Goal: Task Accomplishment & Management: Manage account settings

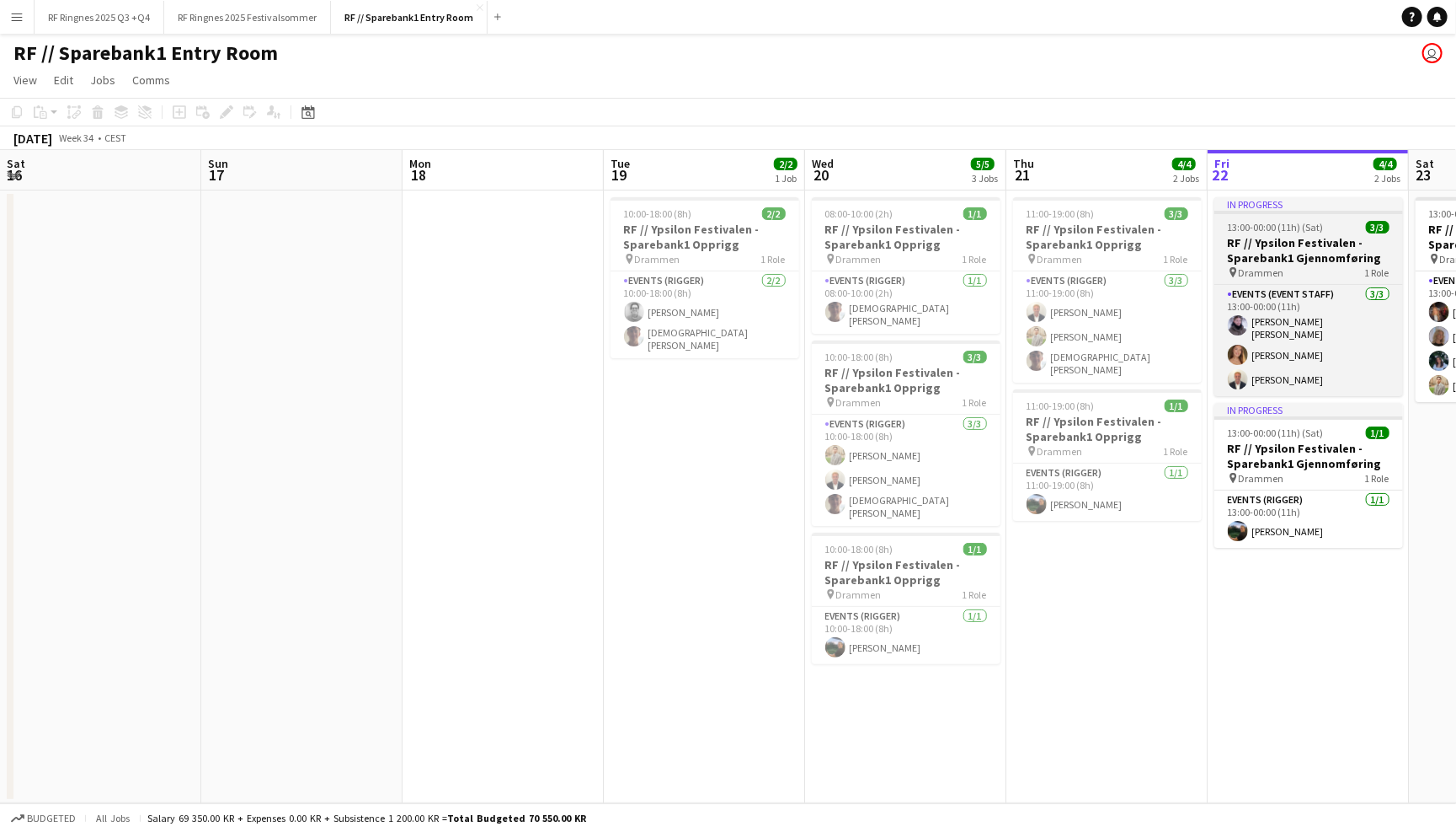
scroll to position [0, 579]
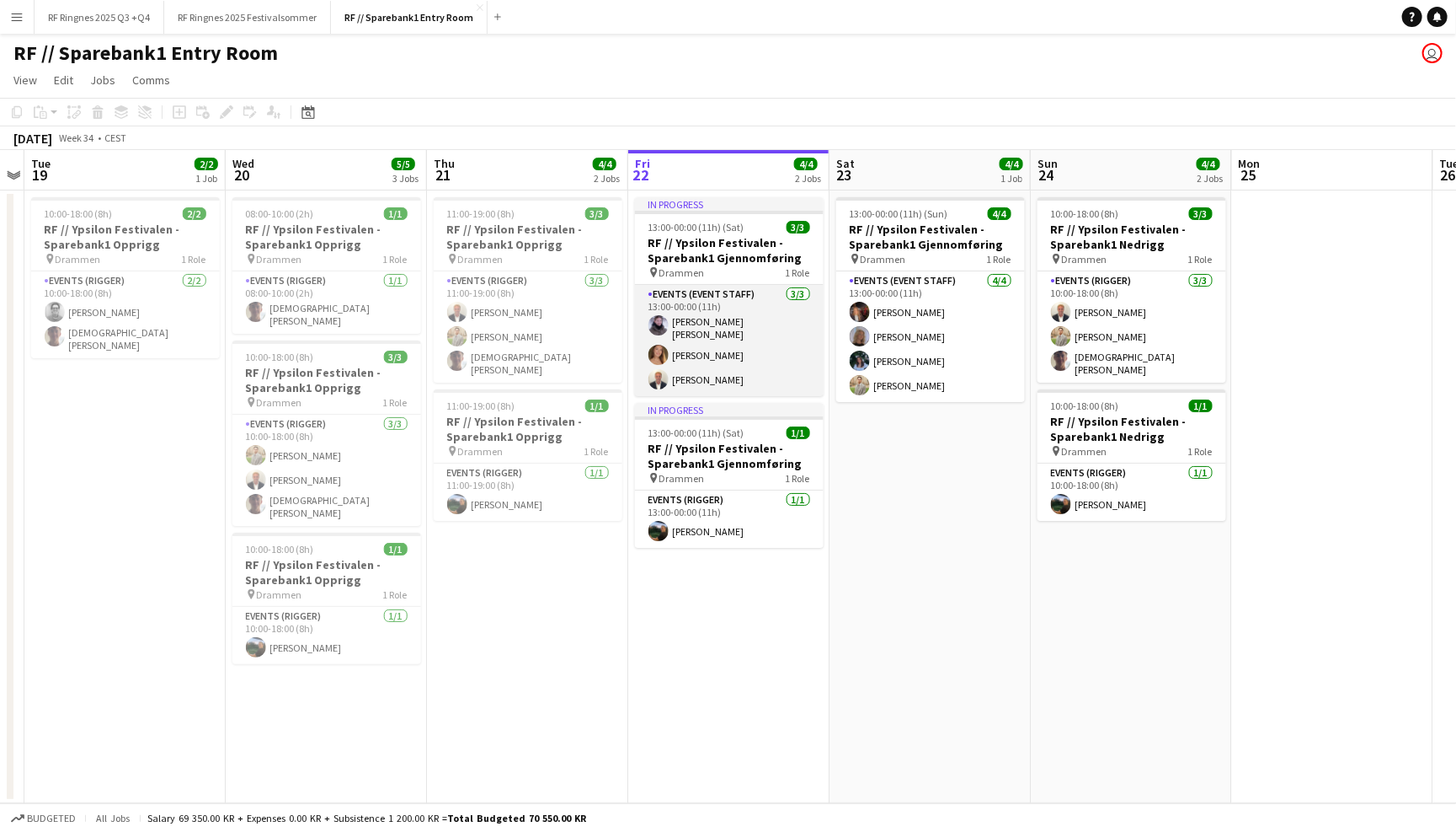
click at [693, 323] on app-card-role "Events (Event Staff) [DATE] 13:00-00:00 (11h) [PERSON_NAME] [PERSON_NAME] Wider…" at bounding box center [729, 340] width 189 height 111
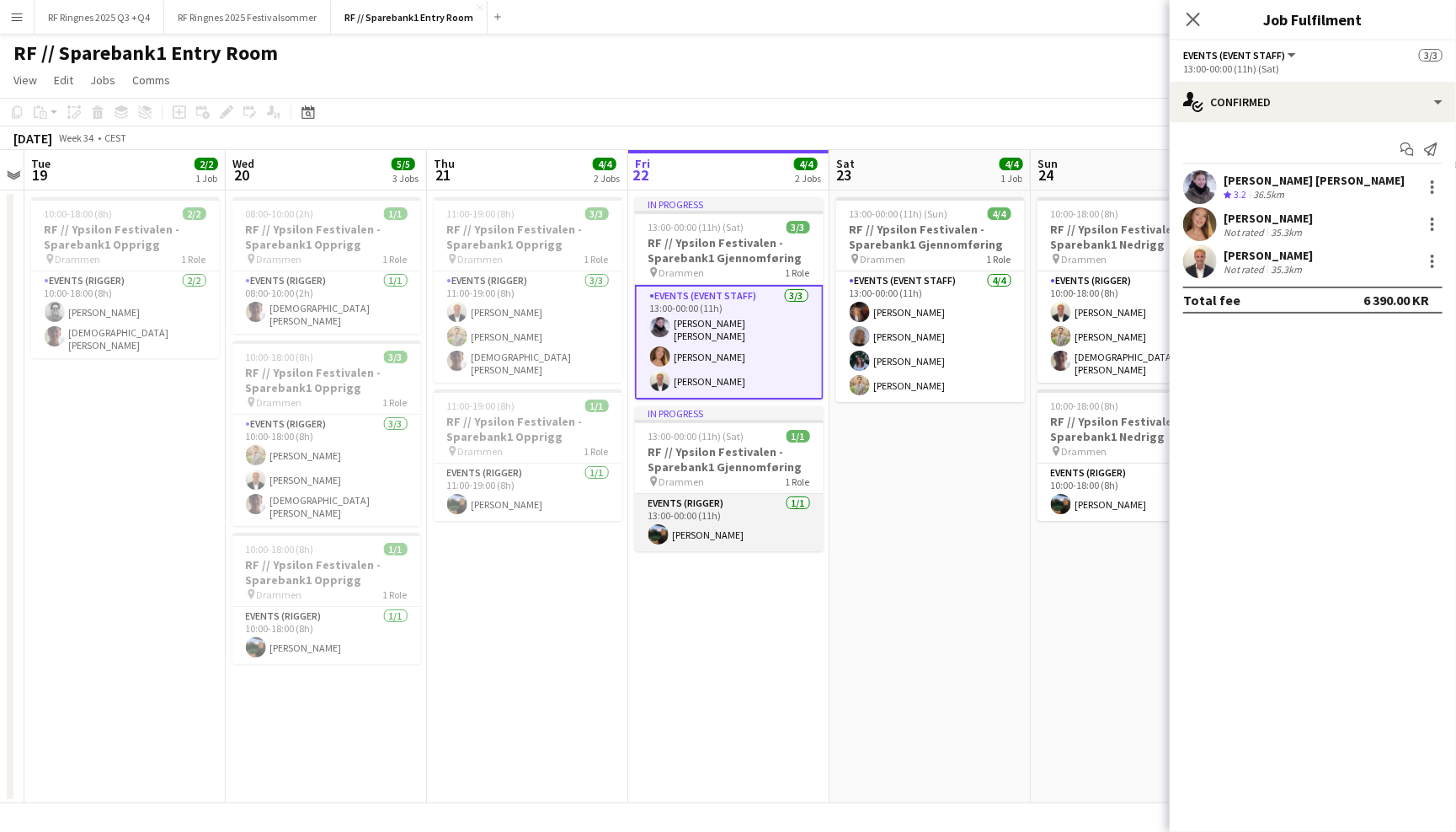
click at [692, 508] on app-card-role "Events (Rigger) [DATE] 13:00-00:00 (11h) [PERSON_NAME]" at bounding box center [729, 522] width 189 height 57
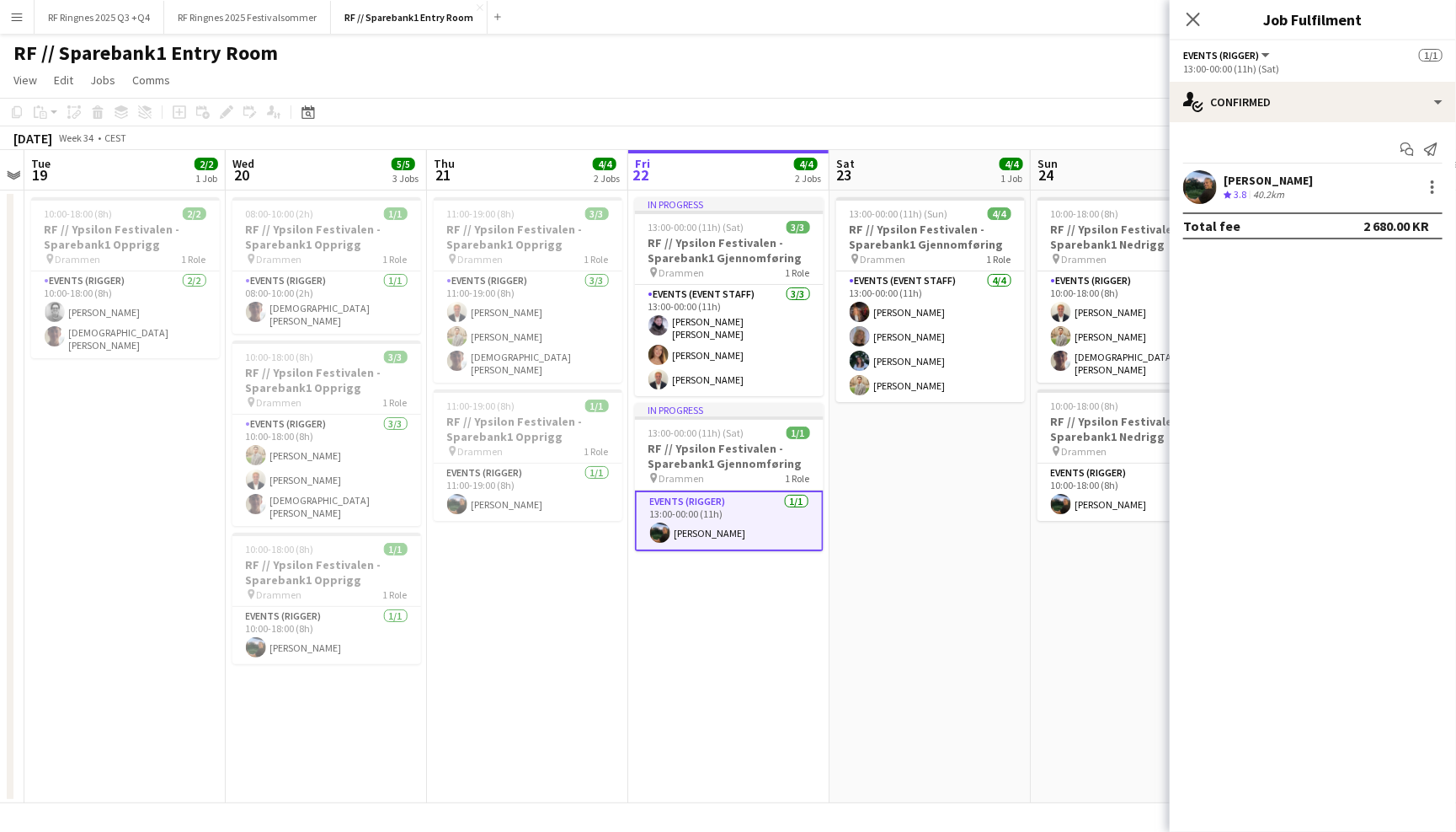
click at [1206, 170] on div at bounding box center [1199, 186] width 33 height 33
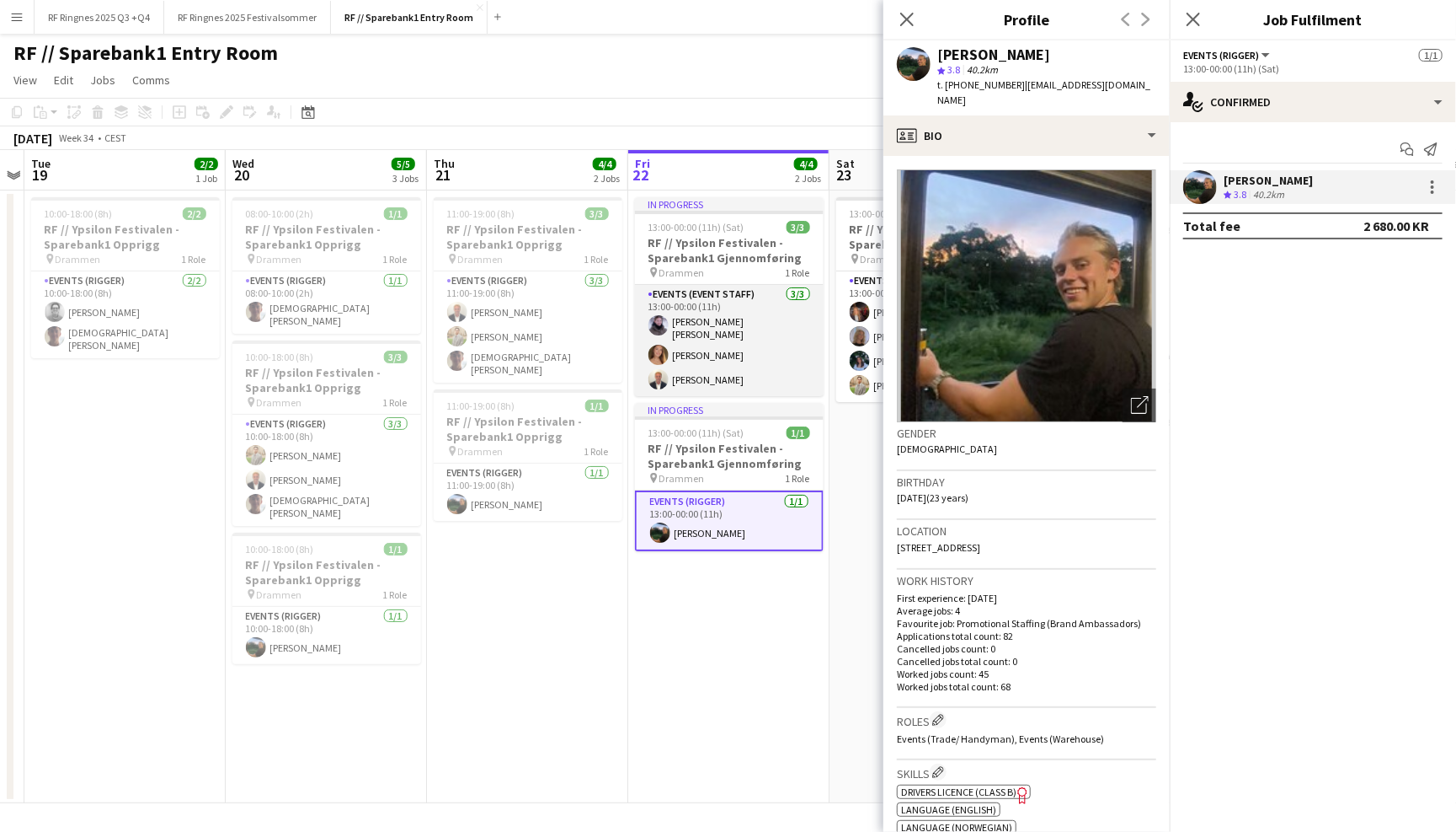
click at [705, 346] on app-card-role "Events (Event Staff) [DATE] 13:00-00:00 (11h) [PERSON_NAME] [PERSON_NAME] Wider…" at bounding box center [729, 340] width 189 height 111
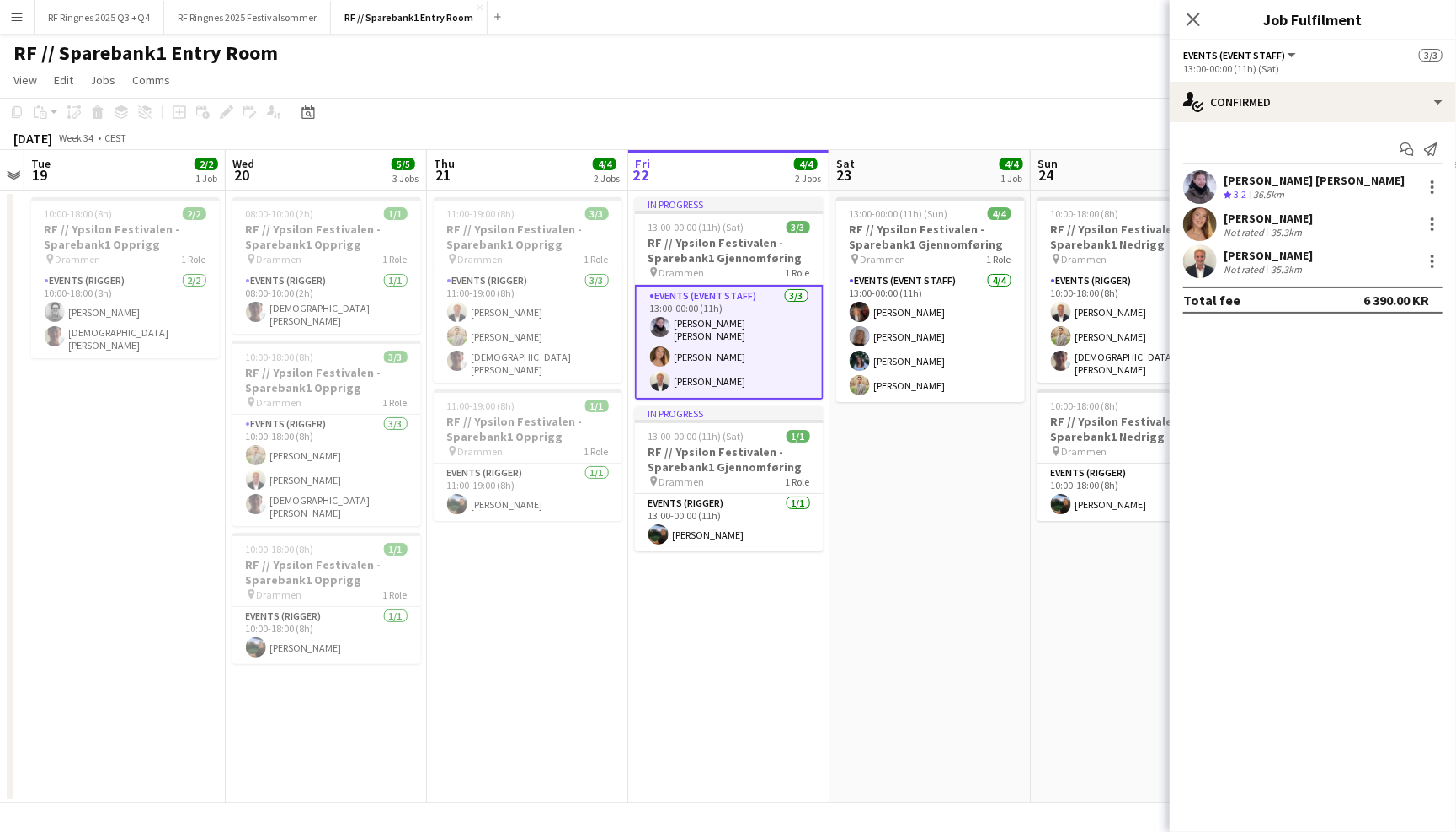
click at [1203, 255] on app-user-avatar at bounding box center [1199, 260] width 33 height 33
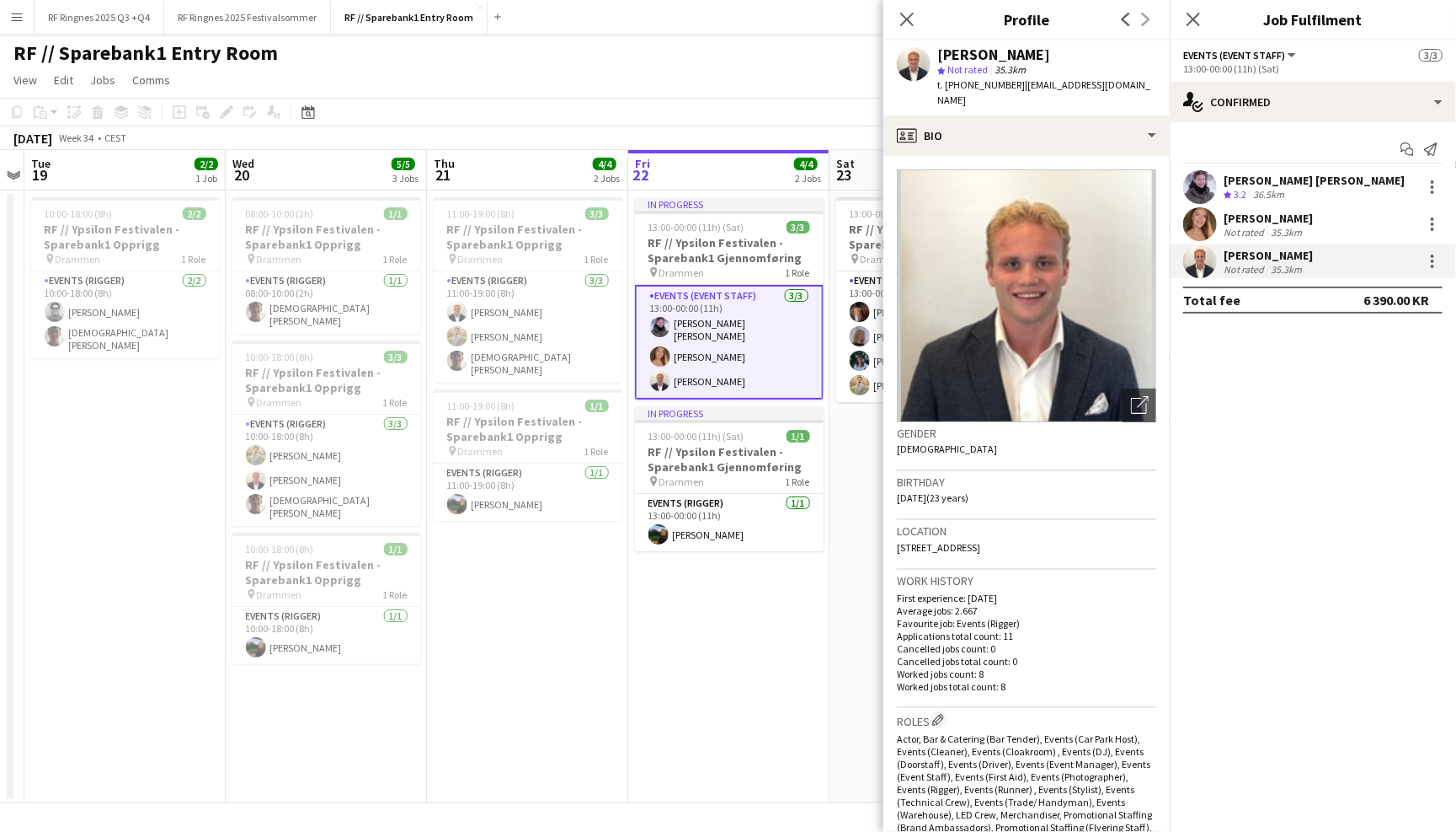
click at [1198, 222] on app-user-avatar at bounding box center [1199, 224] width 33 height 33
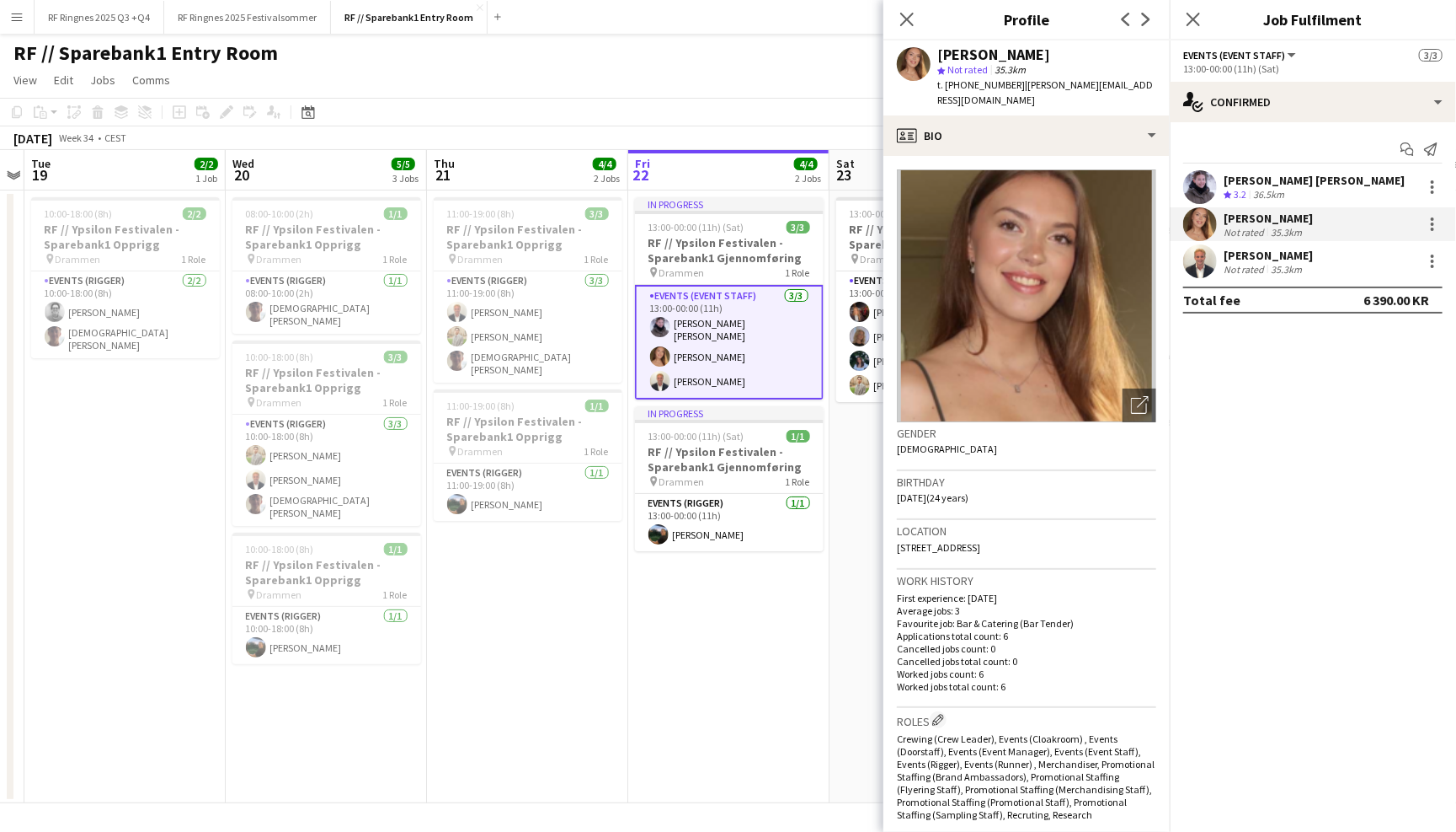
click at [1197, 177] on app-user-avatar at bounding box center [1199, 186] width 33 height 33
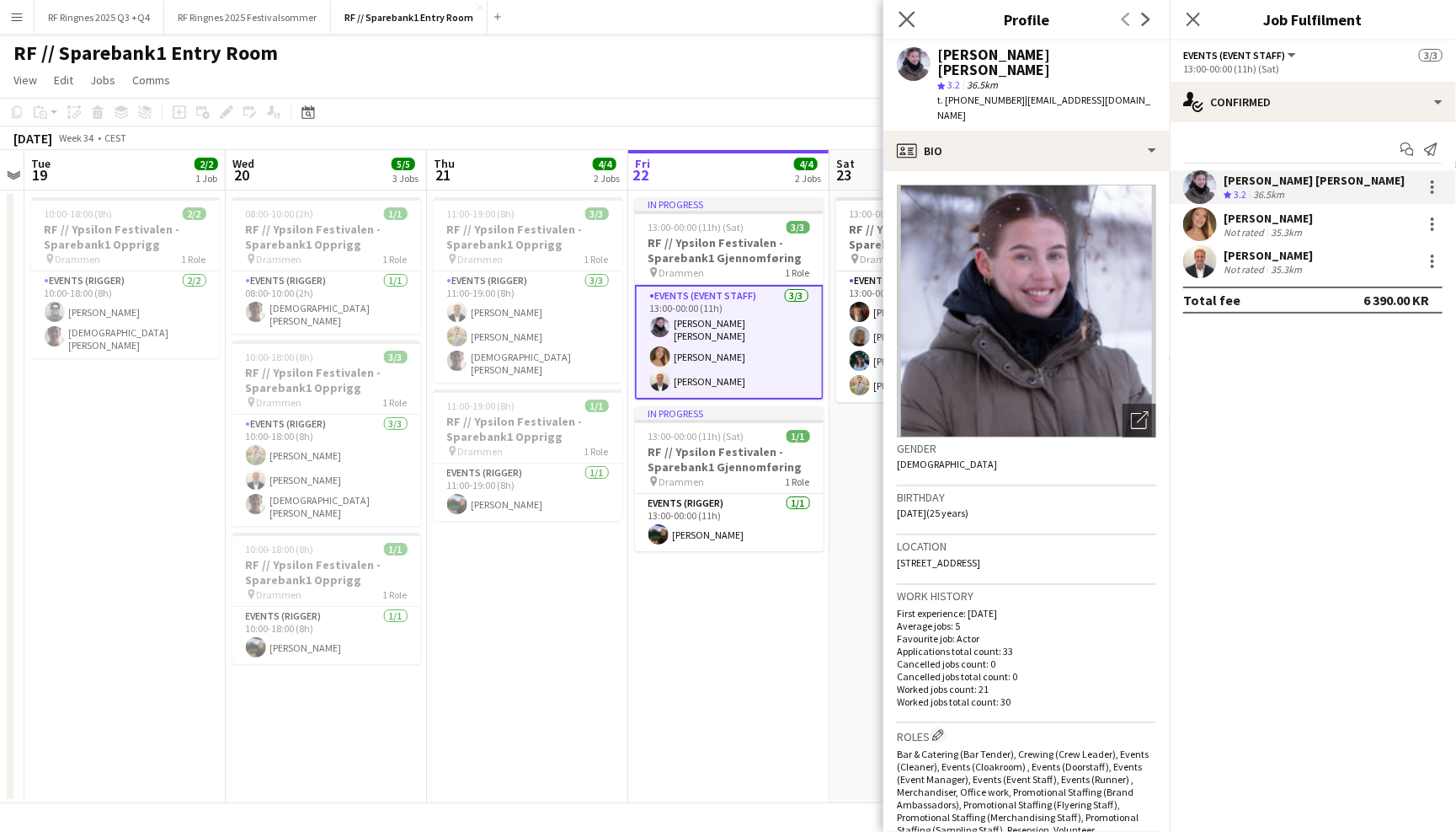
click at [899, 21] on app-icon "Close pop-in" at bounding box center [908, 20] width 25 height 25
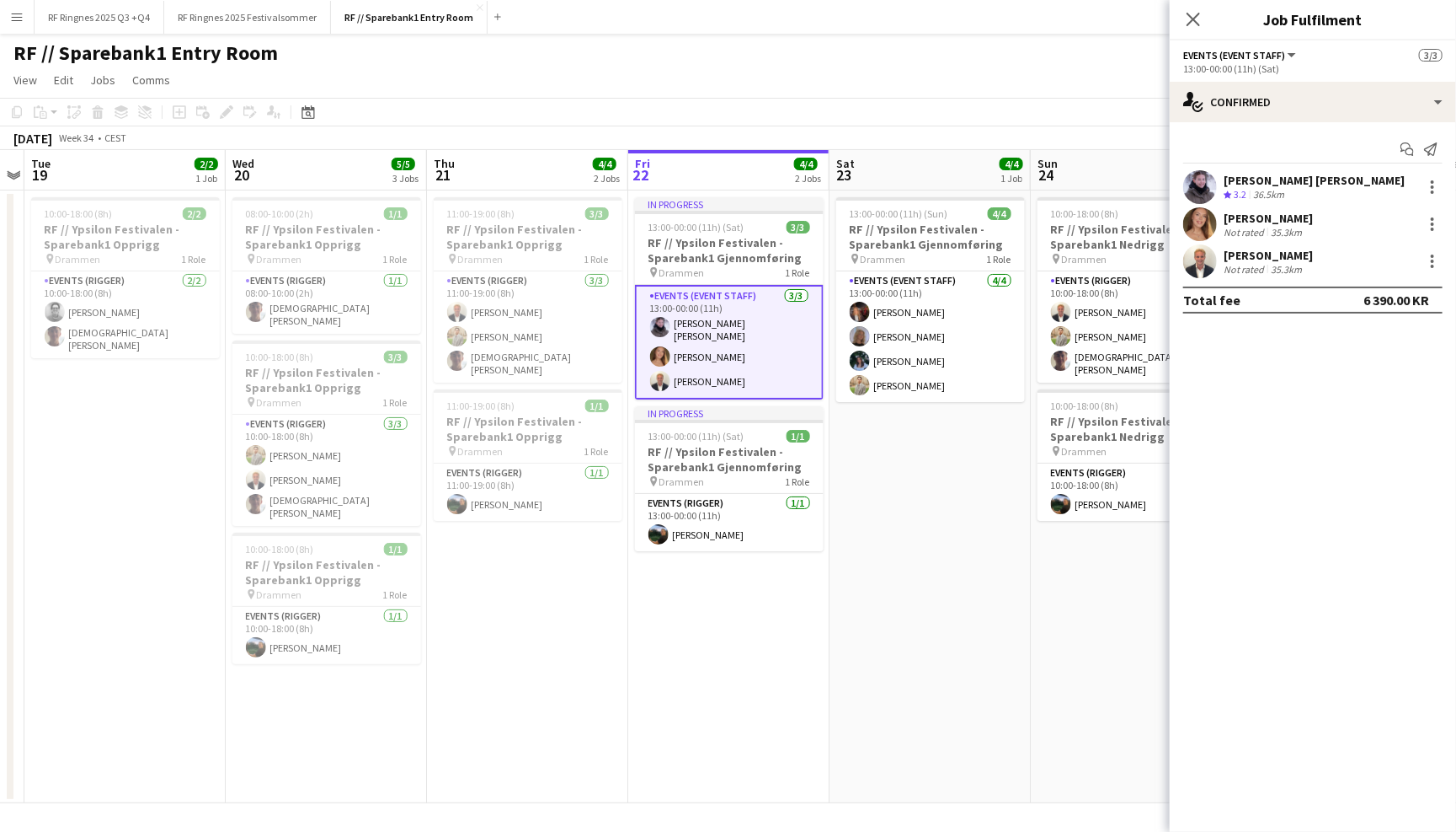
click at [560, 90] on app-page-menu "View Day view expanded Day view collapsed Month view Date picker Jump to [DATE]…" at bounding box center [728, 82] width 1456 height 32
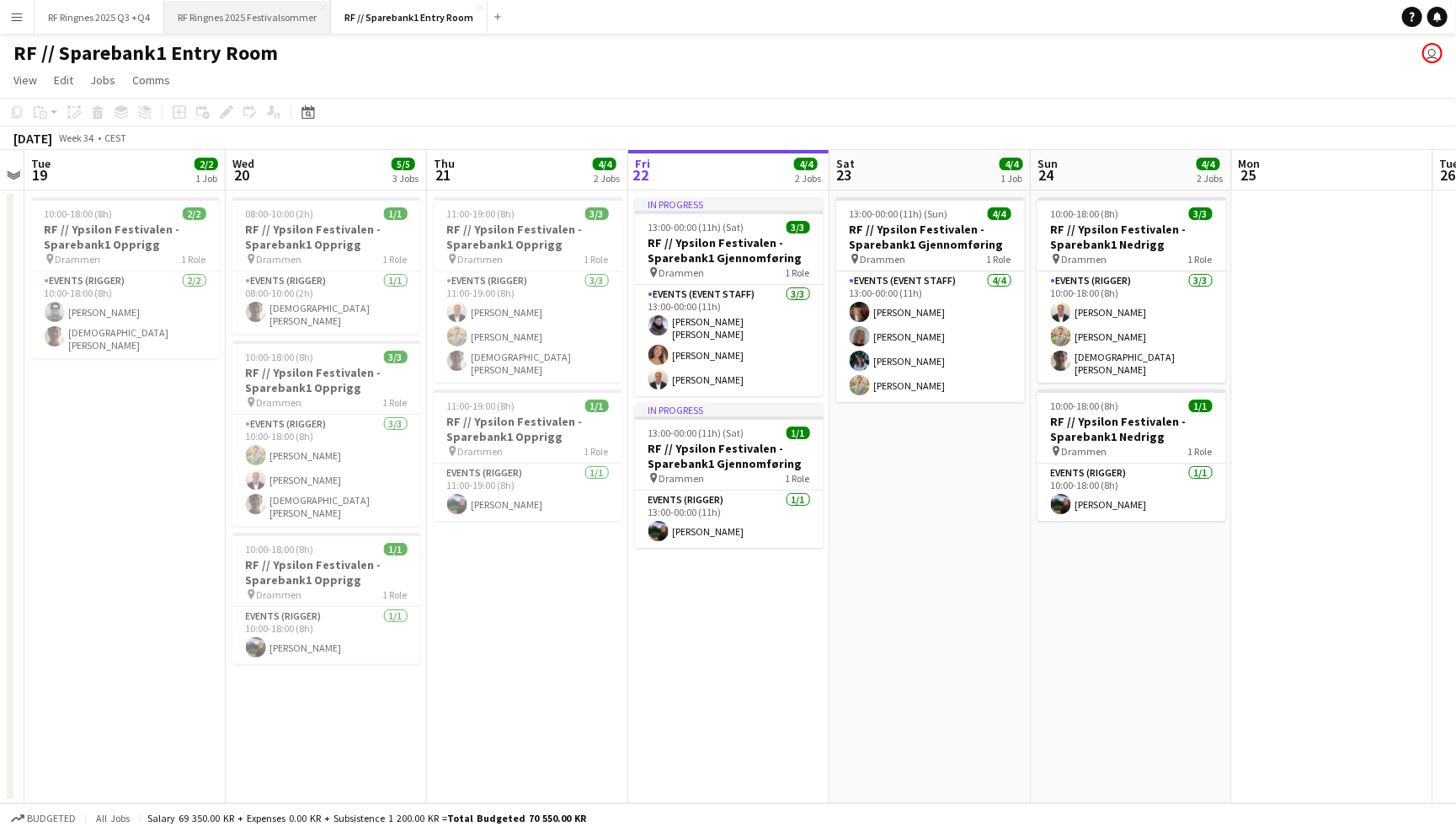
click at [242, 16] on button "RF Ringnes 2025 Festivalsommer Close" at bounding box center [248, 17] width 167 height 33
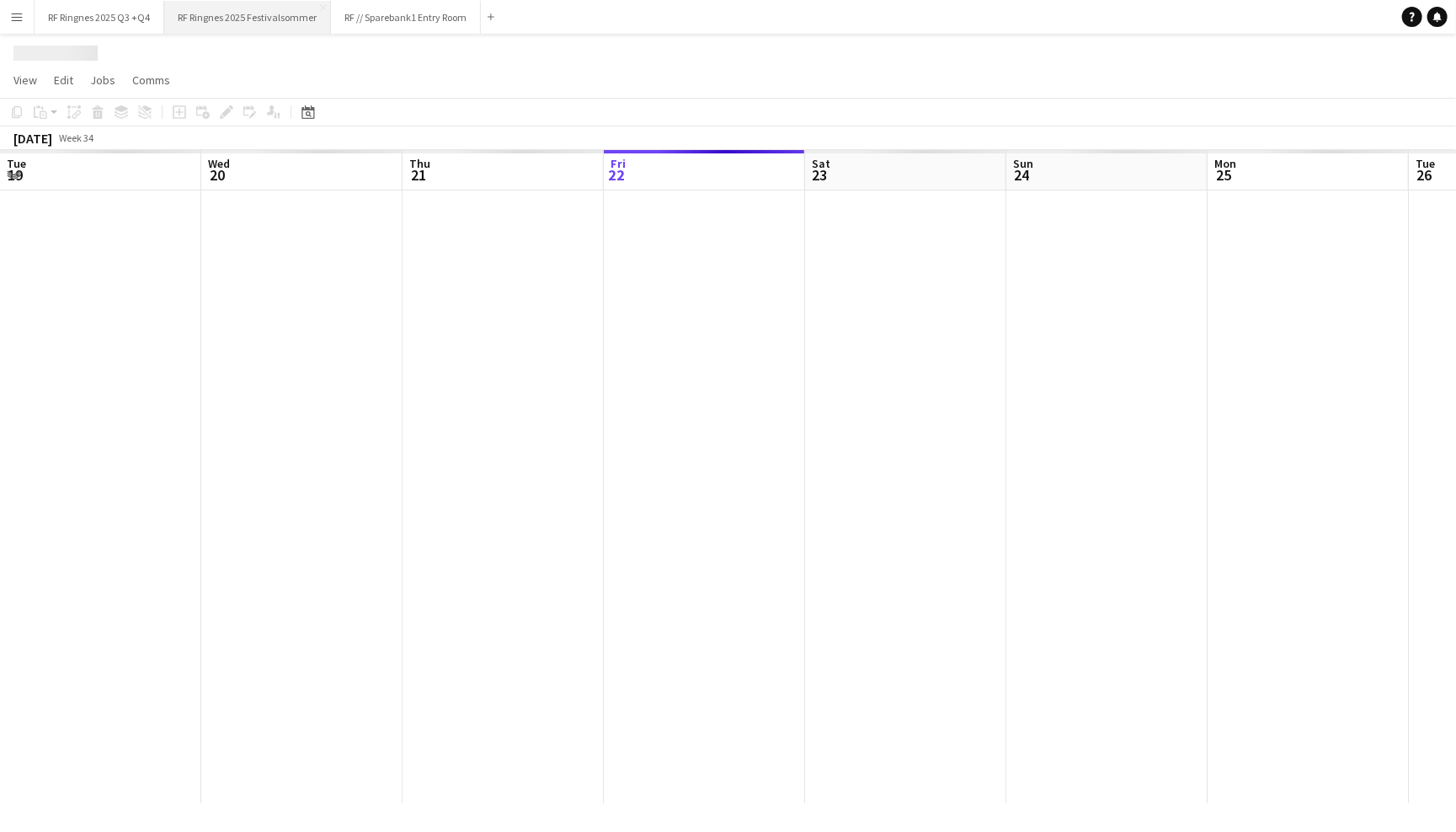
scroll to position [0, 402]
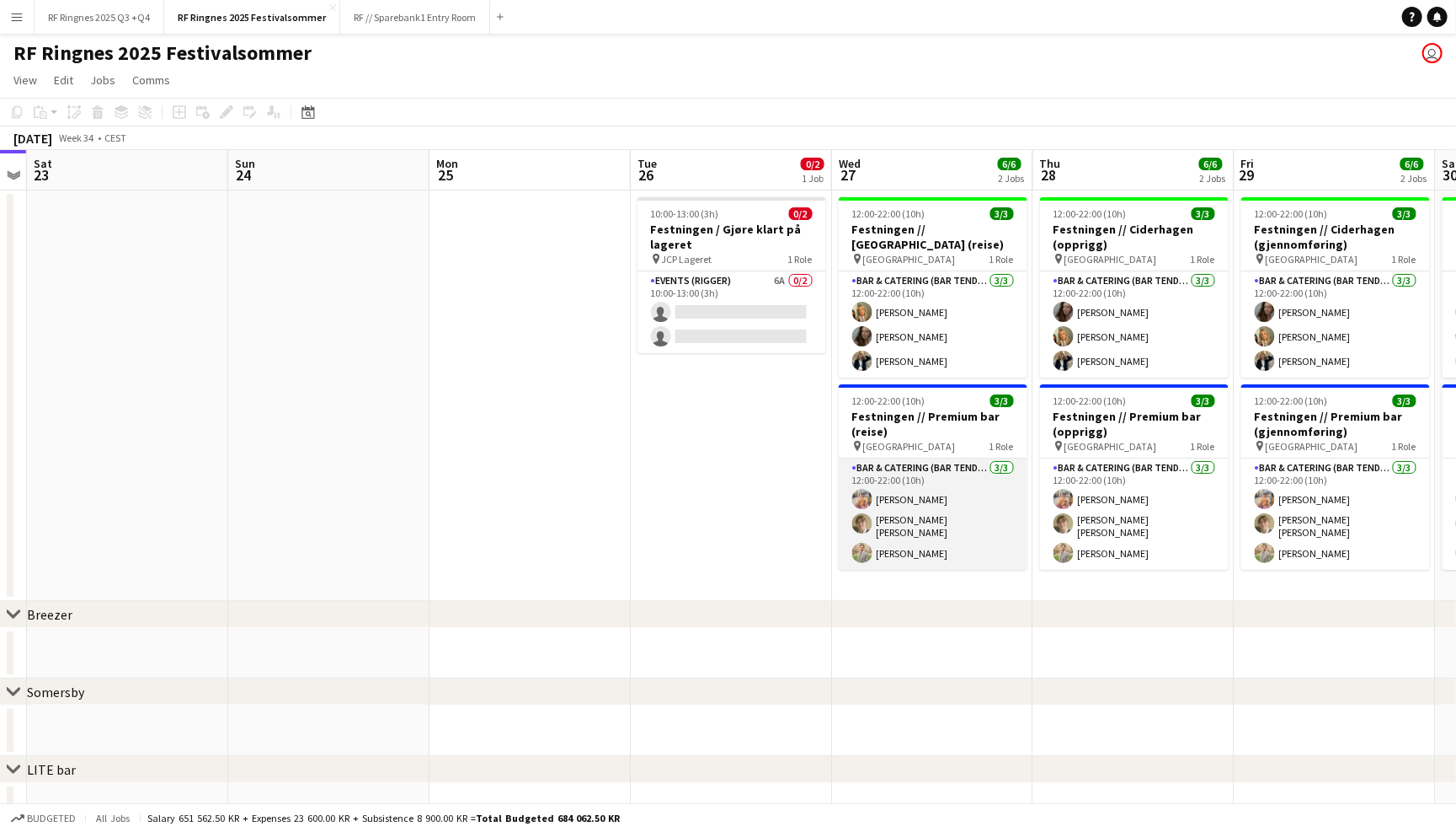
click at [912, 502] on app-card-role "Bar & Catering (Bar Tender) [DATE] 12:00-22:00 (10h) [PERSON_NAME] [PERSON_NAME…" at bounding box center [932, 514] width 189 height 111
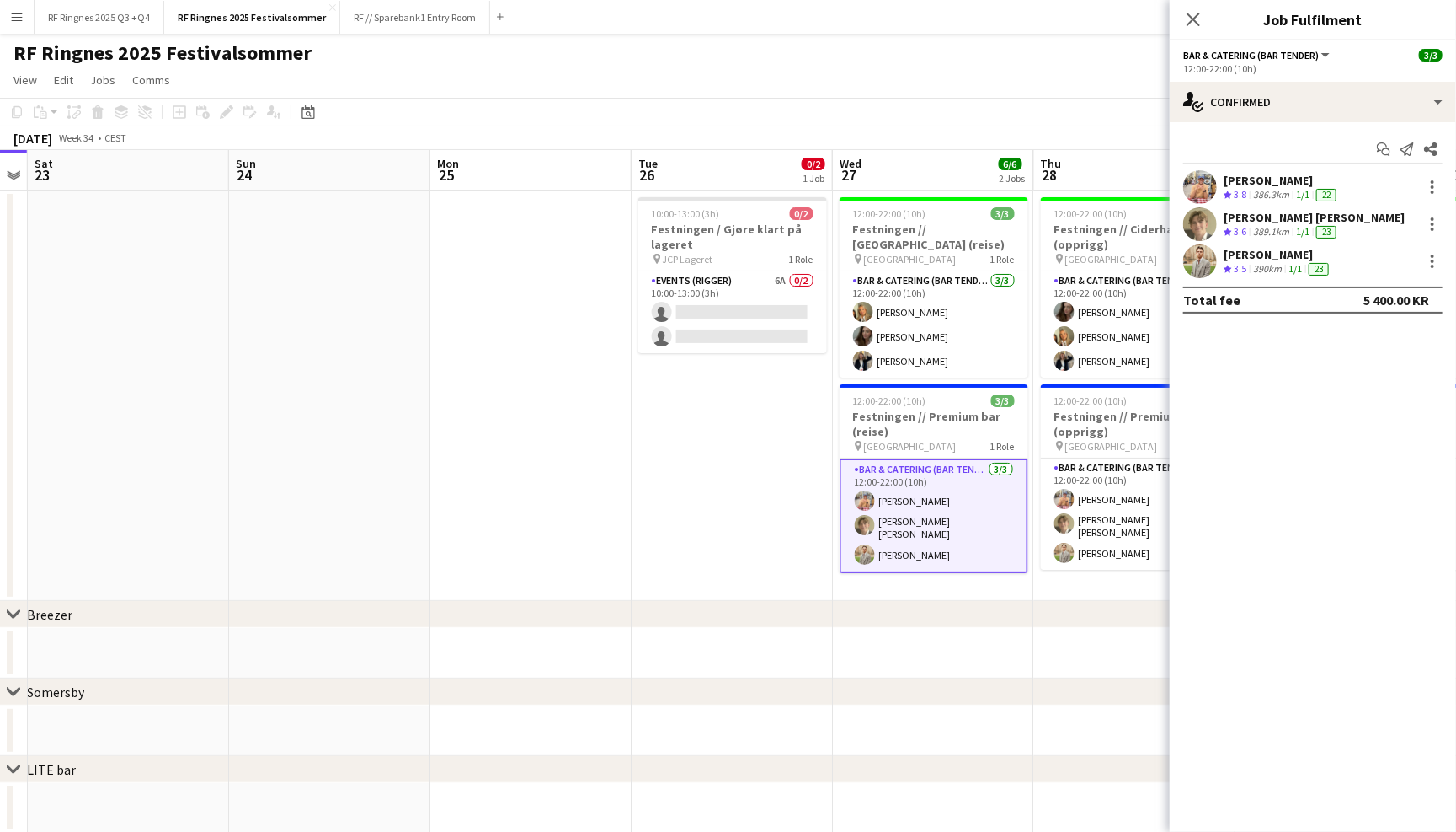
click at [1204, 247] on app-user-avatar at bounding box center [1199, 260] width 33 height 33
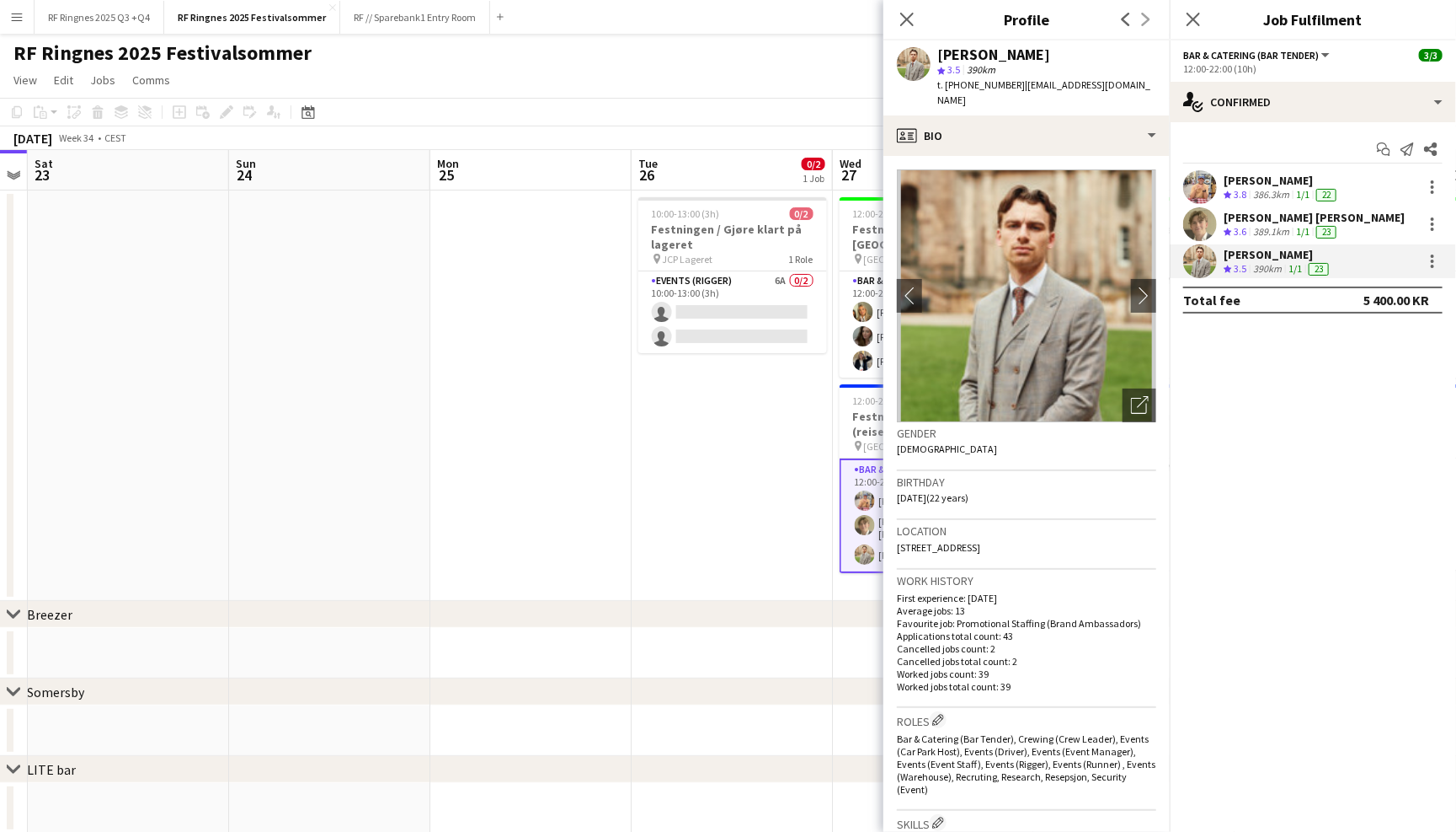
click at [1198, 224] on app-user-avatar at bounding box center [1199, 224] width 33 height 33
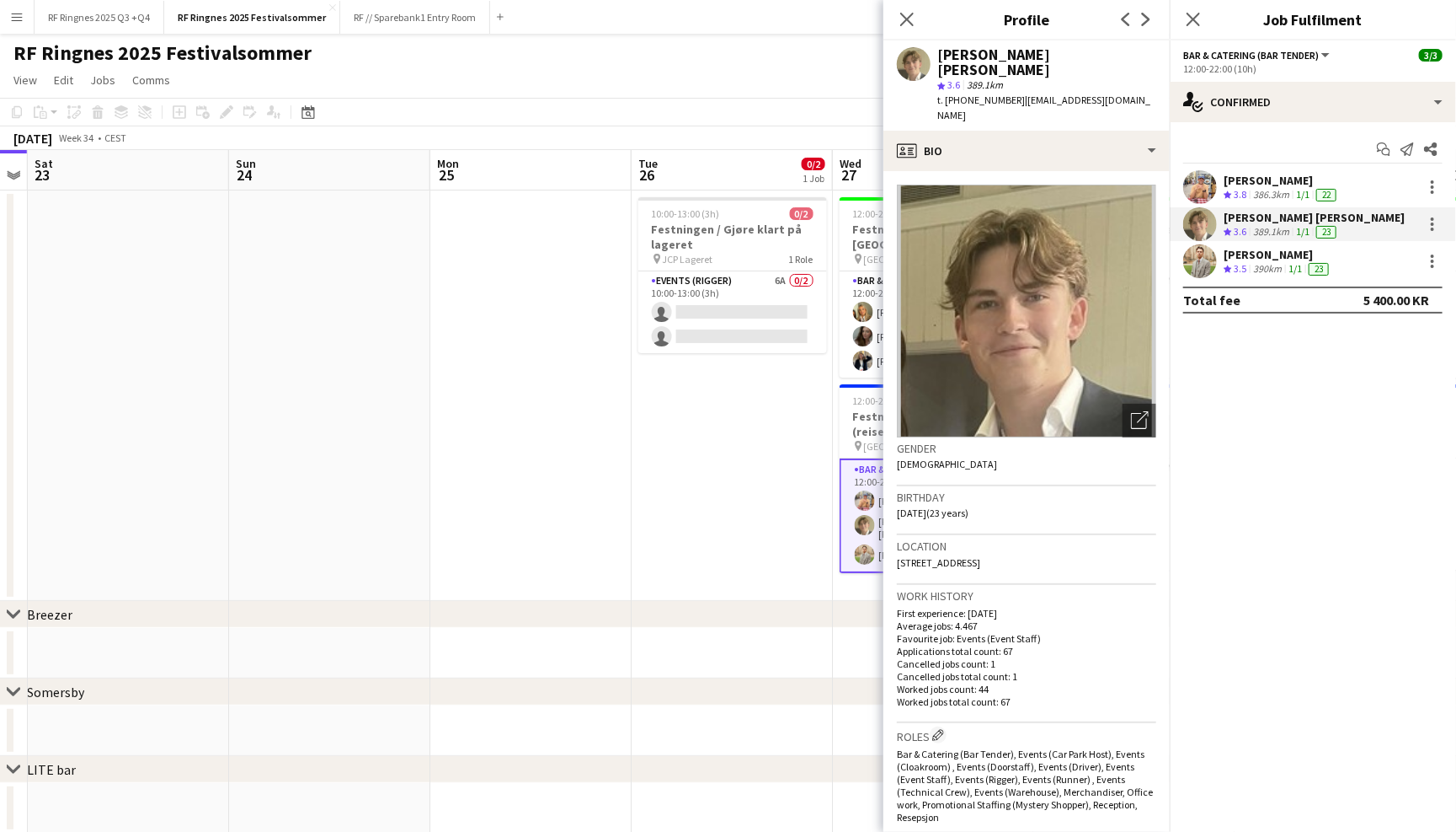
click at [1200, 172] on app-user-avatar at bounding box center [1199, 186] width 33 height 33
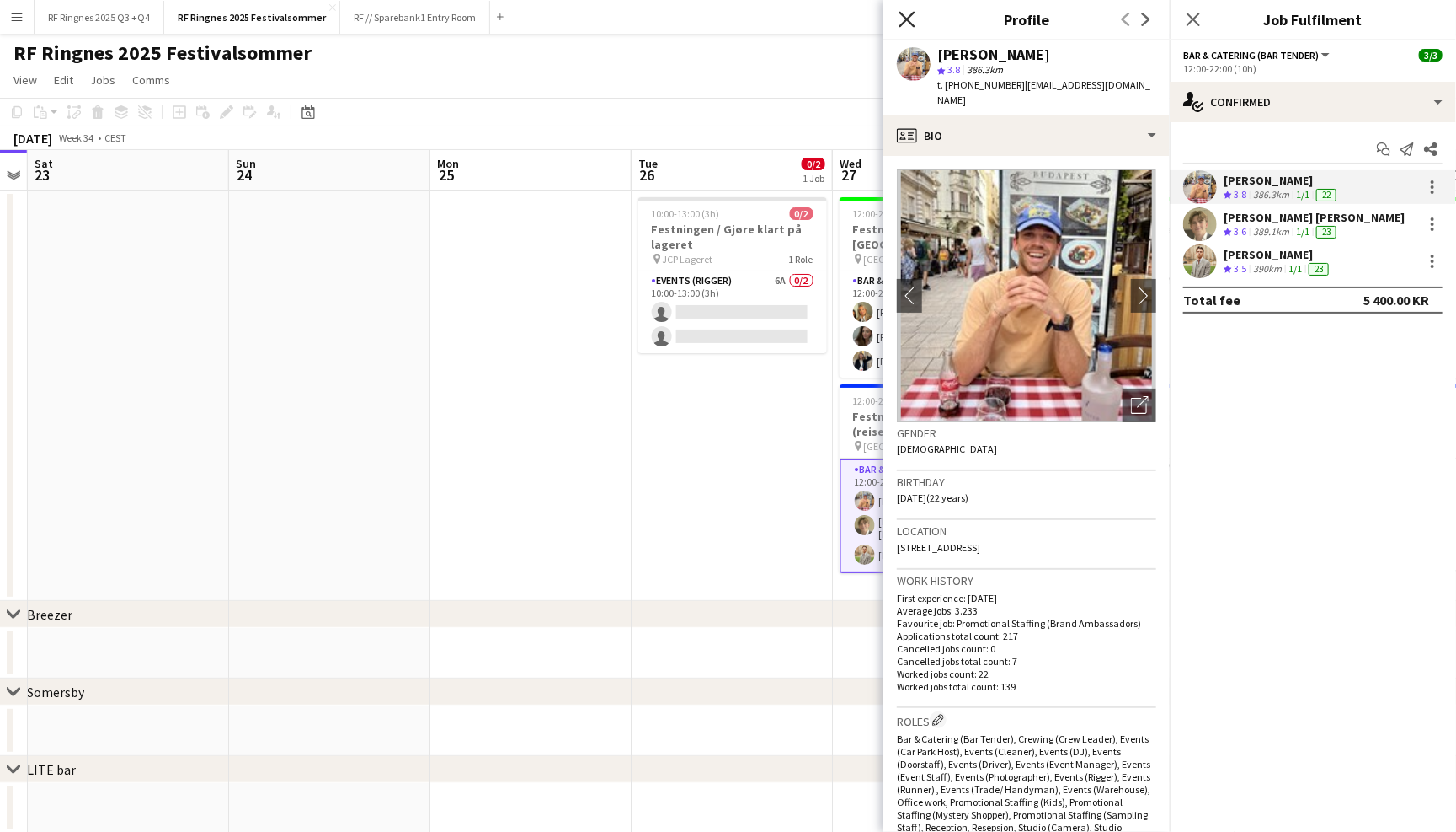
click at [907, 19] on icon at bounding box center [907, 19] width 16 height 16
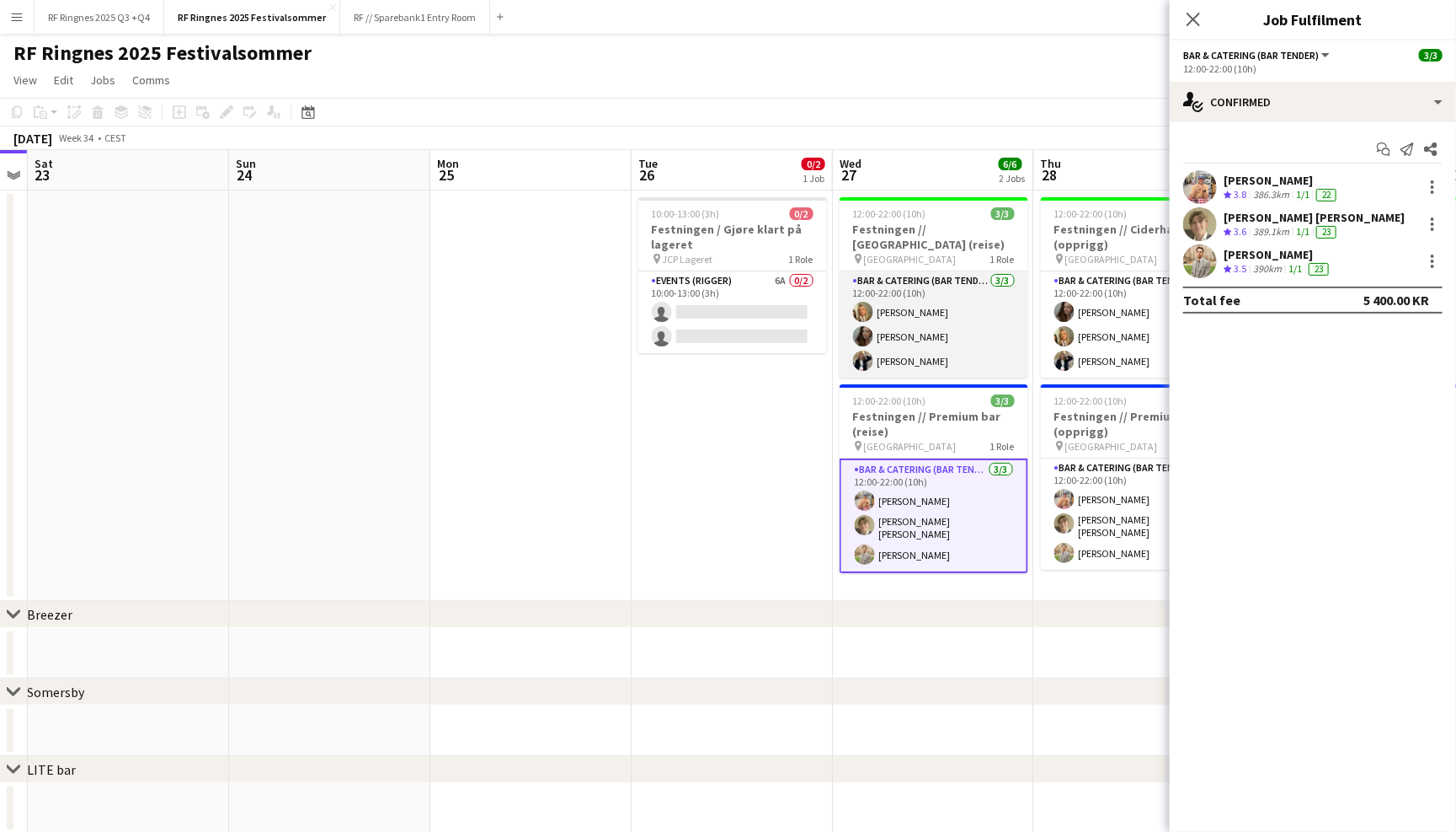
click at [892, 332] on app-card-role "Bar & Catering (Bar Tender) [DATE] 12:00-22:00 (10h) [PERSON_NAME] [PERSON_NAME…" at bounding box center [933, 324] width 189 height 106
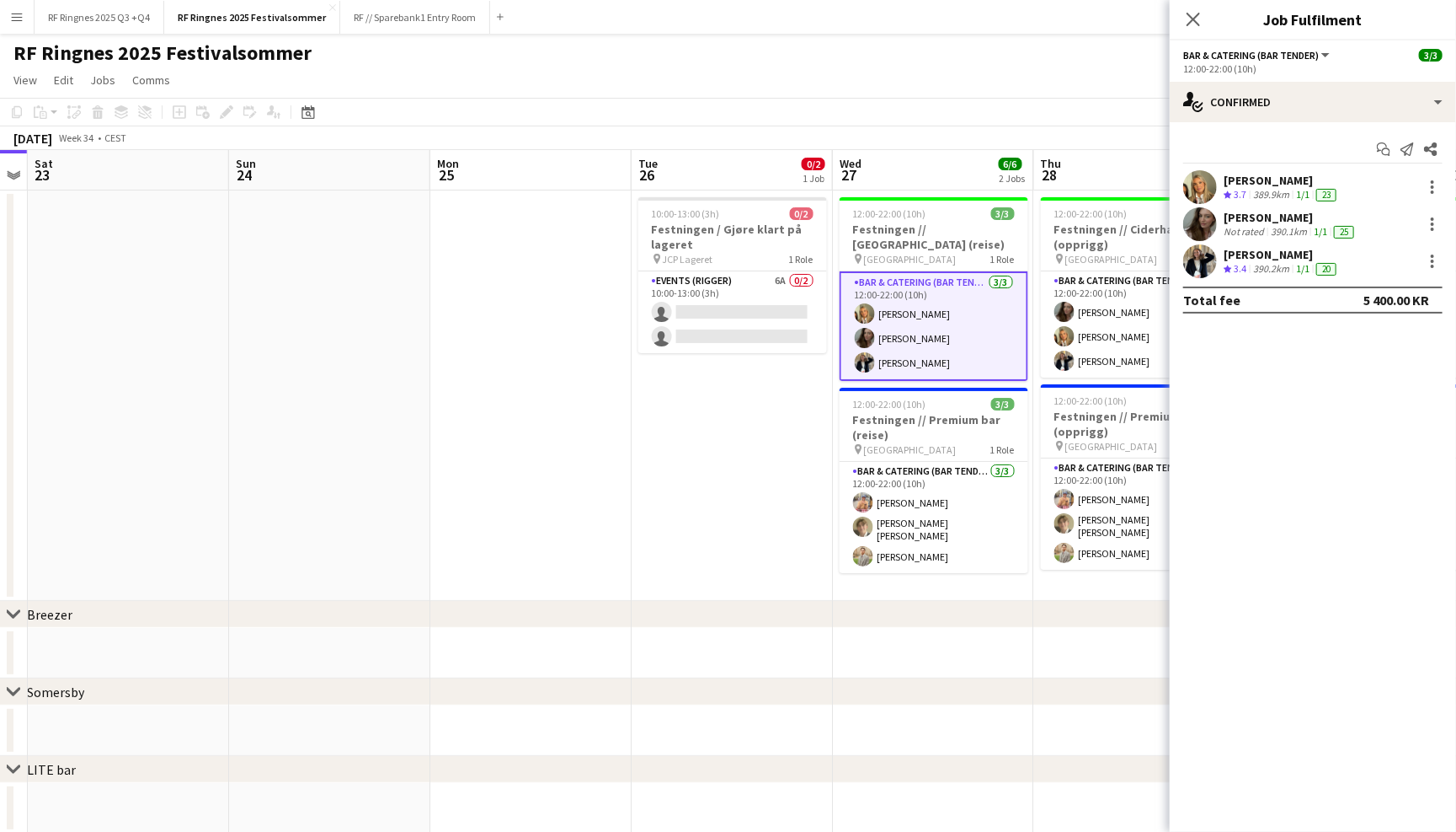
click at [1193, 259] on app-user-avatar at bounding box center [1199, 260] width 33 height 33
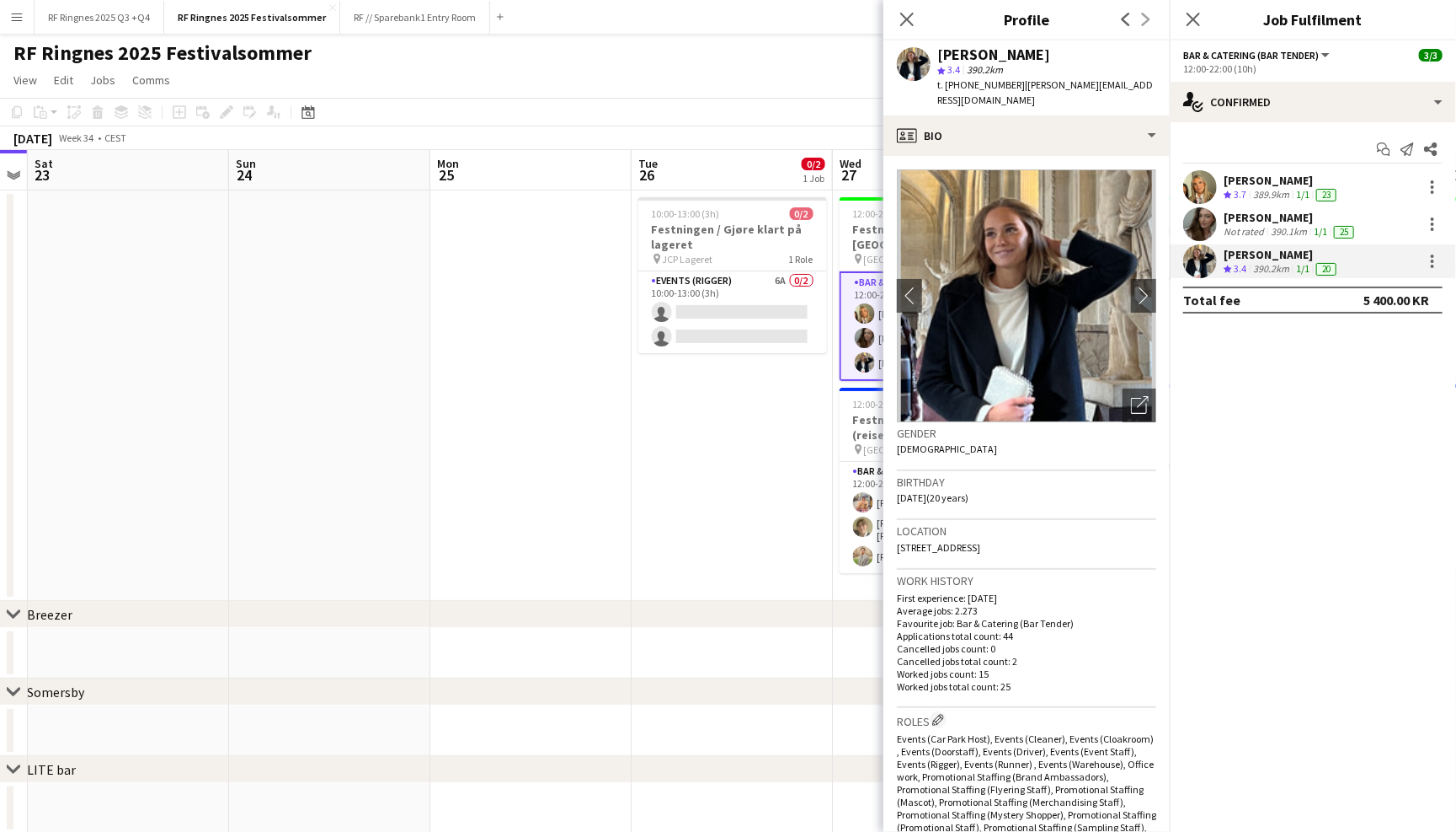
click at [1198, 212] on app-user-avatar at bounding box center [1199, 224] width 33 height 33
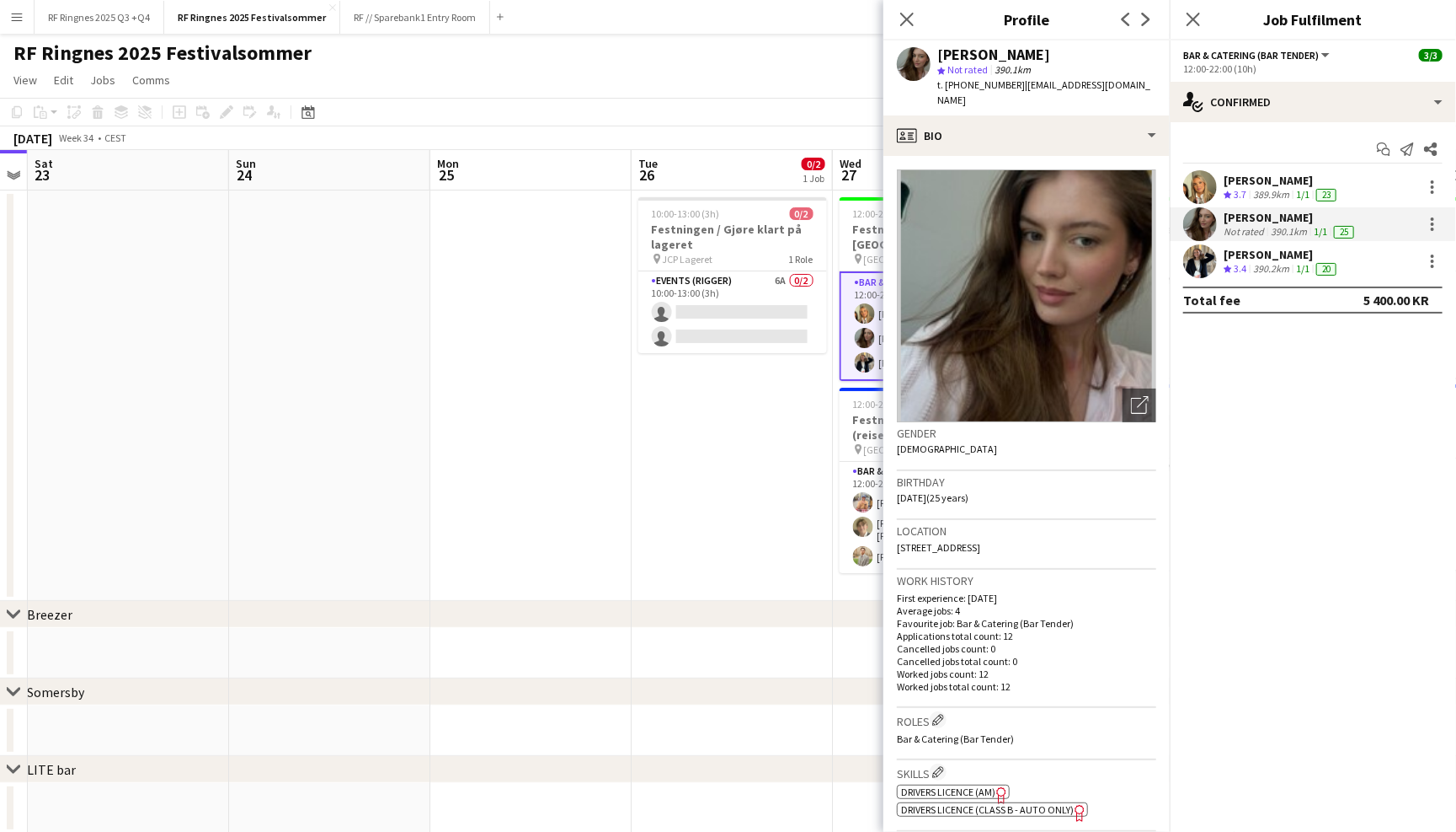
click at [1198, 184] on app-user-avatar at bounding box center [1199, 186] width 33 height 33
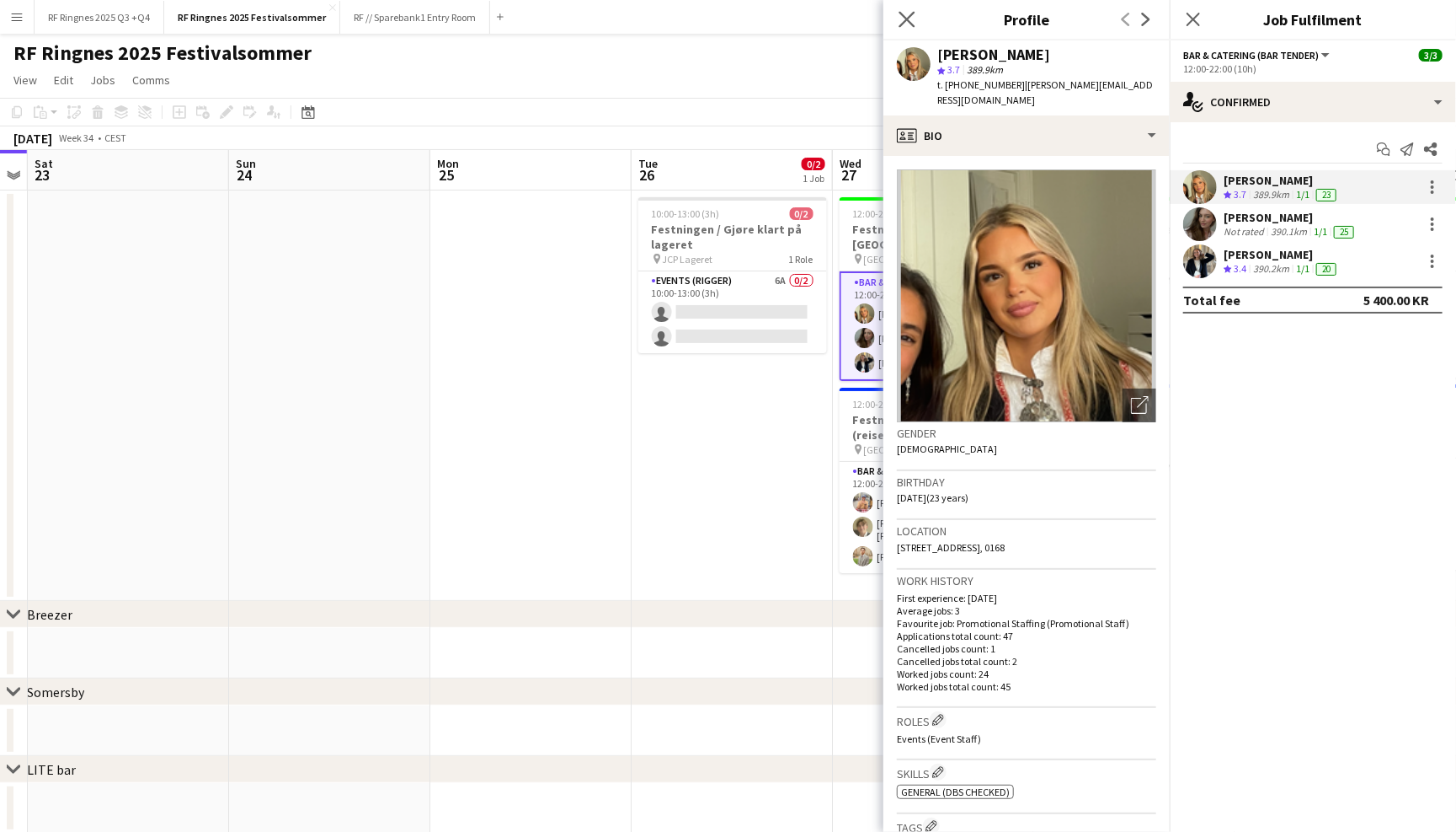
click at [913, 10] on app-icon "Close pop-in" at bounding box center [908, 20] width 25 height 25
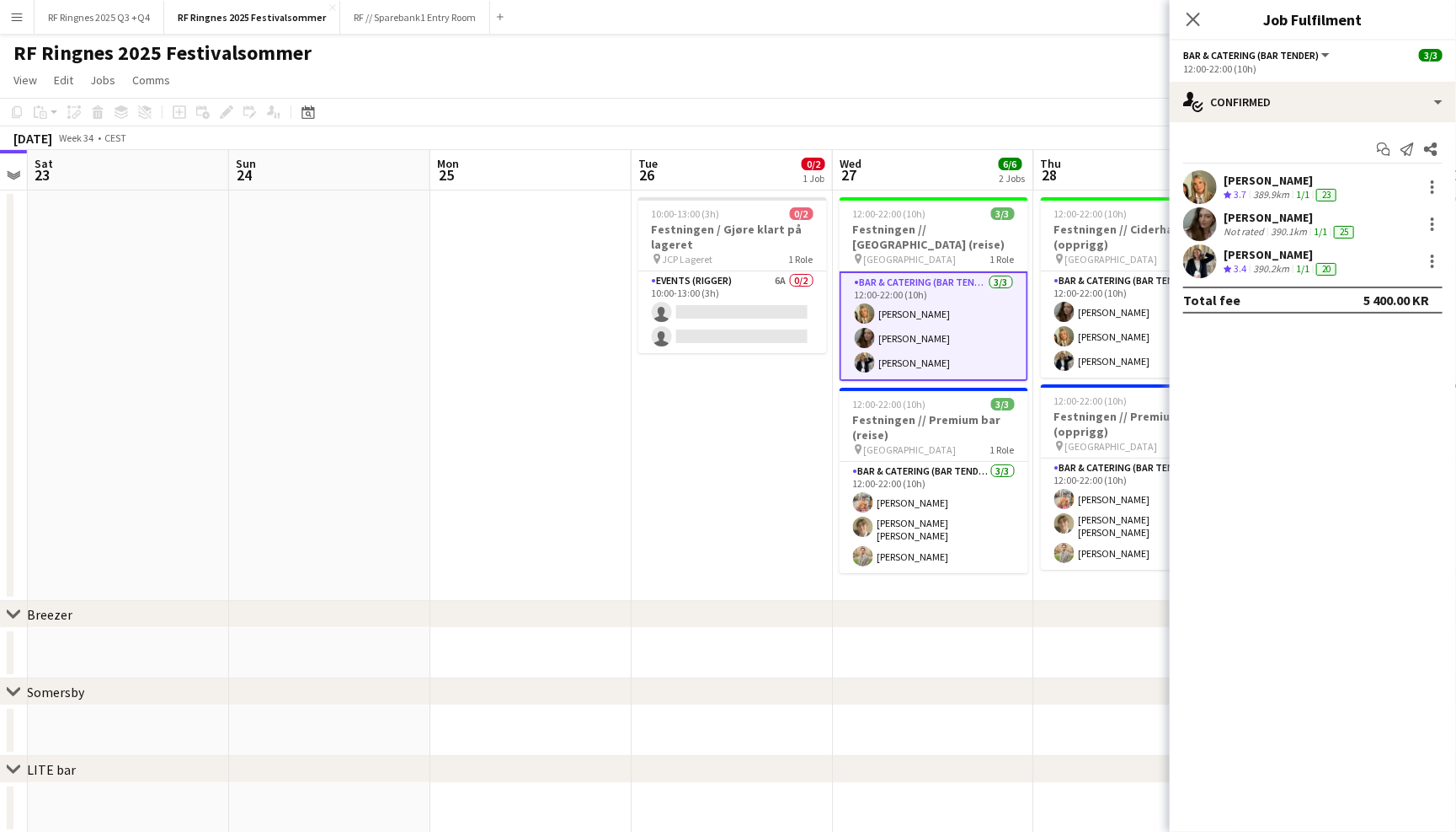
click at [888, 43] on div "RF Ringnes 2025 Festivalsommer user" at bounding box center [728, 49] width 1456 height 32
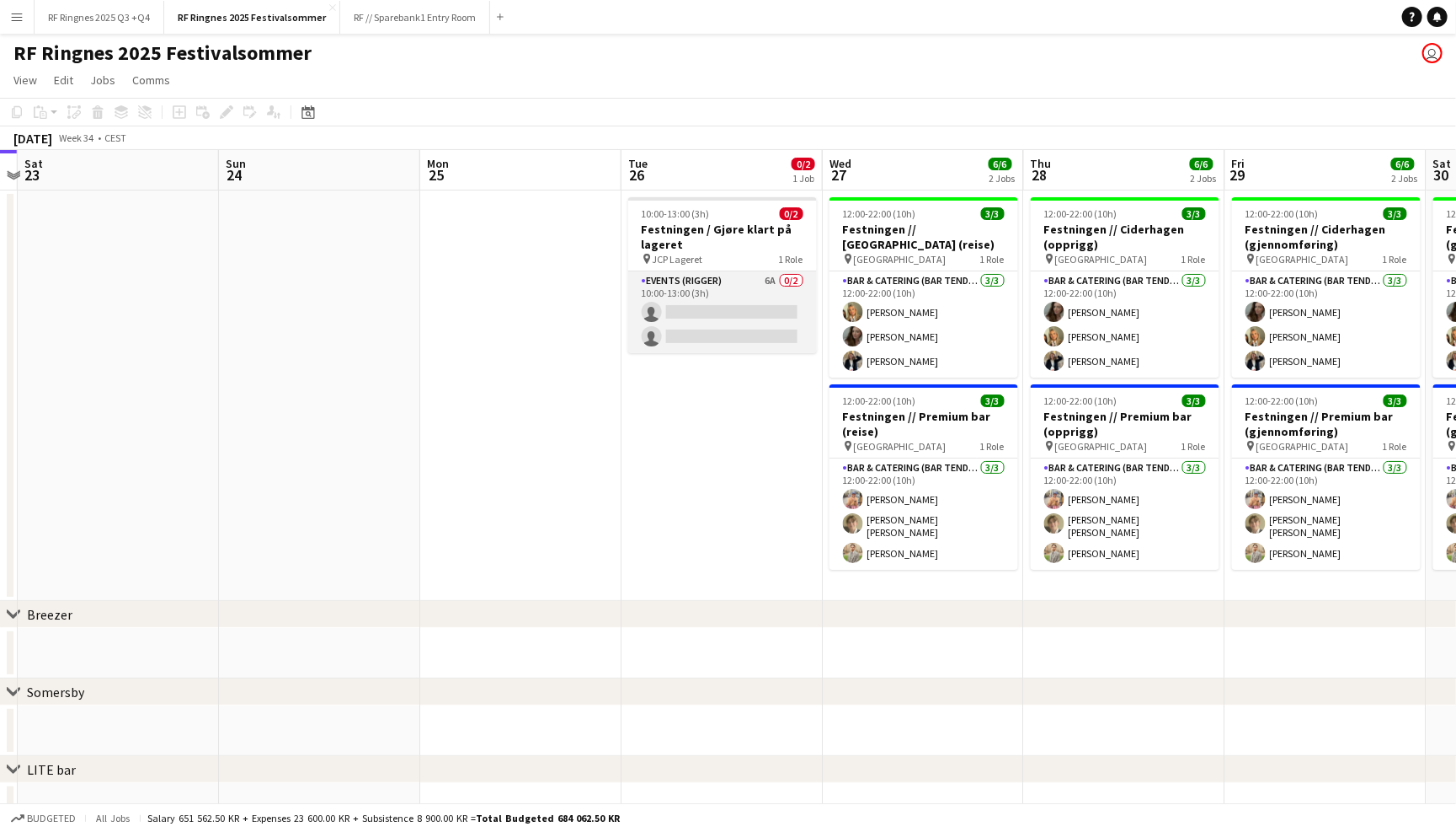
click at [759, 299] on app-card-role "Events (Rigger) 6A 0/2 10:00-13:00 (3h) single-neutral-actions single-neutral-a…" at bounding box center [722, 312] width 189 height 82
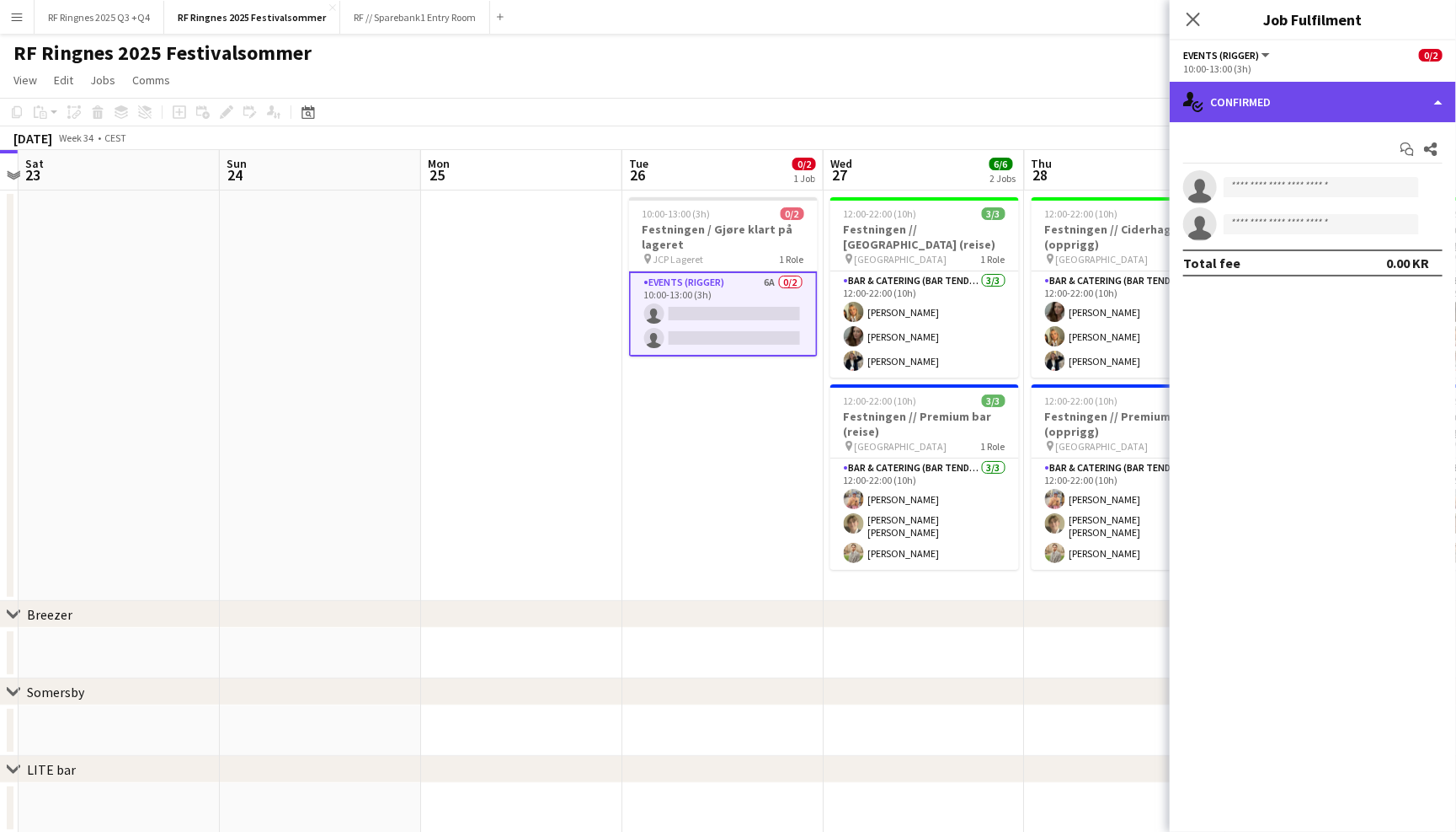
click at [1223, 92] on div "single-neutral-actions-check-2 Confirmed" at bounding box center [1314, 102] width 287 height 40
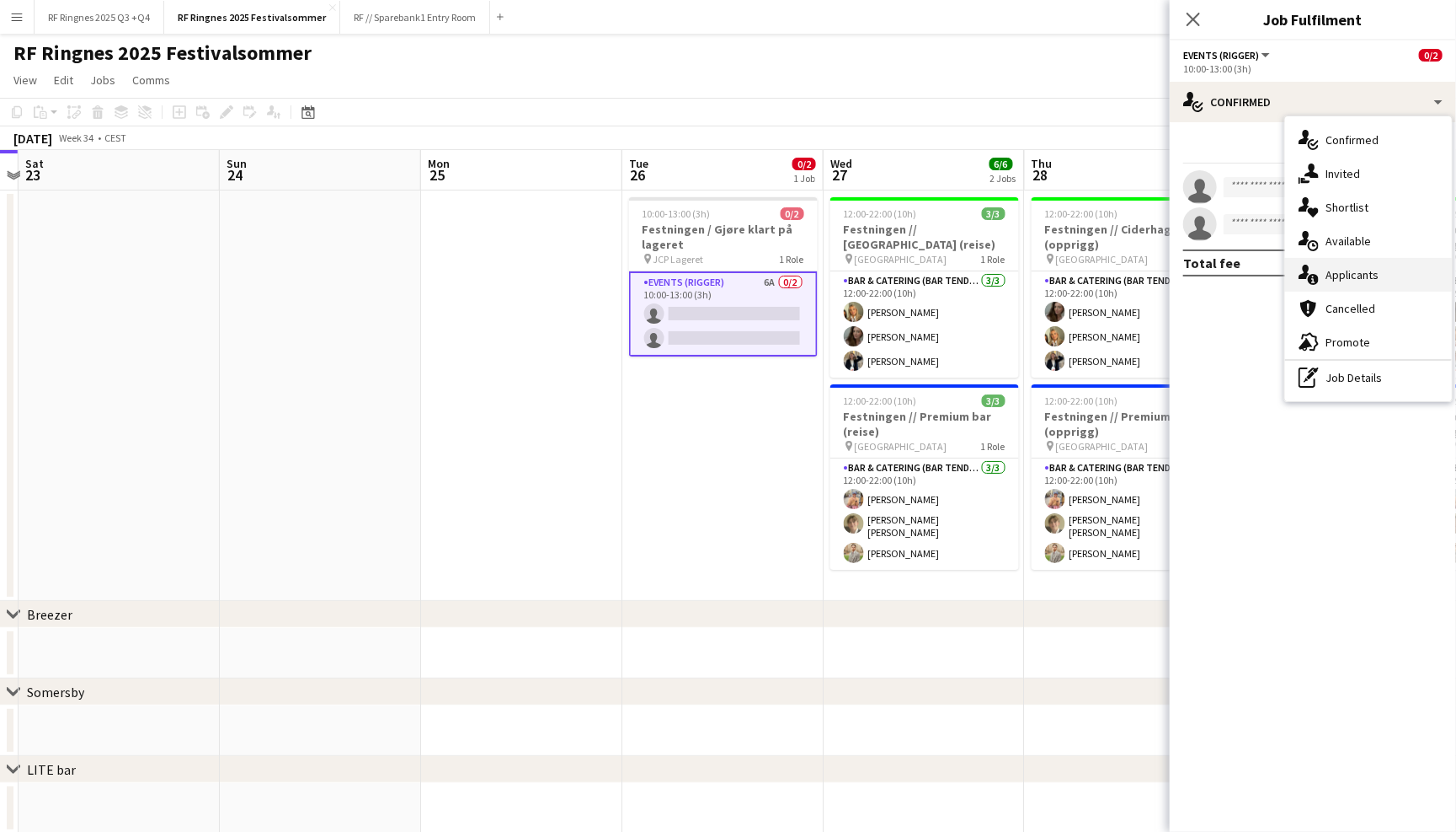
click at [1337, 269] on div "single-neutral-actions-information Applicants" at bounding box center [1369, 274] width 167 height 33
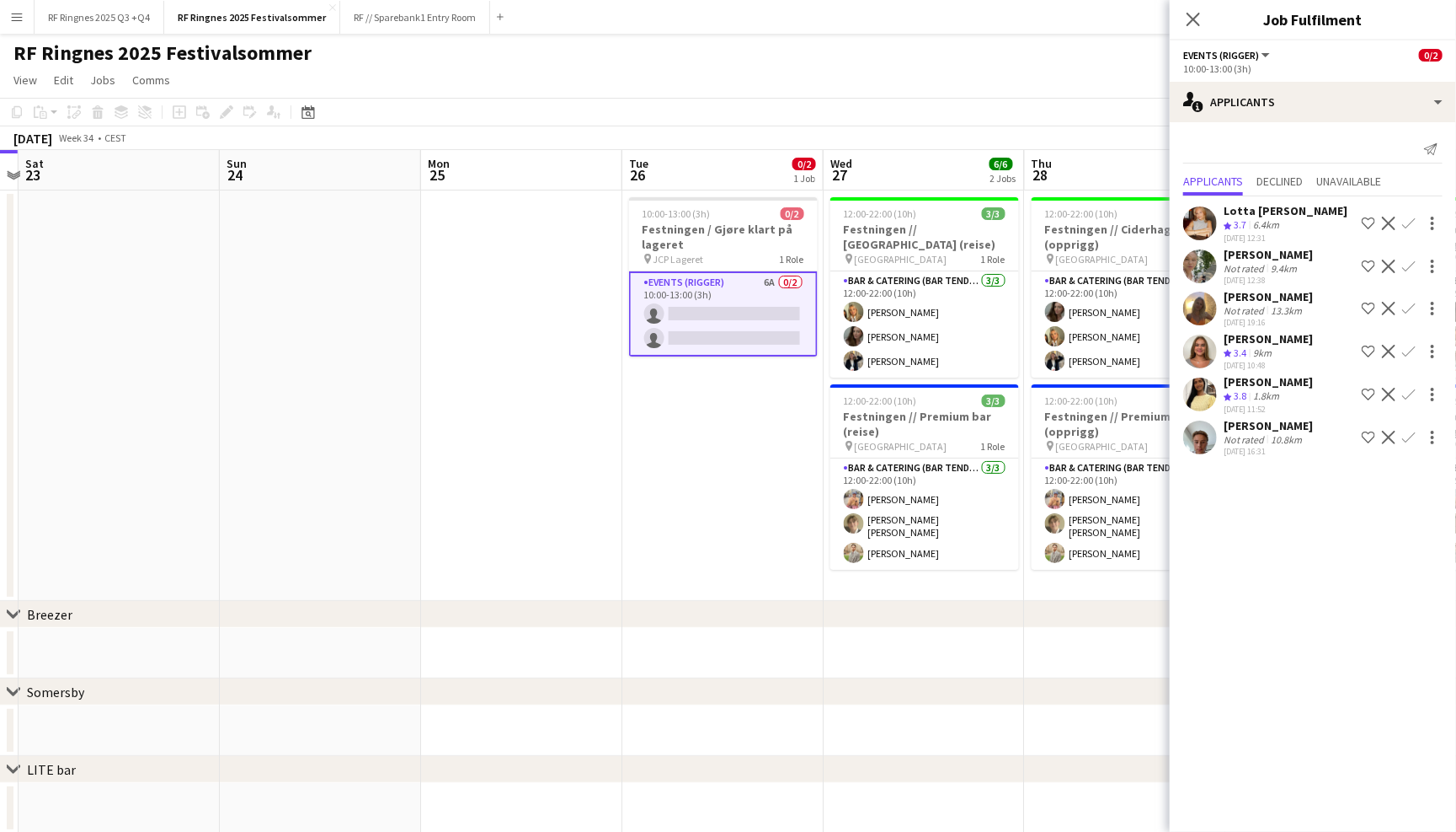
click at [1198, 432] on app-user-avatar at bounding box center [1199, 437] width 33 height 33
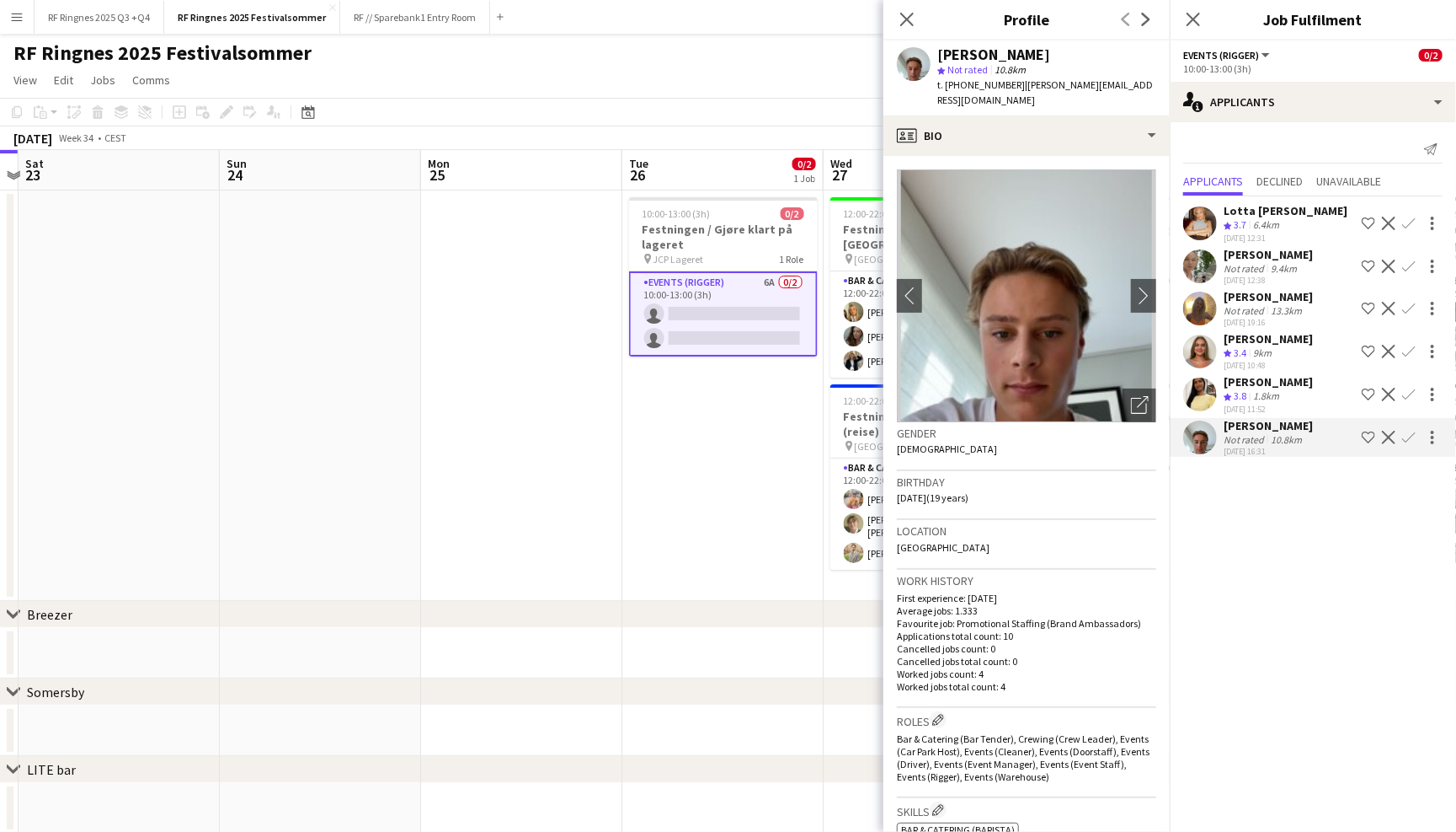
click at [1195, 393] on app-user-avatar at bounding box center [1199, 393] width 33 height 33
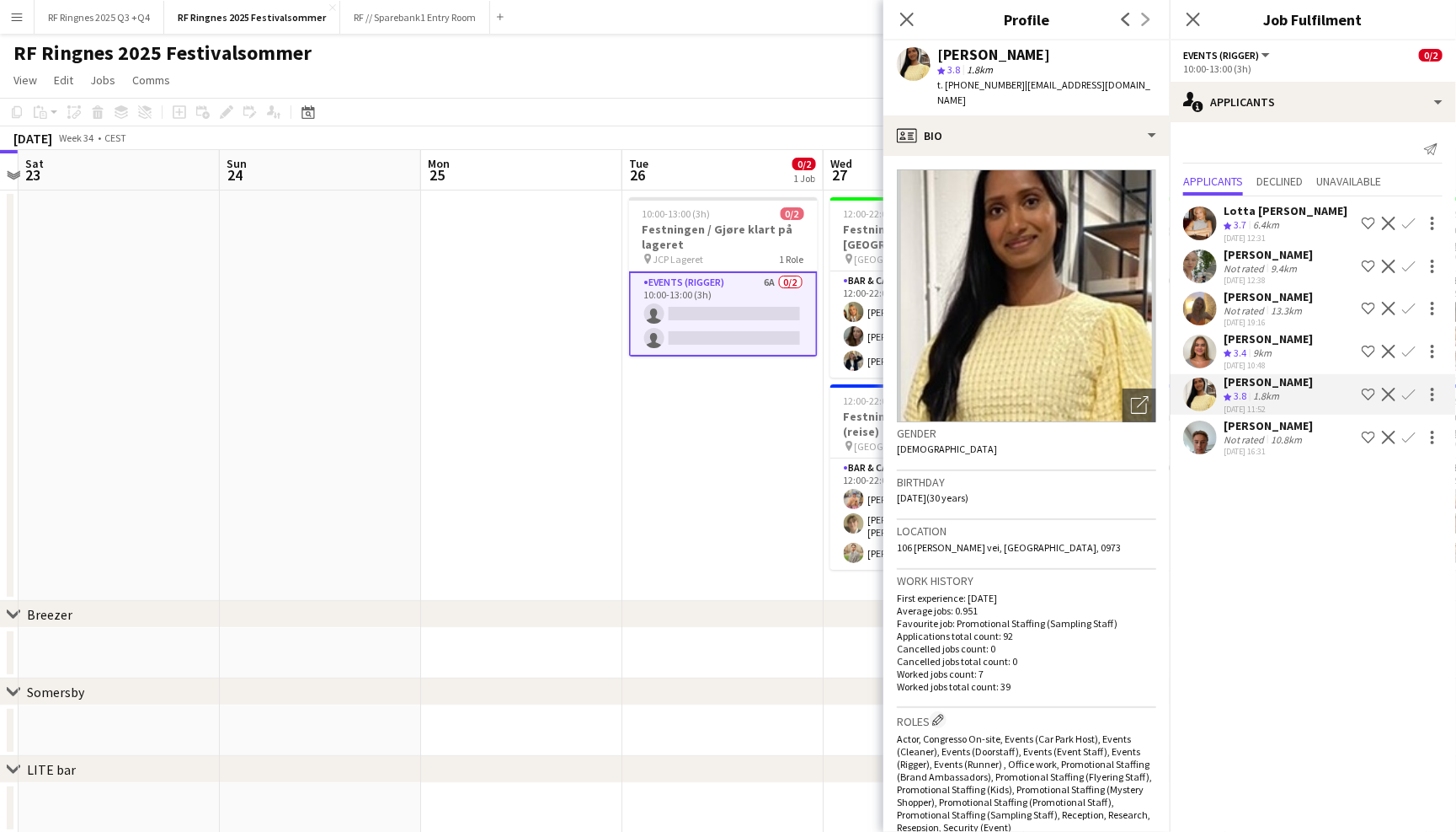
click at [1195, 344] on app-user-avatar at bounding box center [1199, 351] width 33 height 33
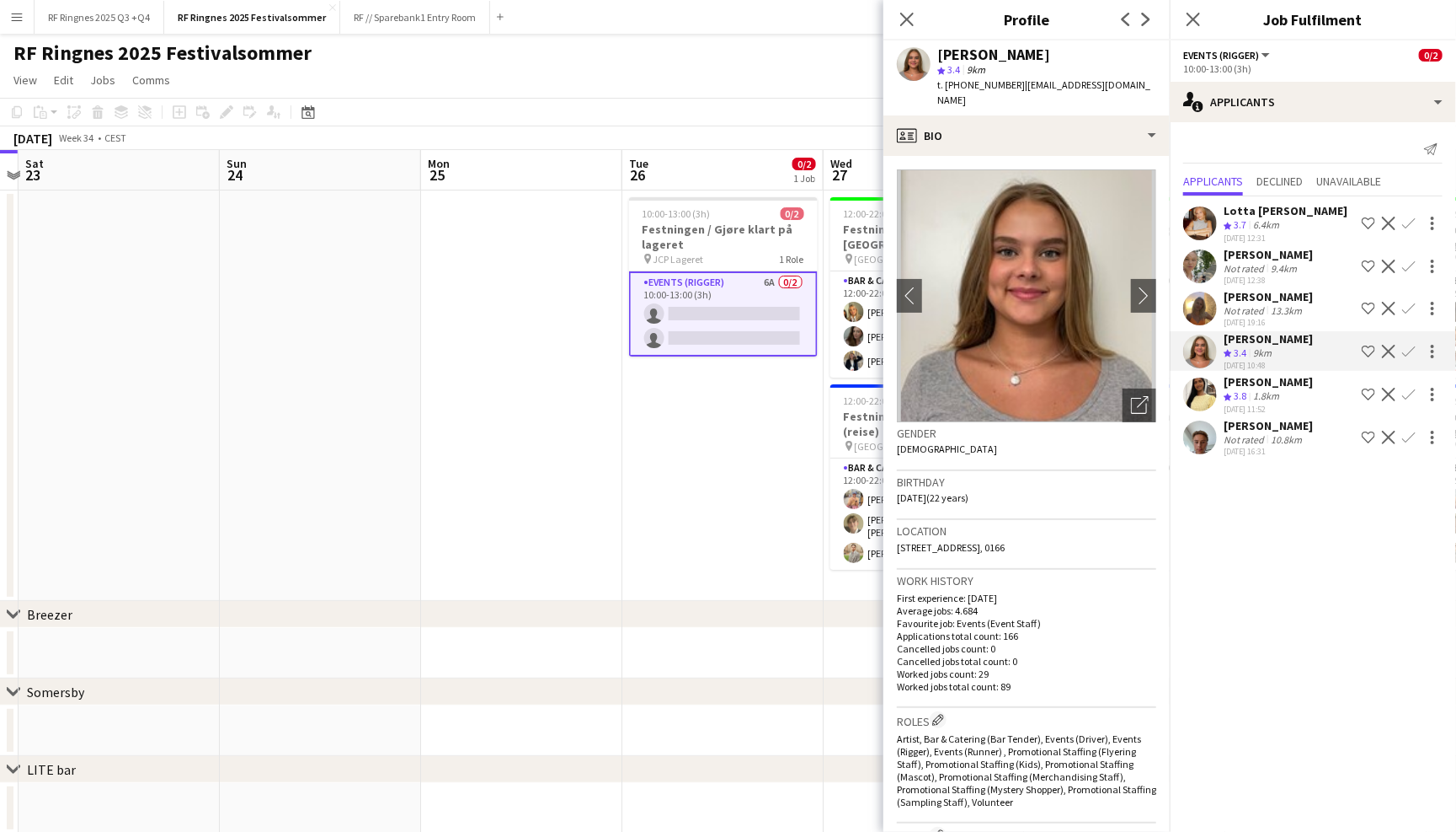
click at [1198, 299] on app-user-avatar at bounding box center [1199, 308] width 33 height 33
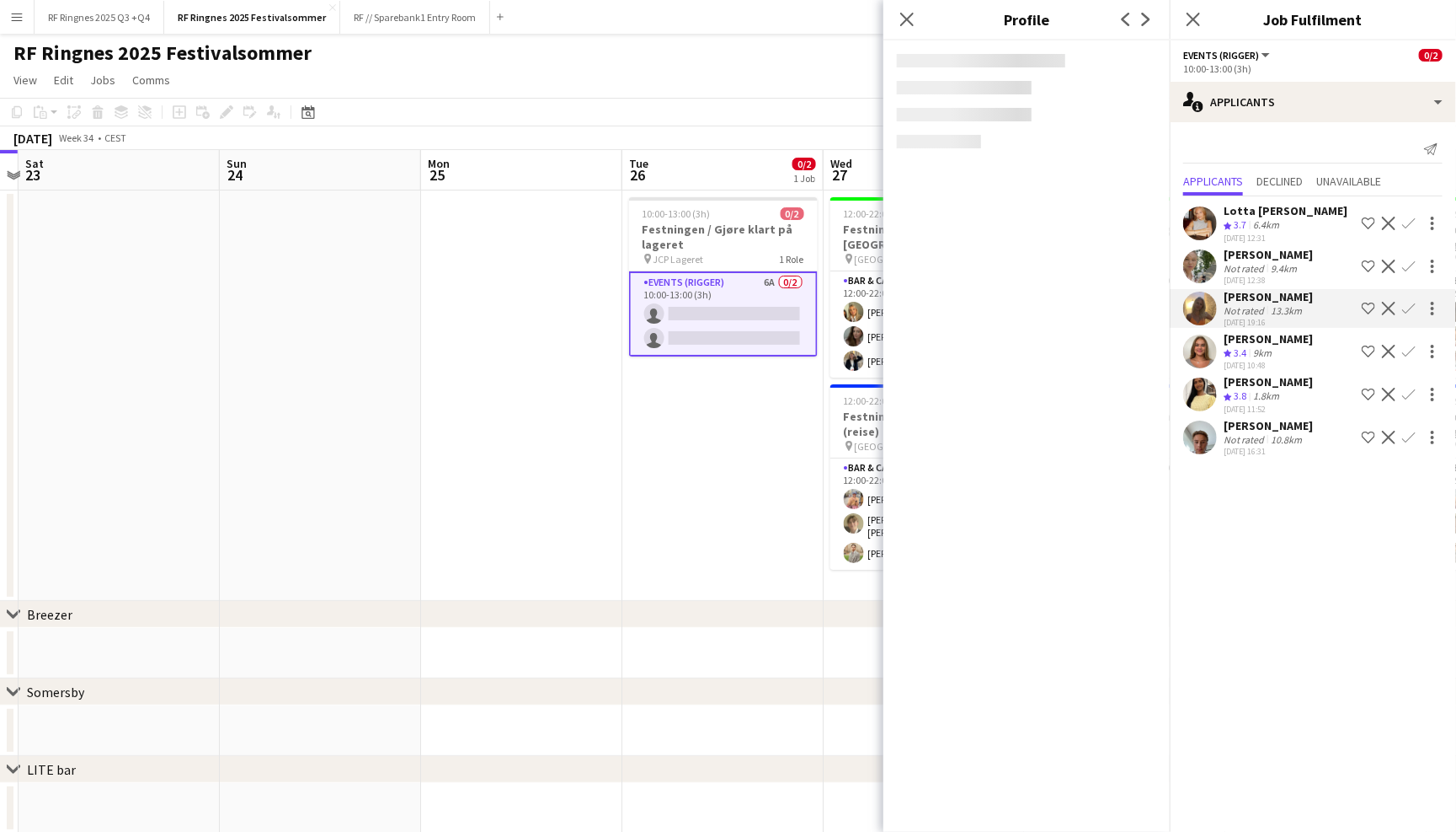
click at [1198, 249] on app-user-avatar at bounding box center [1199, 265] width 33 height 33
click at [1194, 207] on app-user-avatar at bounding box center [1199, 223] width 33 height 33
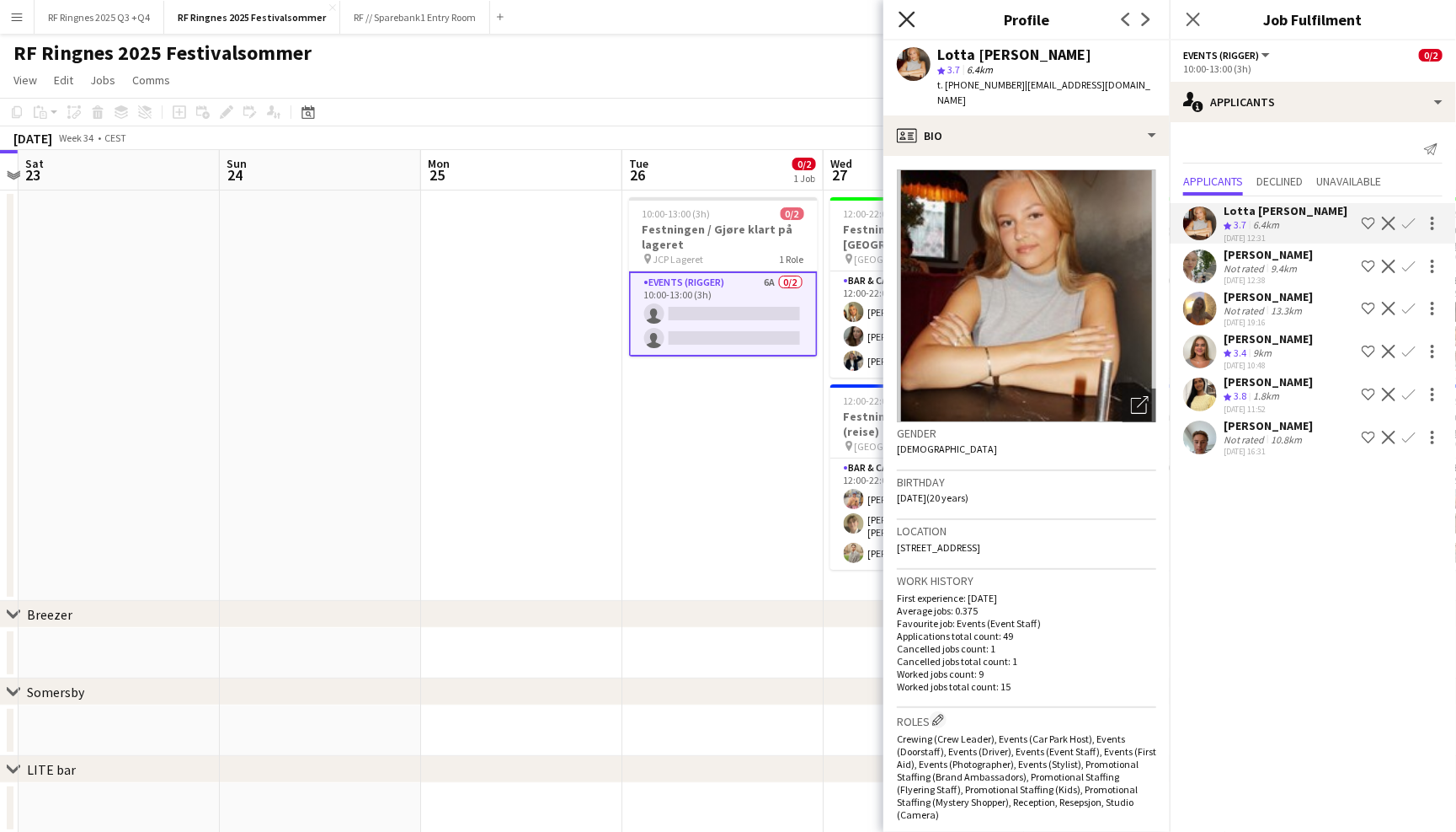
click at [910, 20] on icon "Close pop-in" at bounding box center [907, 19] width 16 height 16
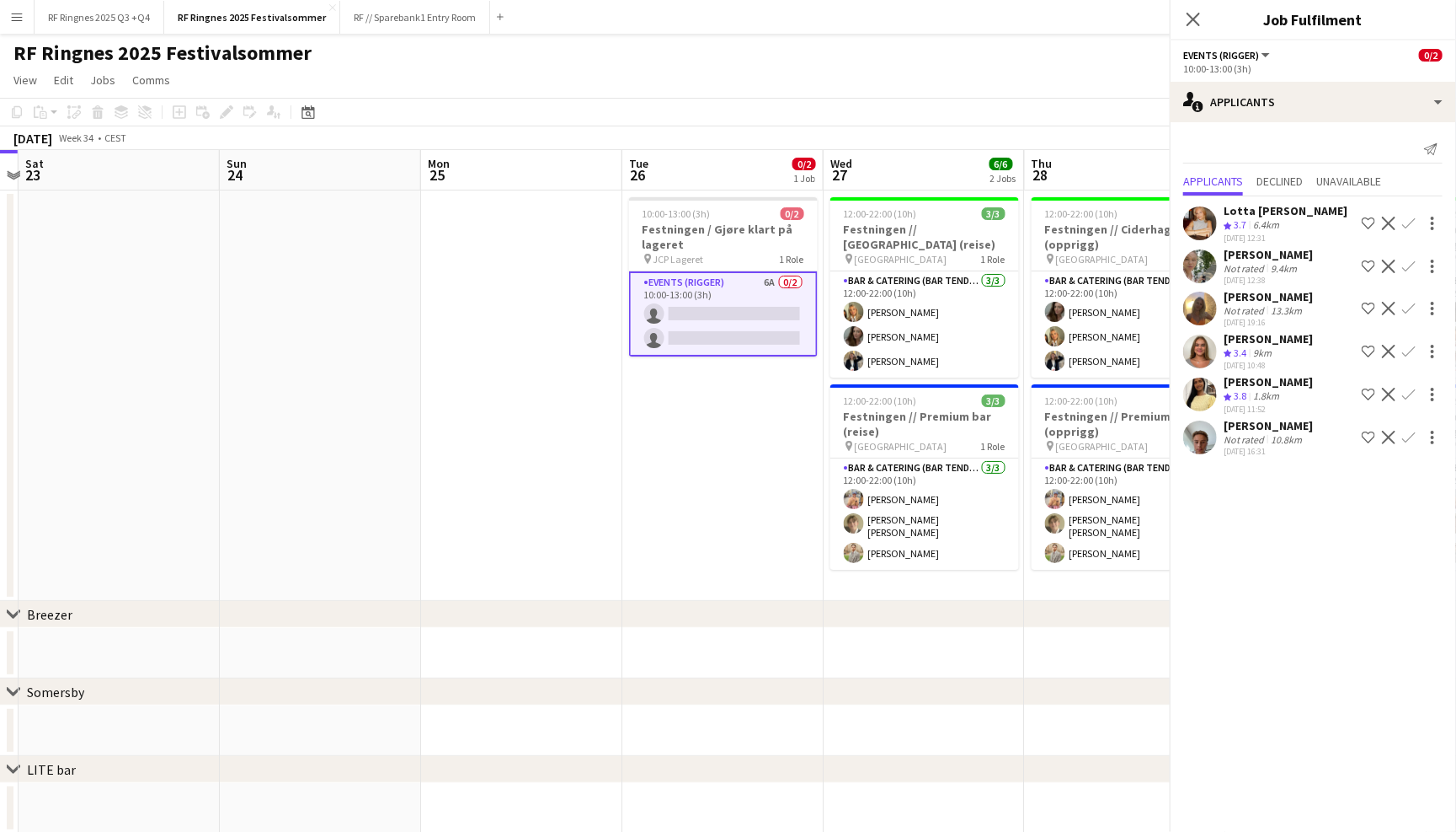
click at [815, 65] on app-board "RF Ringnes 2025 Festivalsommer user View Day view expanded Day view collapsed M…" at bounding box center [728, 835] width 1456 height 1603
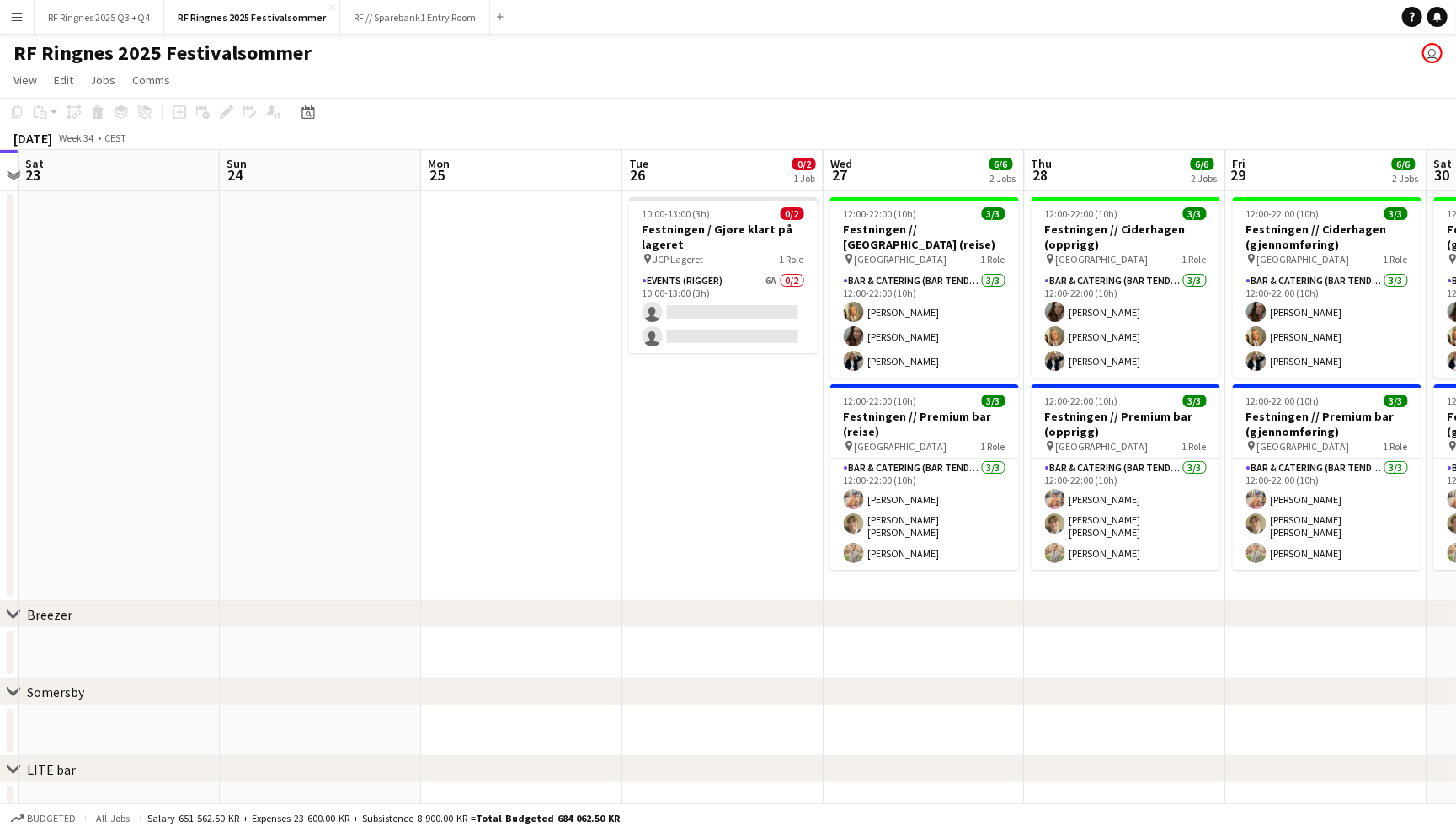
click at [474, 82] on app-page-menu "View Day view expanded Day view collapsed Month view Date picker Jump to [DATE]…" at bounding box center [728, 82] width 1456 height 32
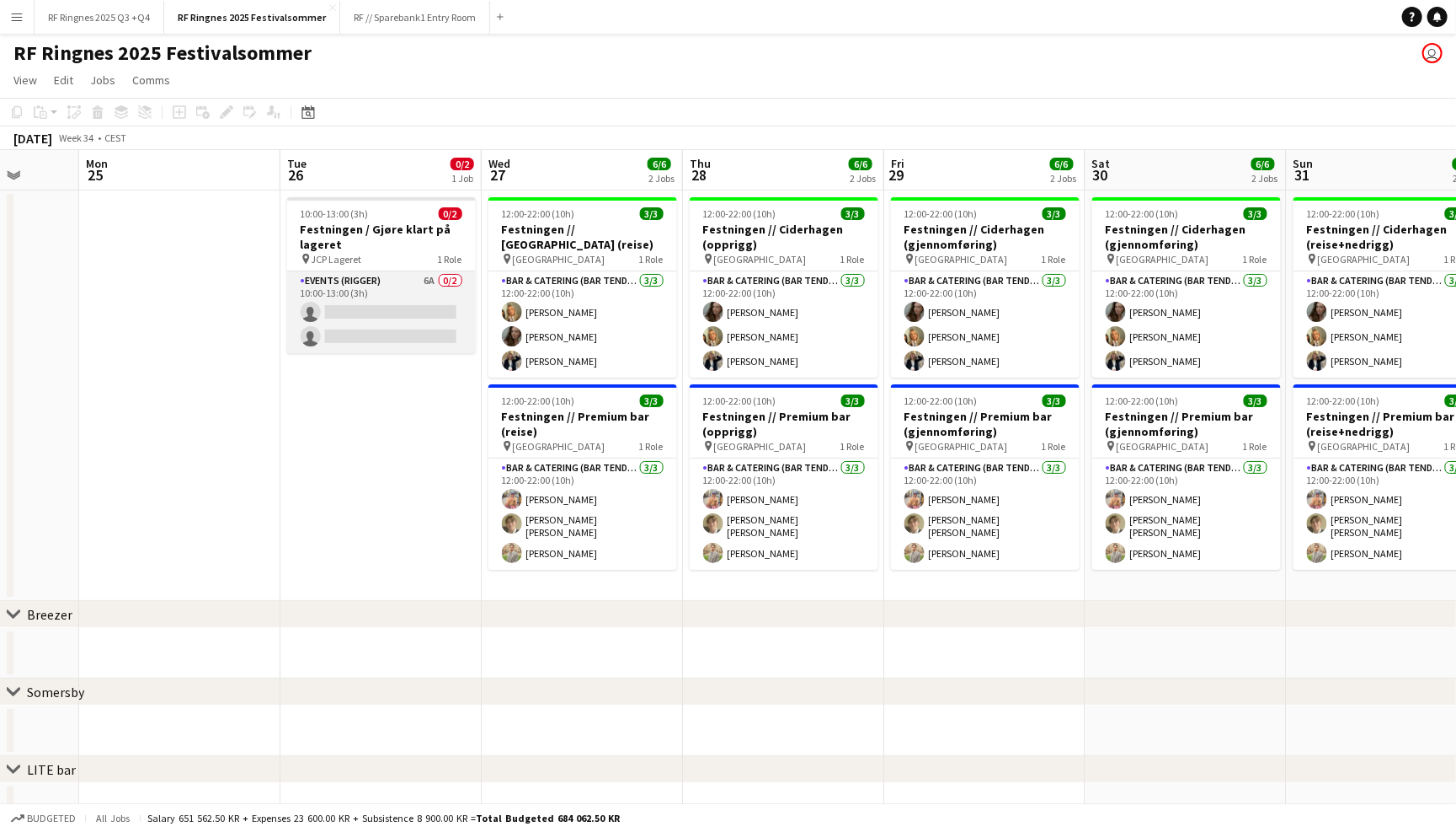
scroll to position [0, 734]
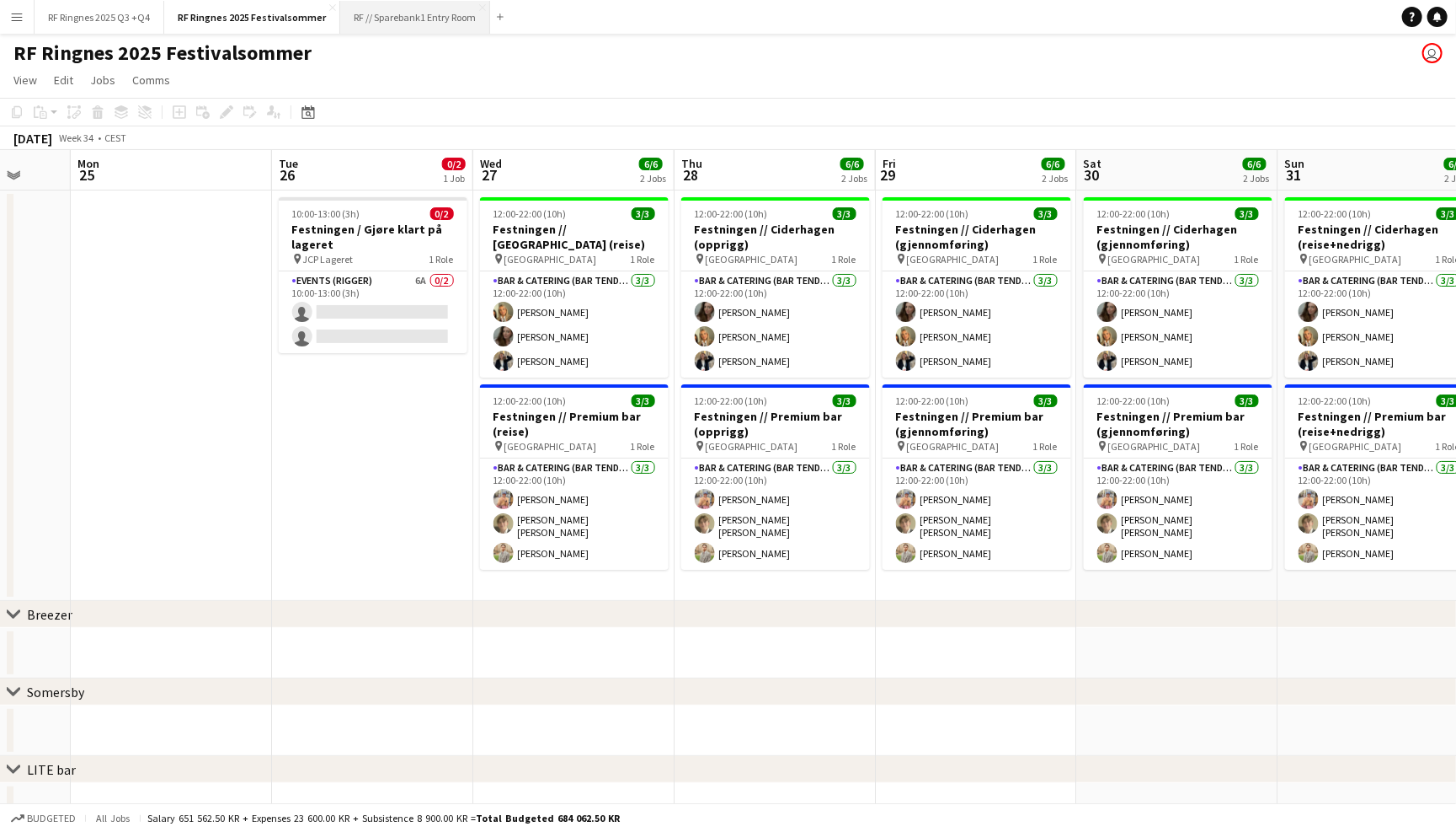
click at [431, 23] on button "RF // Sparebank1 Entry Room Close" at bounding box center [415, 17] width 150 height 33
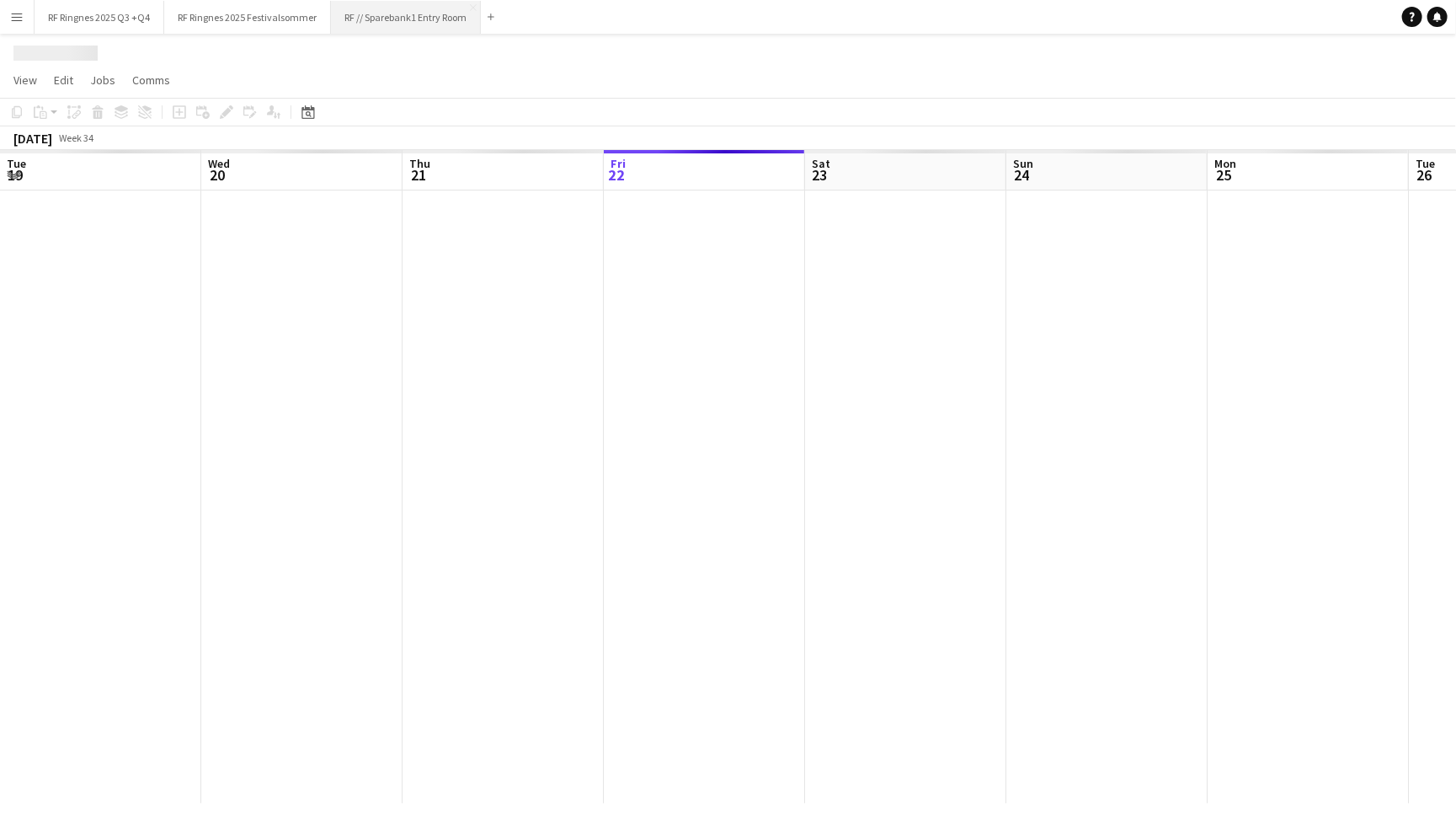
scroll to position [0, 402]
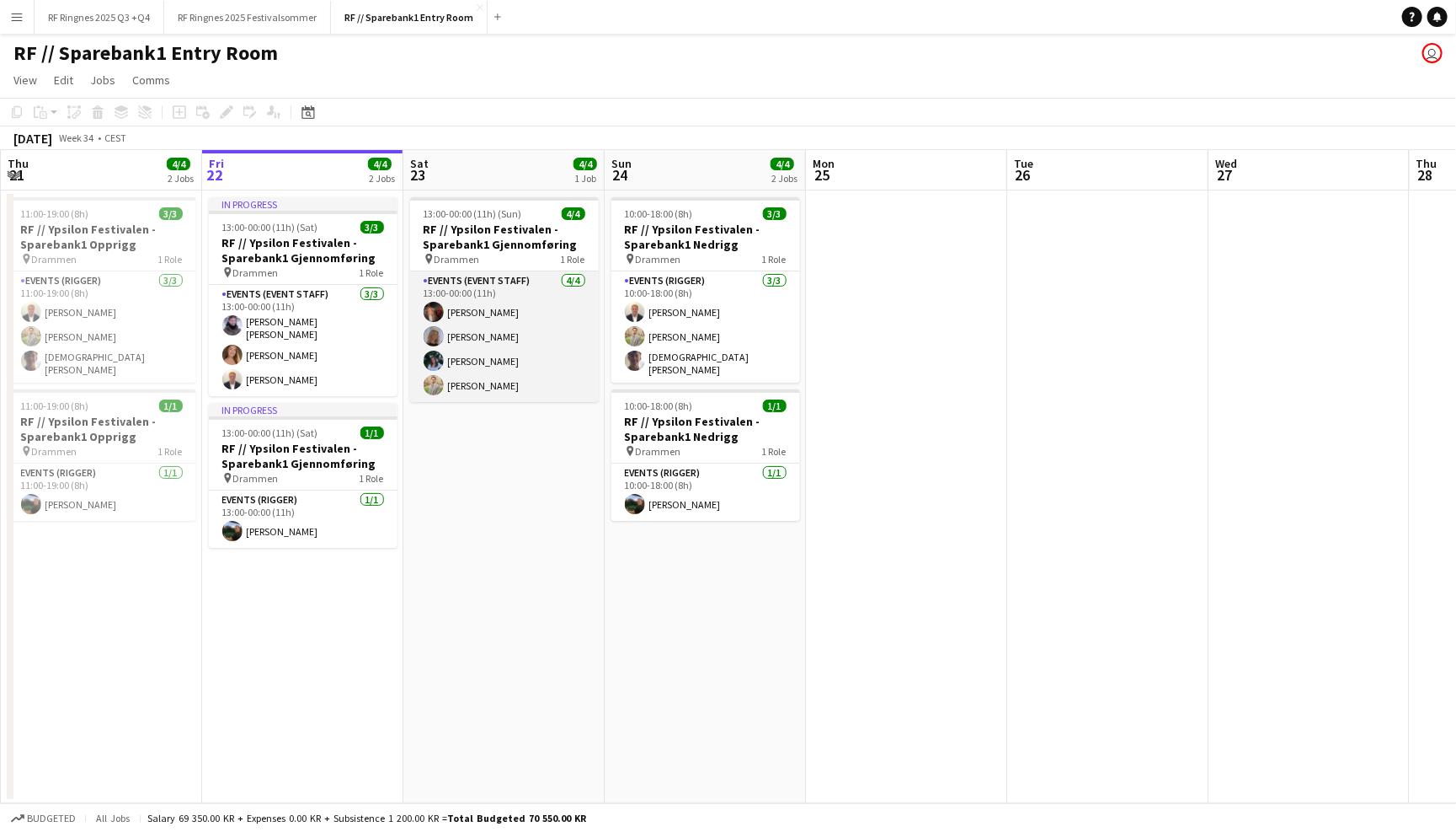
click at [559, 369] on app-card-role "Events (Event Staff) [DATE] 13:00-00:00 (11h) [PERSON_NAME] [PERSON_NAME] [PERS…" at bounding box center [504, 336] width 189 height 131
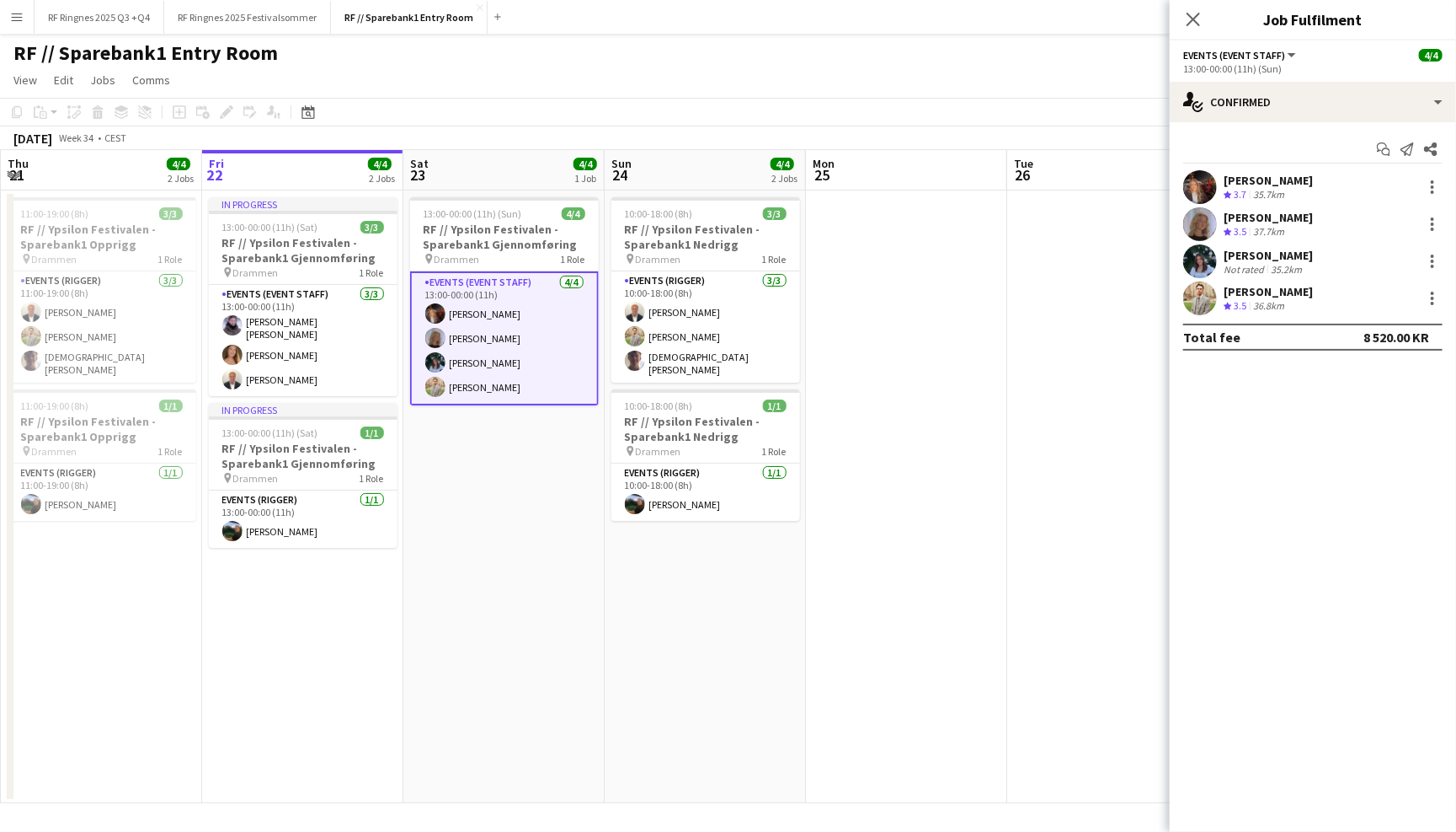
click at [1200, 182] on app-user-avatar at bounding box center [1199, 186] width 33 height 33
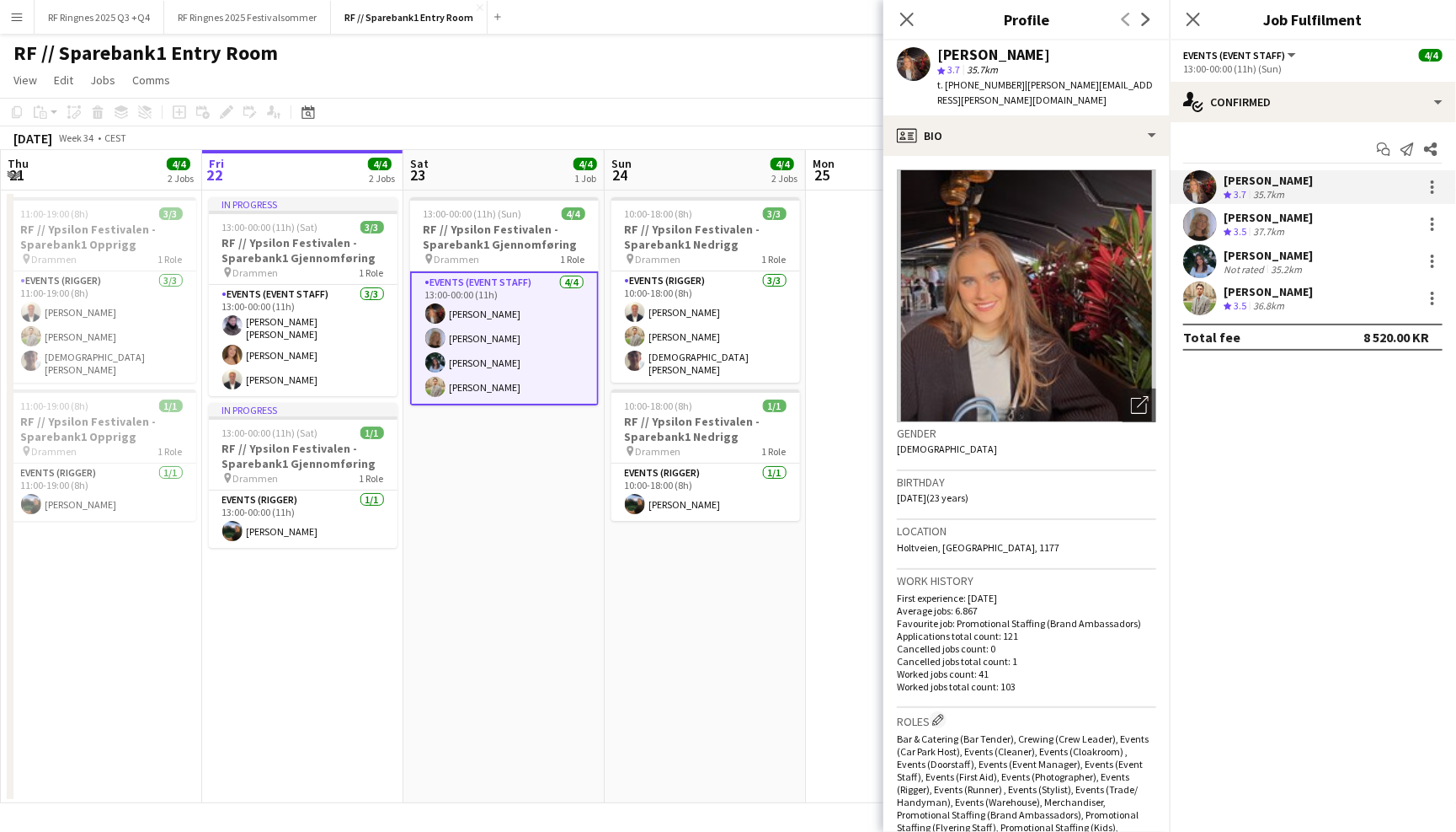
click at [1192, 235] on app-user-avatar at bounding box center [1199, 224] width 33 height 33
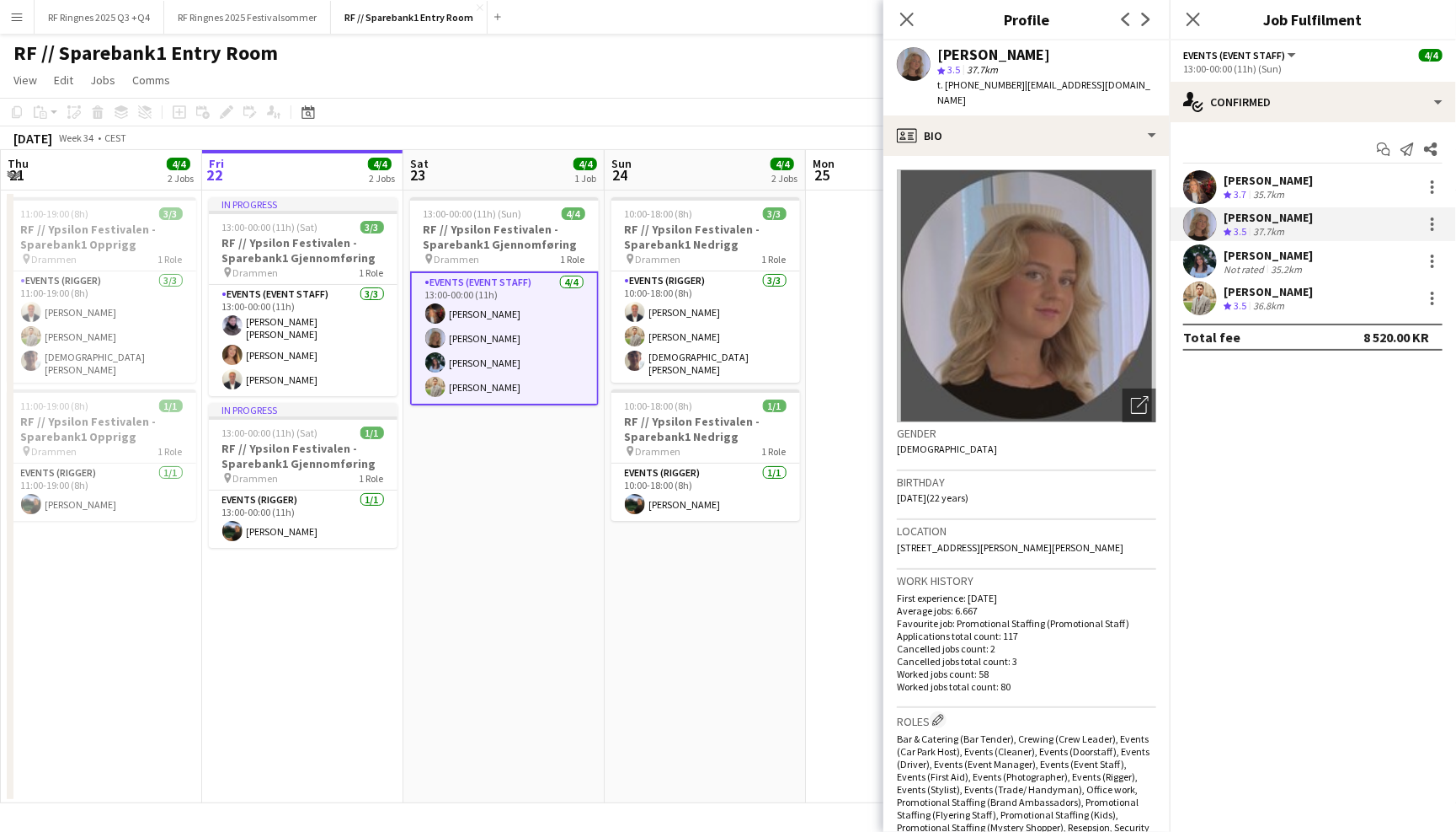
click at [1191, 271] on app-user-avatar at bounding box center [1199, 260] width 33 height 33
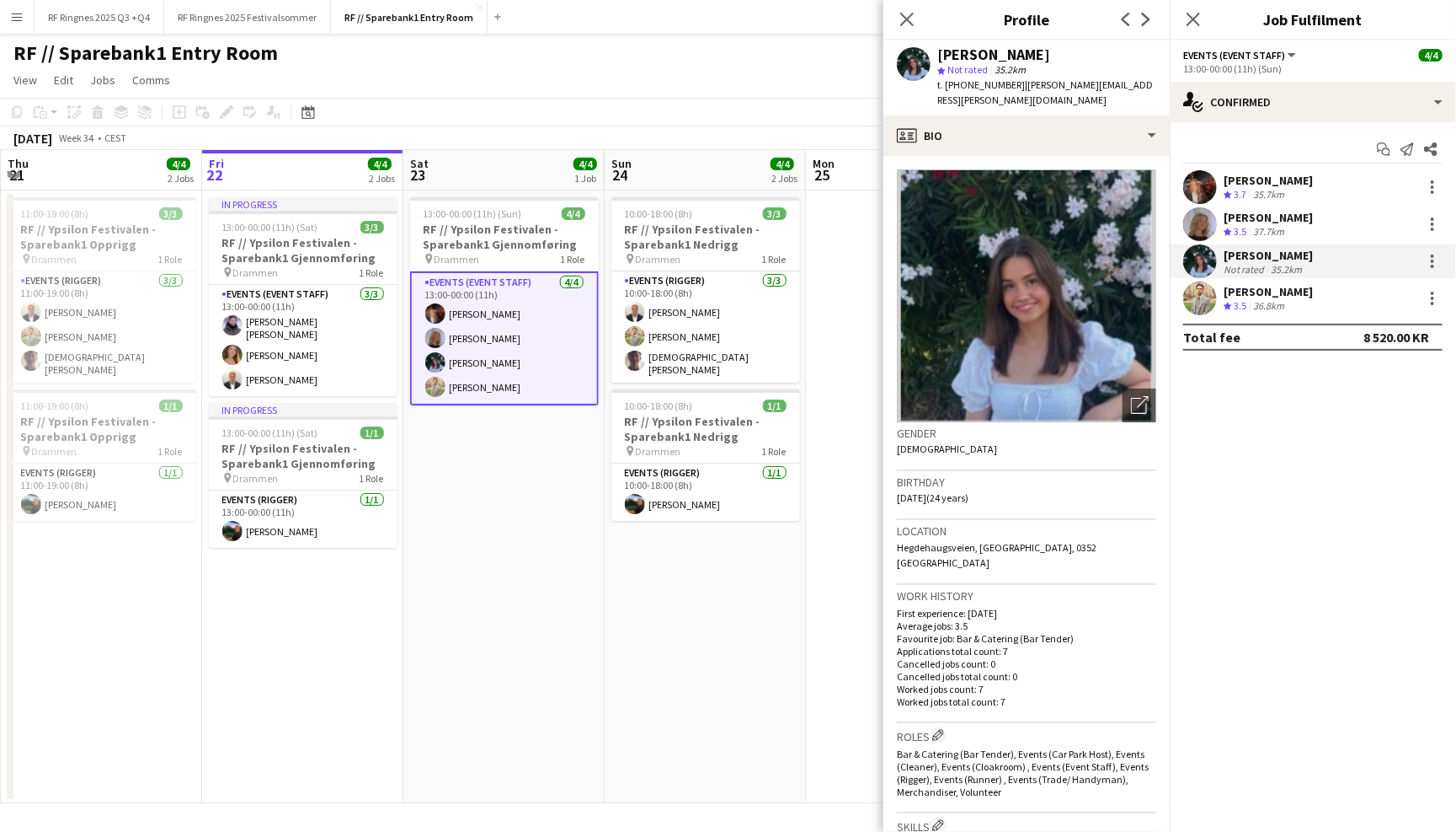
click at [1191, 304] on app-user-avatar at bounding box center [1199, 298] width 33 height 33
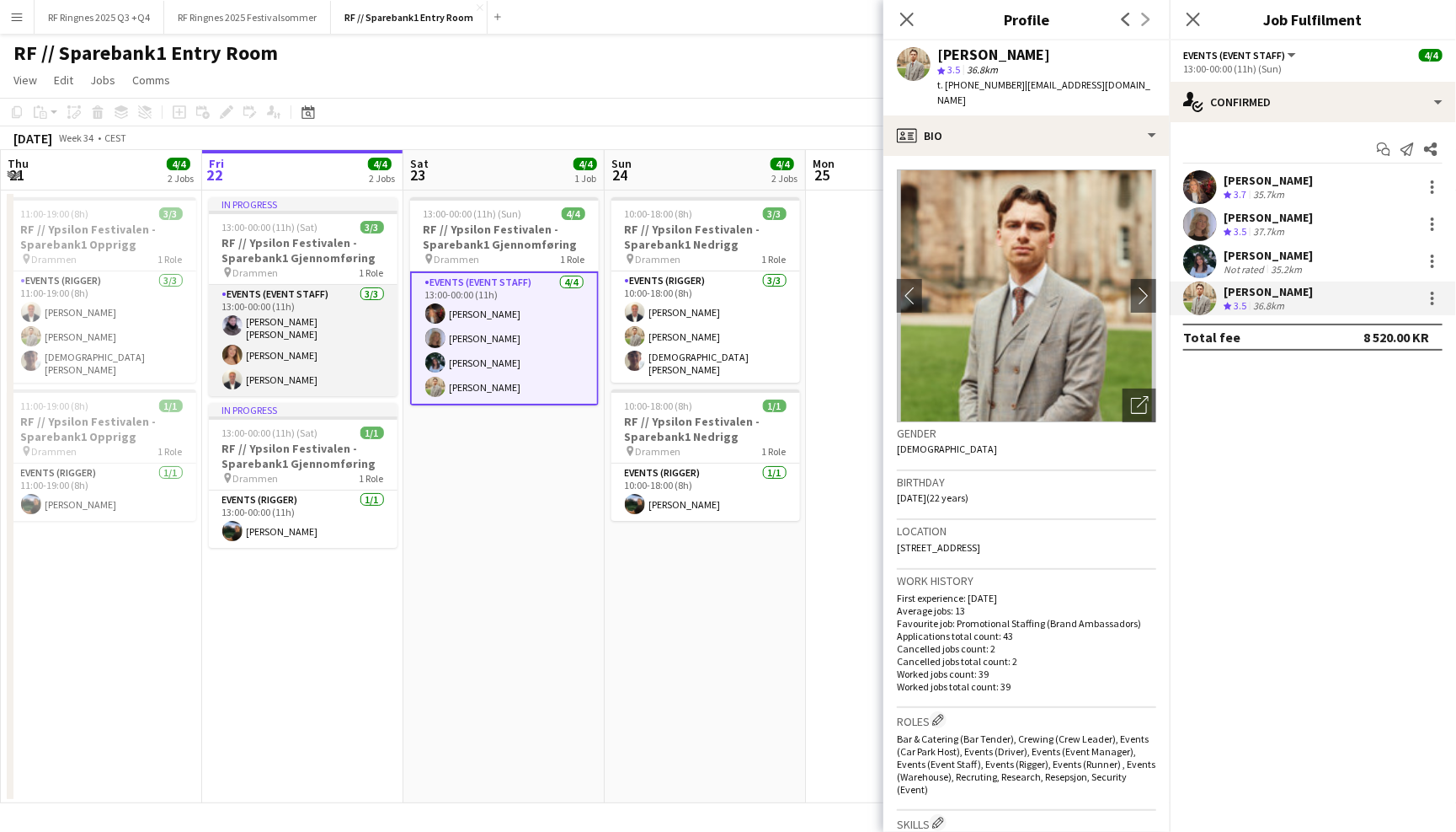
click at [351, 335] on app-card-role "Events (Event Staff) [DATE] 13:00-00:00 (11h) [PERSON_NAME] [PERSON_NAME] Wider…" at bounding box center [303, 340] width 189 height 111
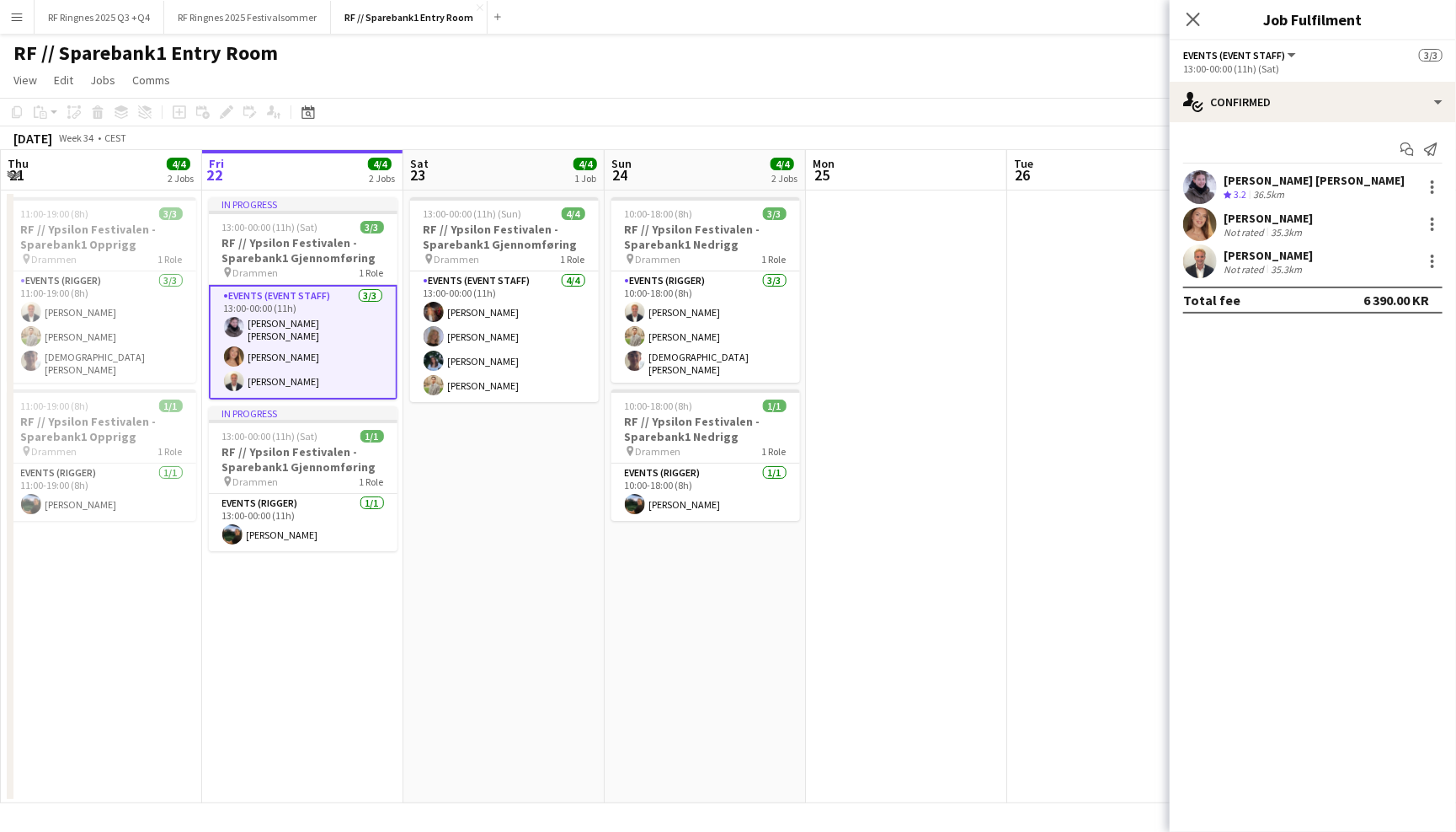
click at [1219, 233] on div "[PERSON_NAME] Not rated 35.3km" at bounding box center [1314, 224] width 287 height 33
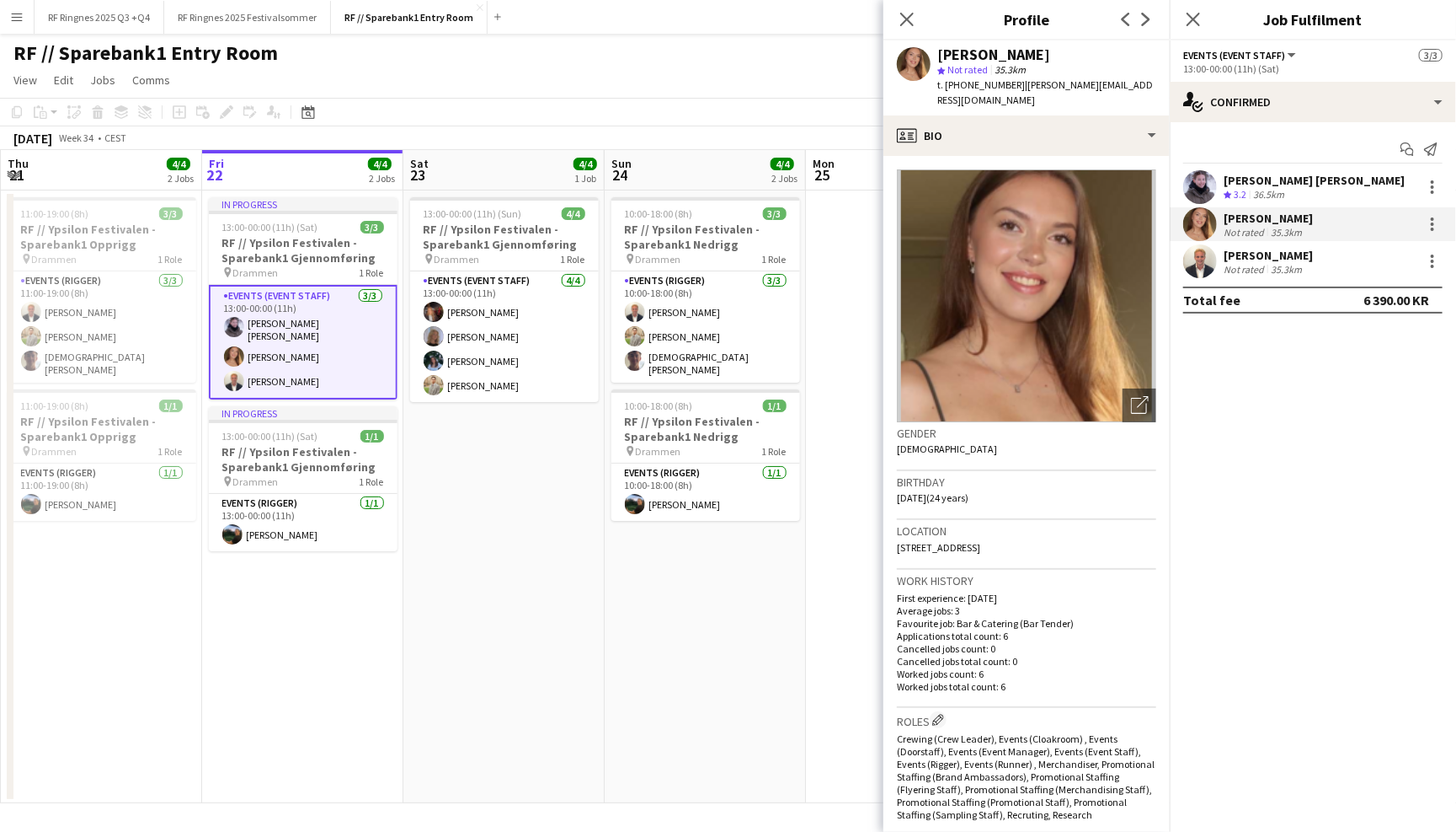
click at [1192, 178] on app-user-avatar at bounding box center [1199, 186] width 33 height 33
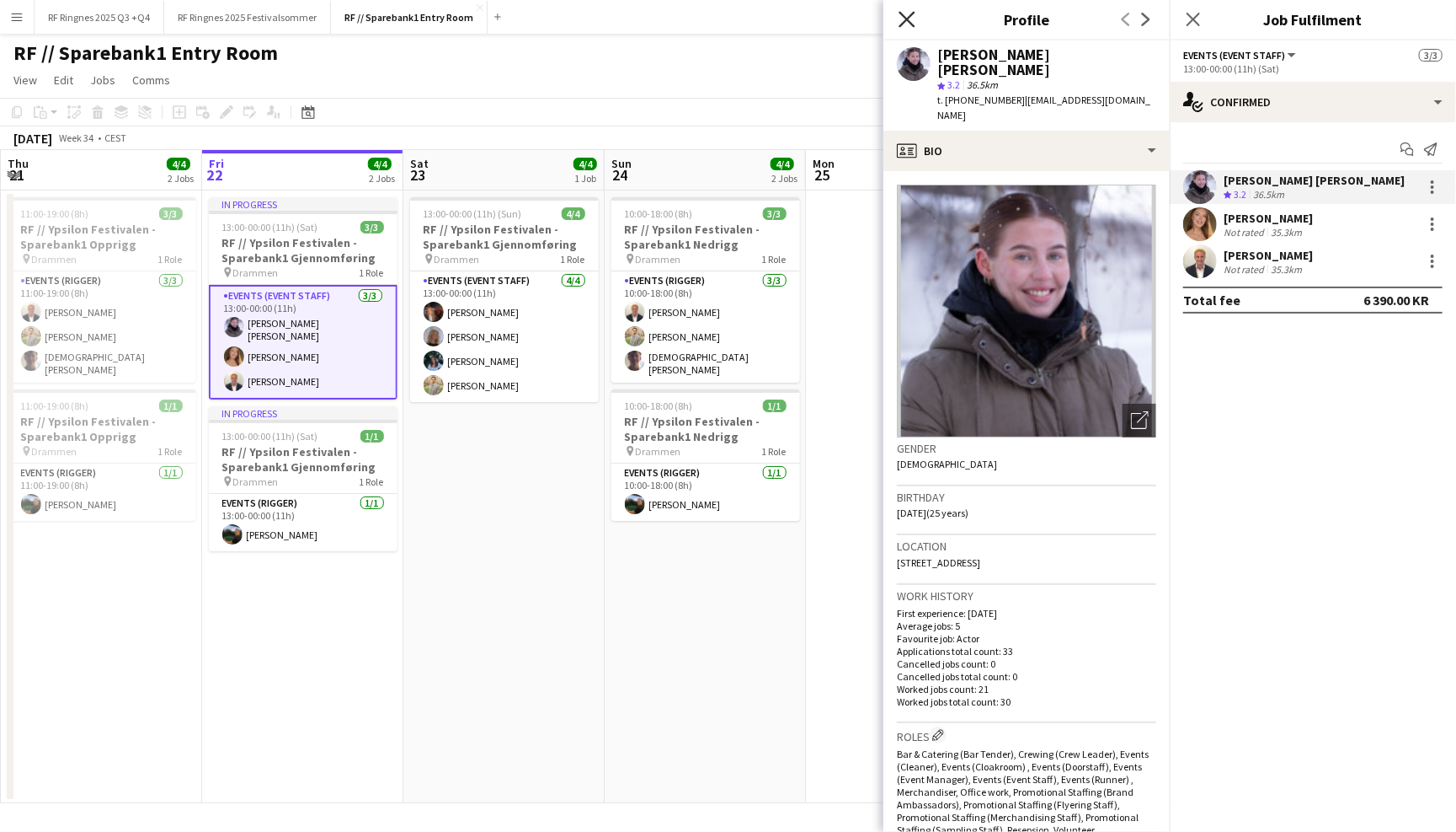
click at [908, 19] on icon "Close pop-in" at bounding box center [907, 19] width 16 height 16
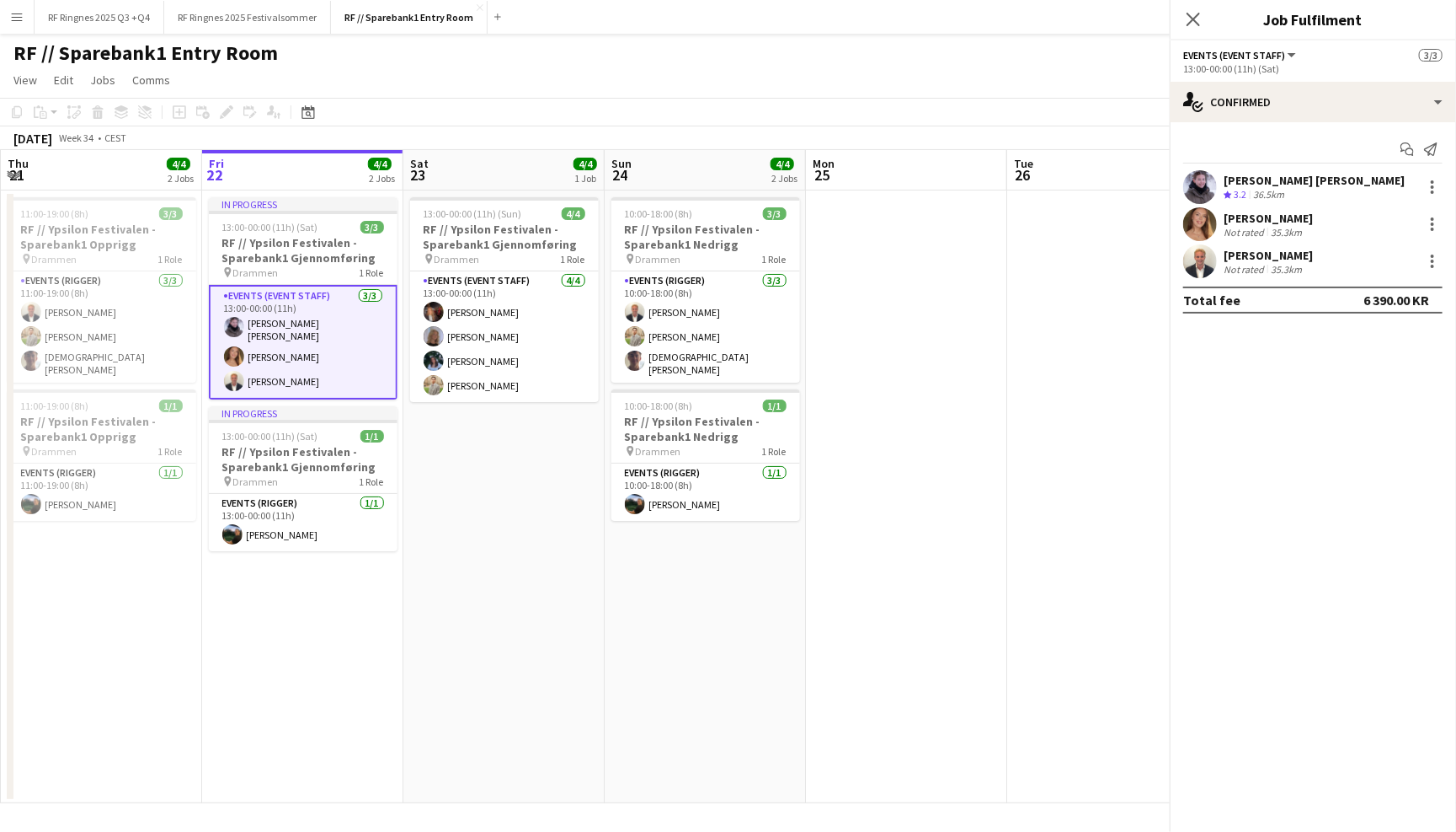
click at [841, 72] on app-page-menu "View Day view expanded Day view collapsed Month view Date picker Jump to [DATE]…" at bounding box center [728, 82] width 1456 height 32
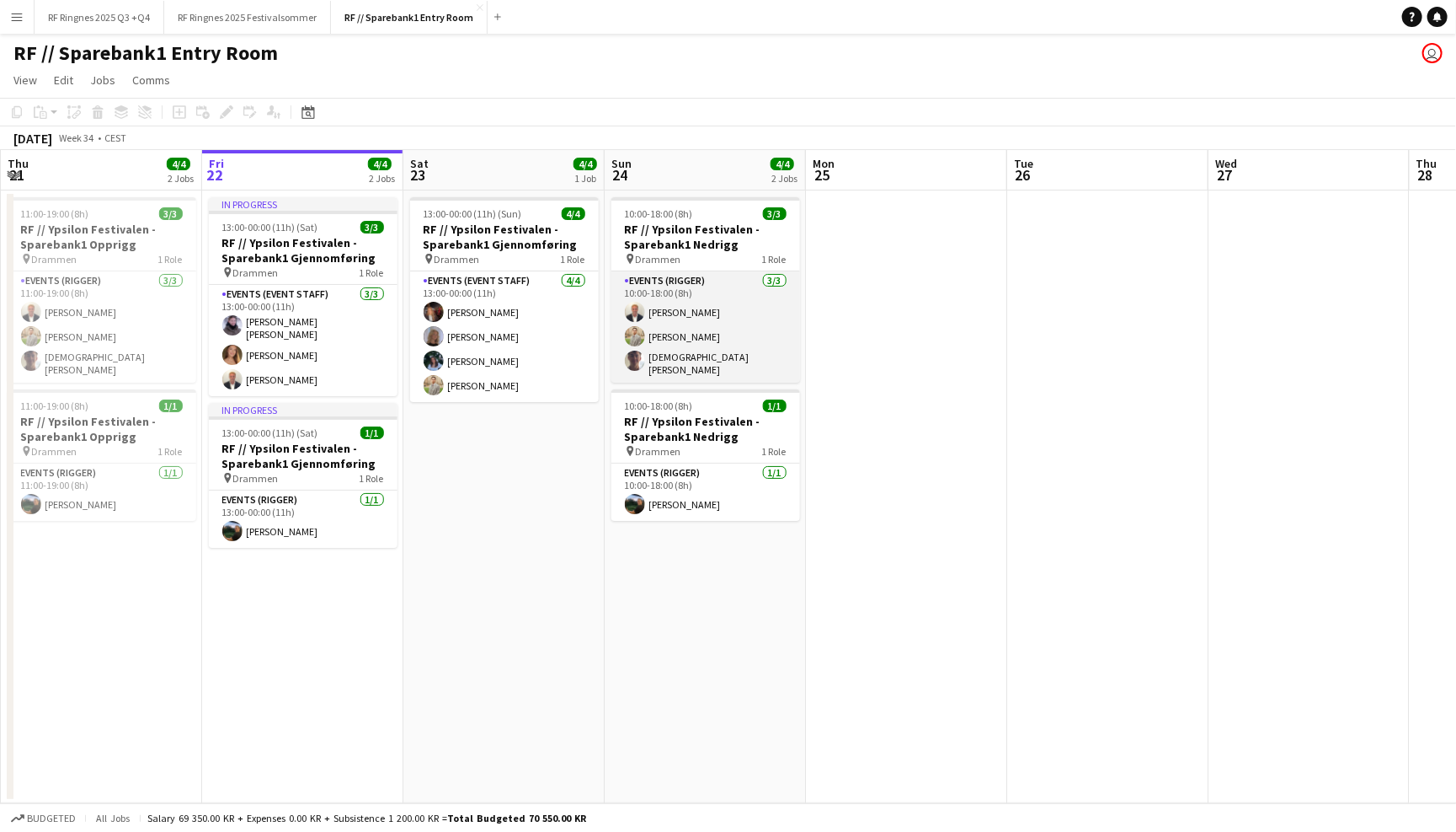
click at [710, 333] on app-card-role "Events (Rigger) [DATE] 10:00-18:00 (8h) [PERSON_NAME] [PERSON_NAME] [PERSON_NAM…" at bounding box center [705, 327] width 189 height 111
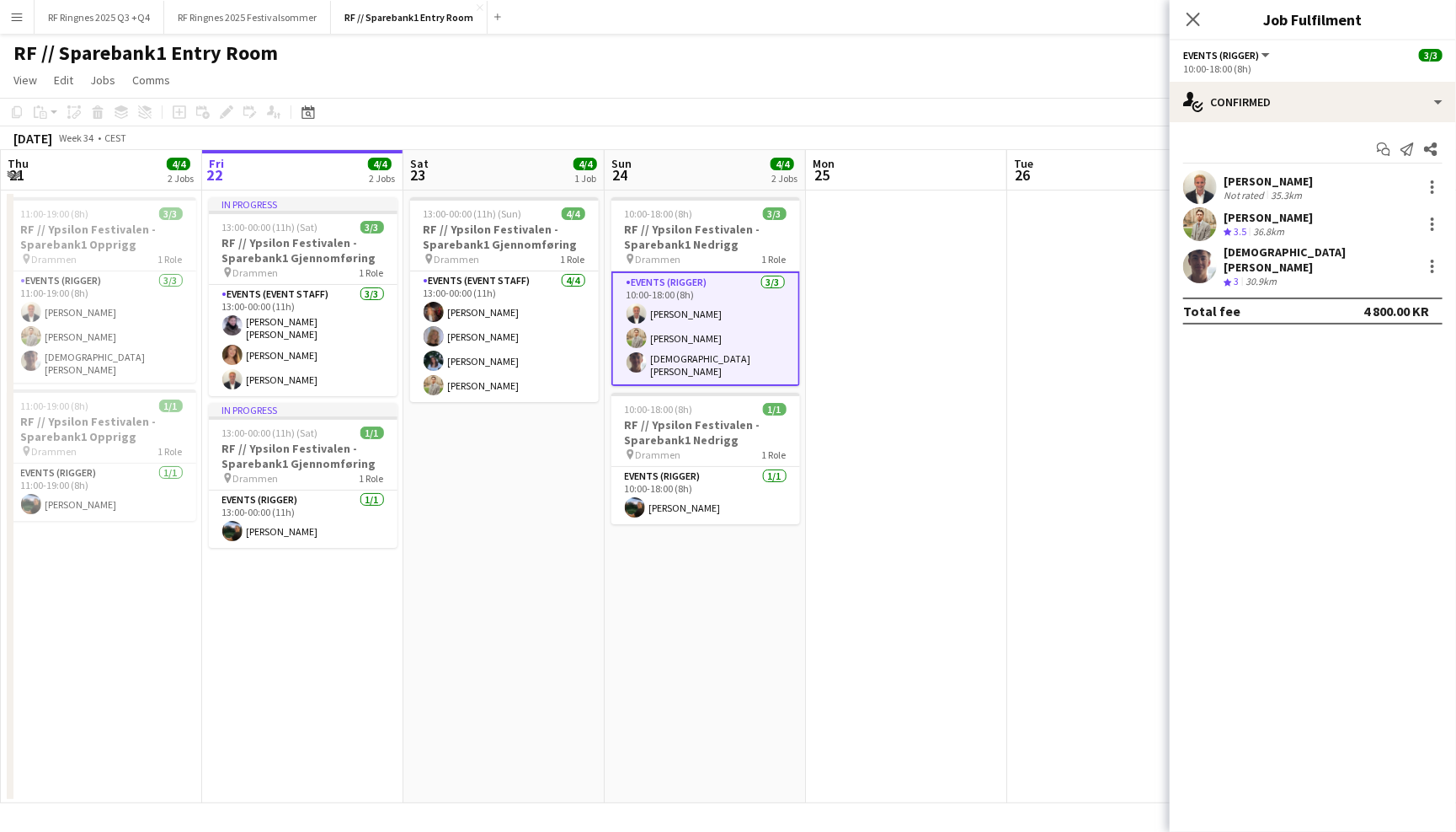
click at [1193, 250] on app-user-avatar at bounding box center [1199, 265] width 33 height 33
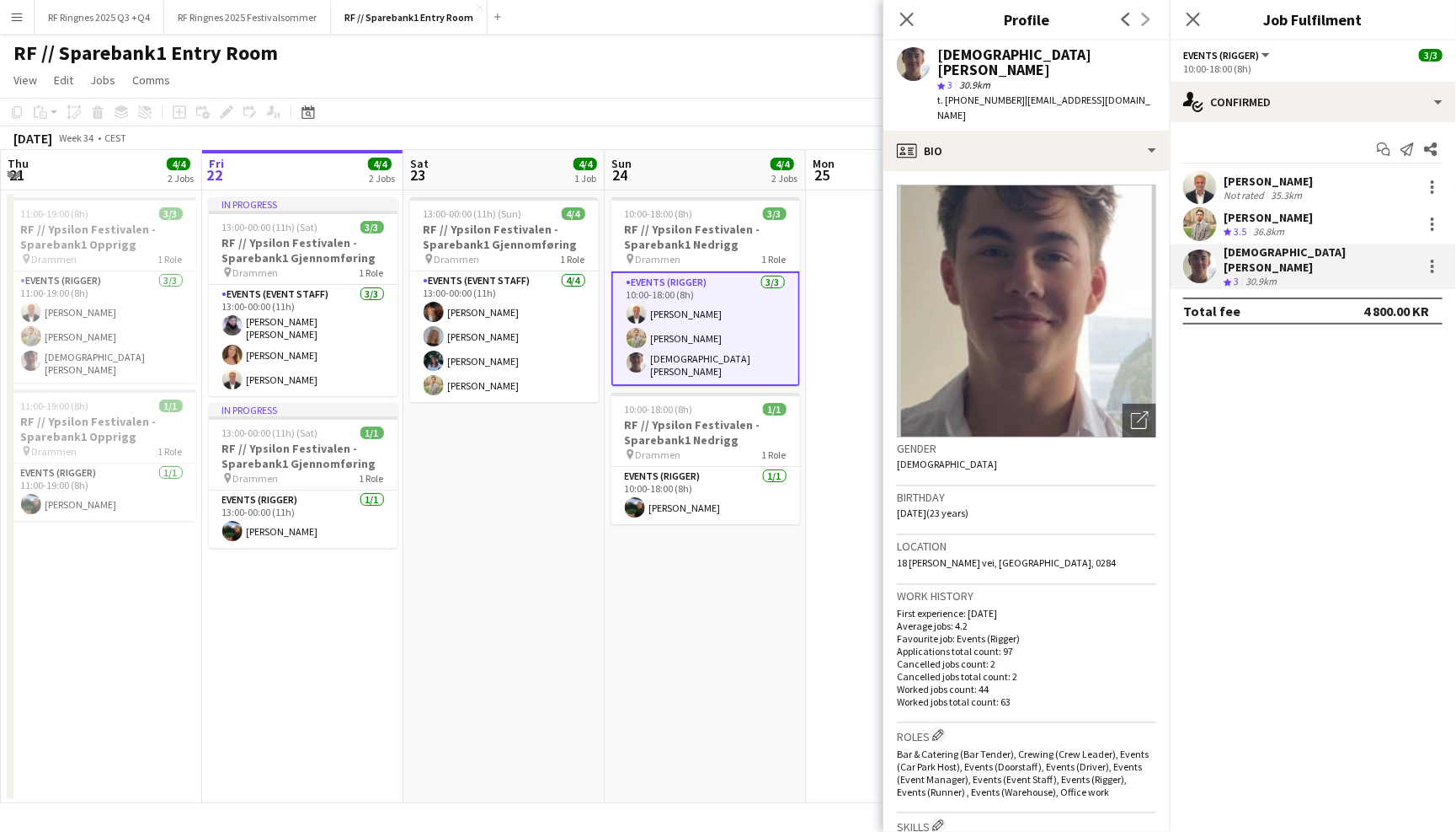
click at [1197, 218] on app-user-avatar at bounding box center [1199, 224] width 33 height 33
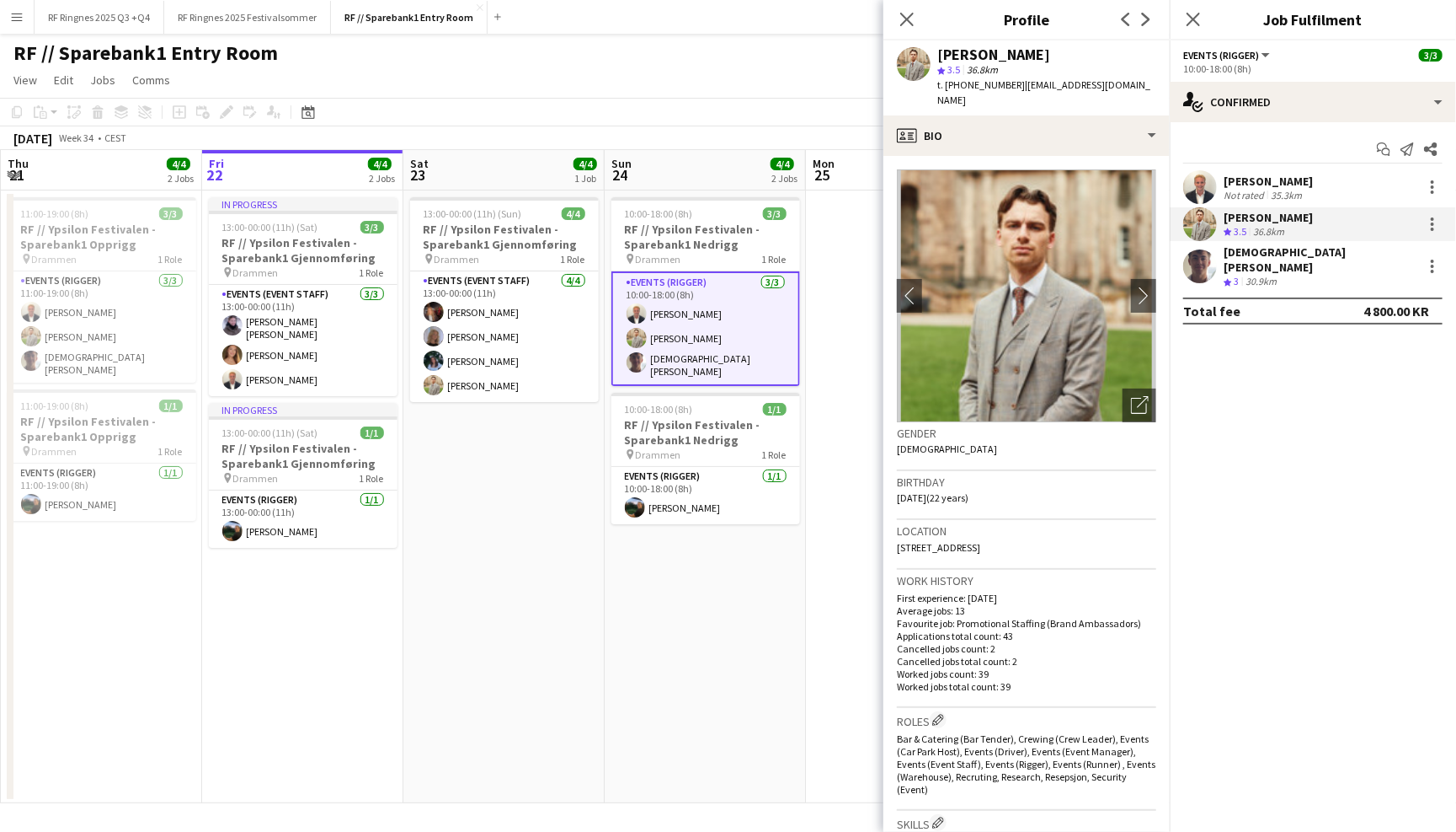
click at [1192, 178] on app-user-avatar at bounding box center [1199, 186] width 33 height 33
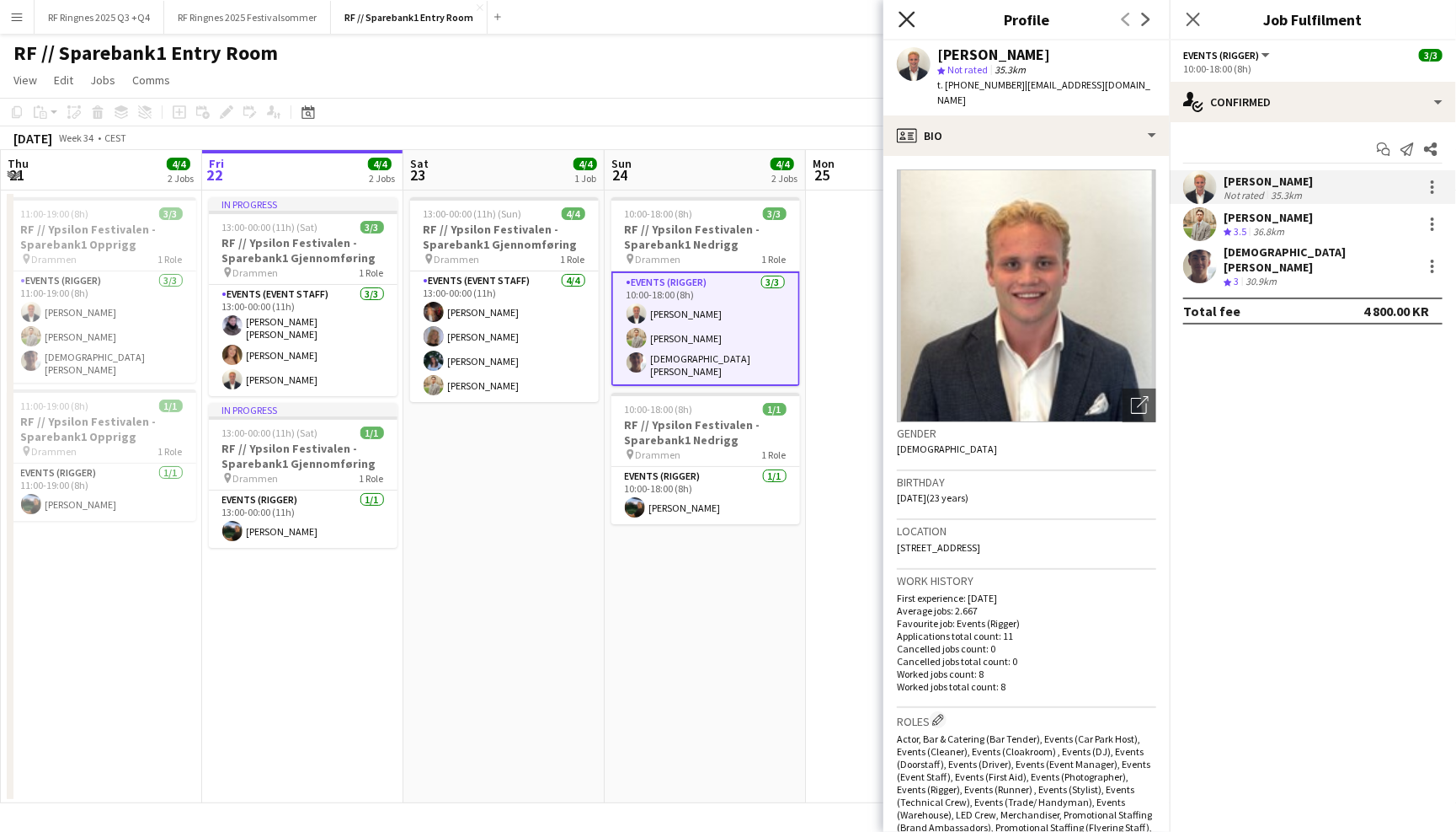
click at [908, 18] on icon "Close pop-in" at bounding box center [907, 19] width 16 height 16
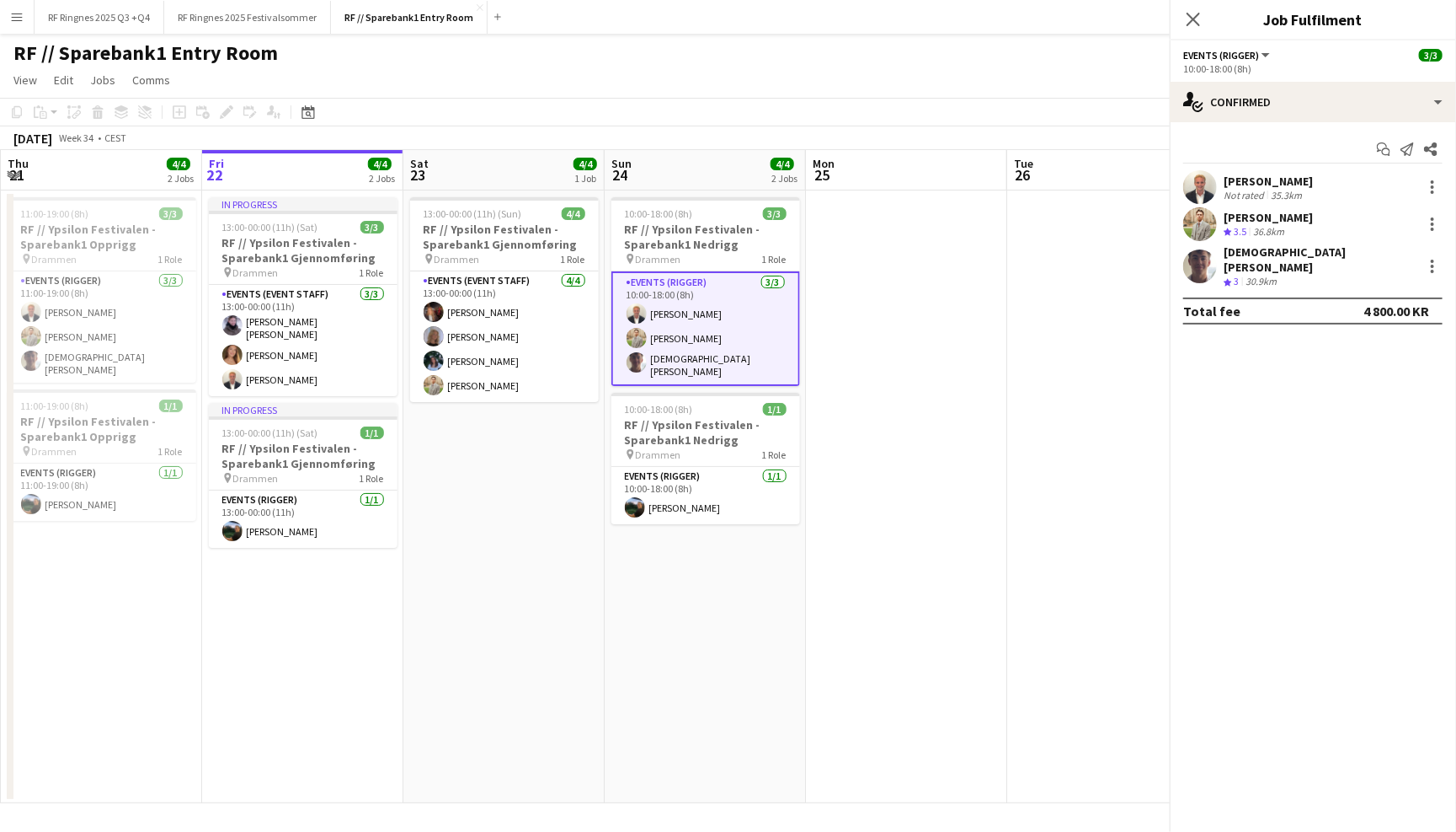
click at [868, 34] on div "RF // Sparebank1 Entry Room user" at bounding box center [728, 49] width 1456 height 32
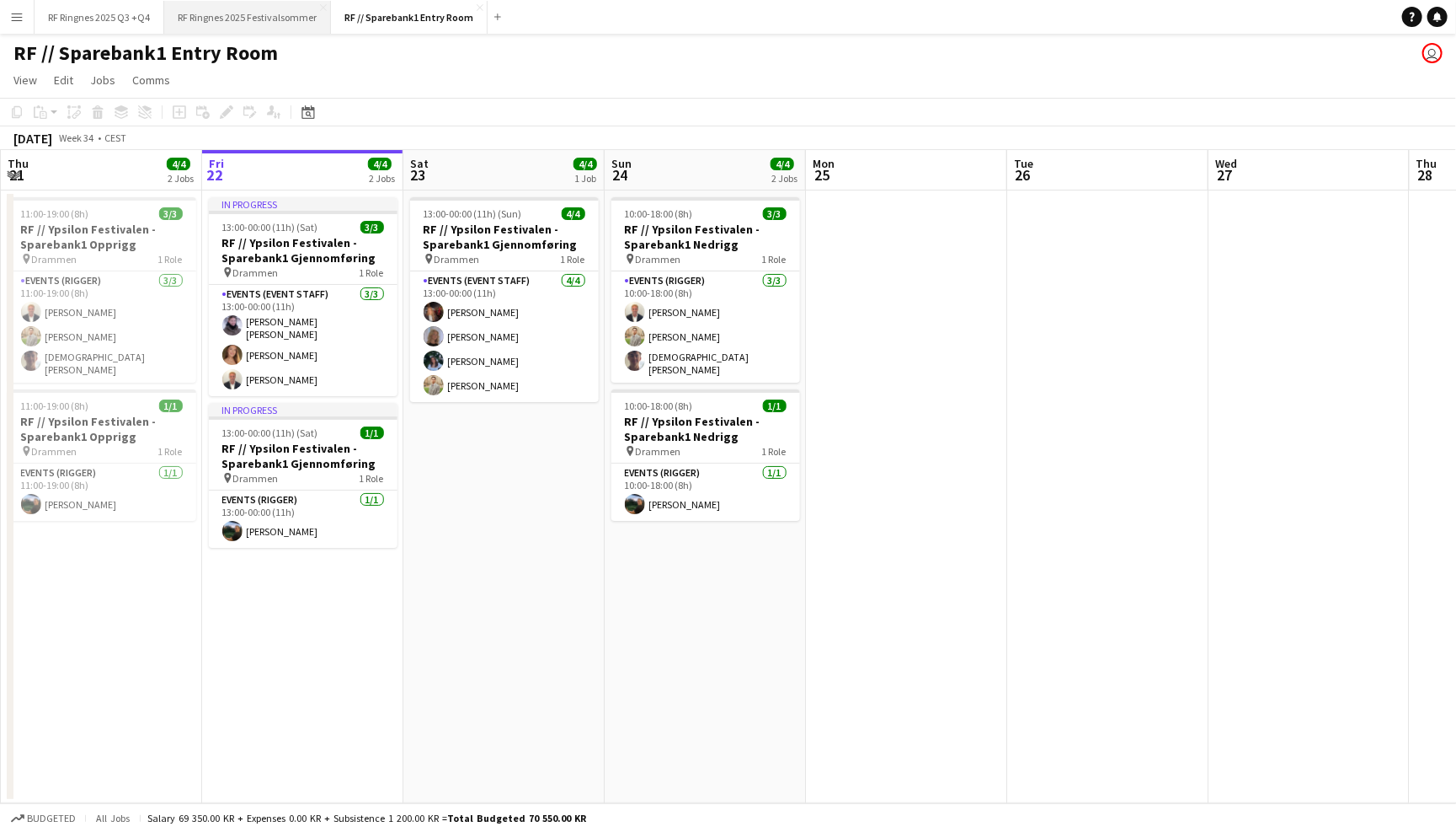
click at [253, 27] on button "RF Ringnes 2025 Festivalsommer Close" at bounding box center [248, 17] width 167 height 33
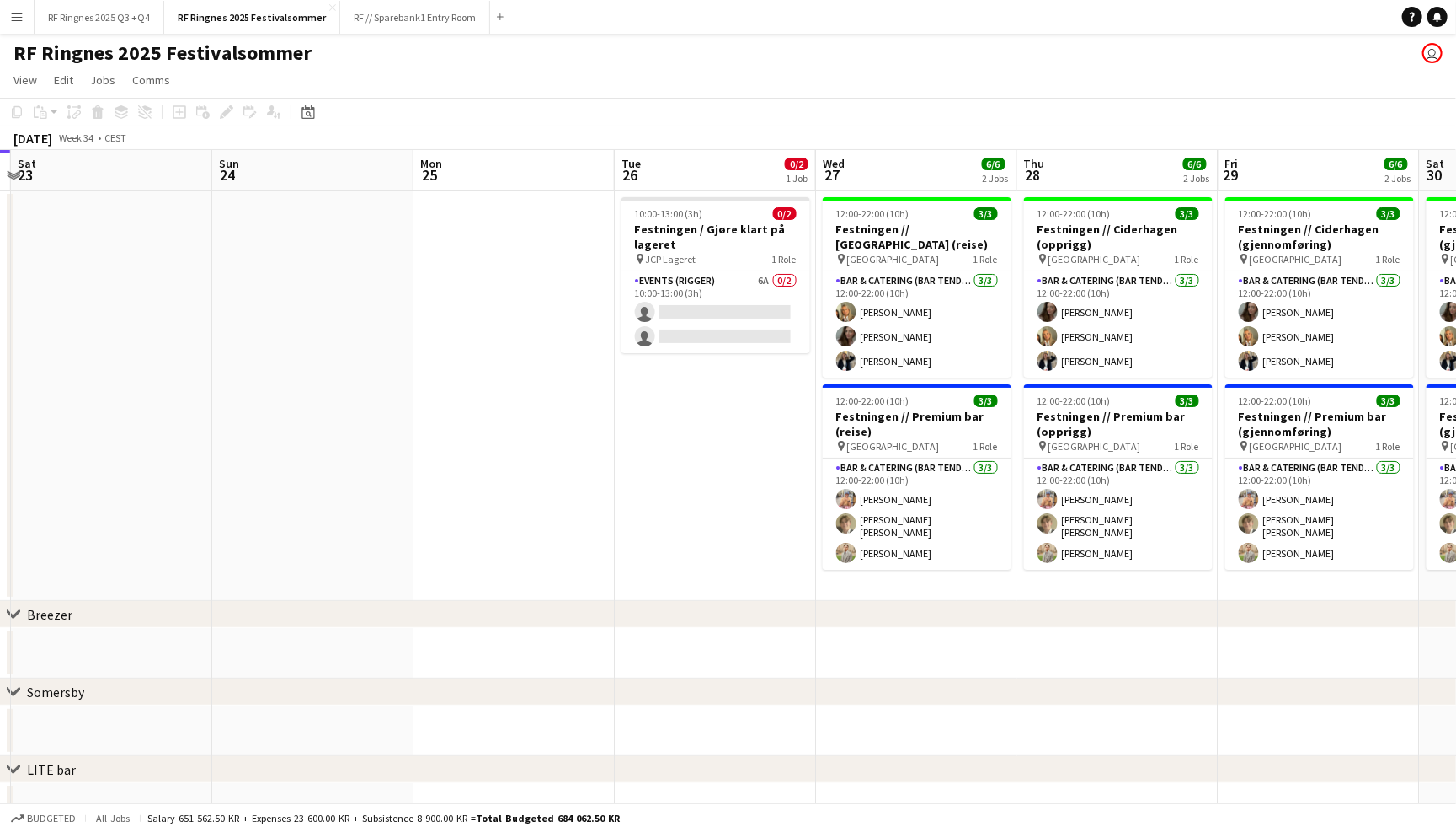
scroll to position [0, 807]
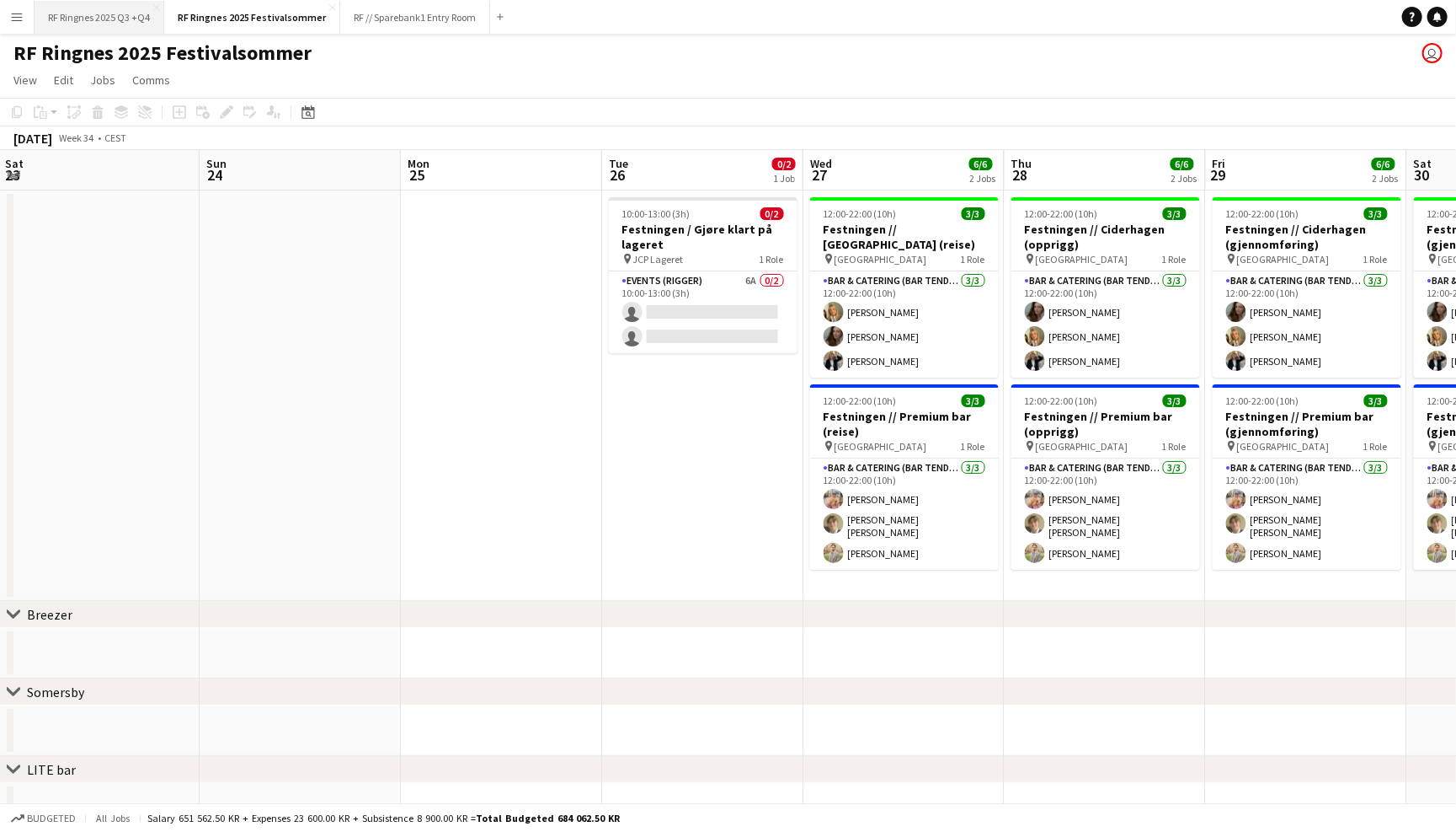
click at [103, 20] on button "RF Ringnes 2025 Q3 +Q4 Close" at bounding box center [99, 17] width 130 height 33
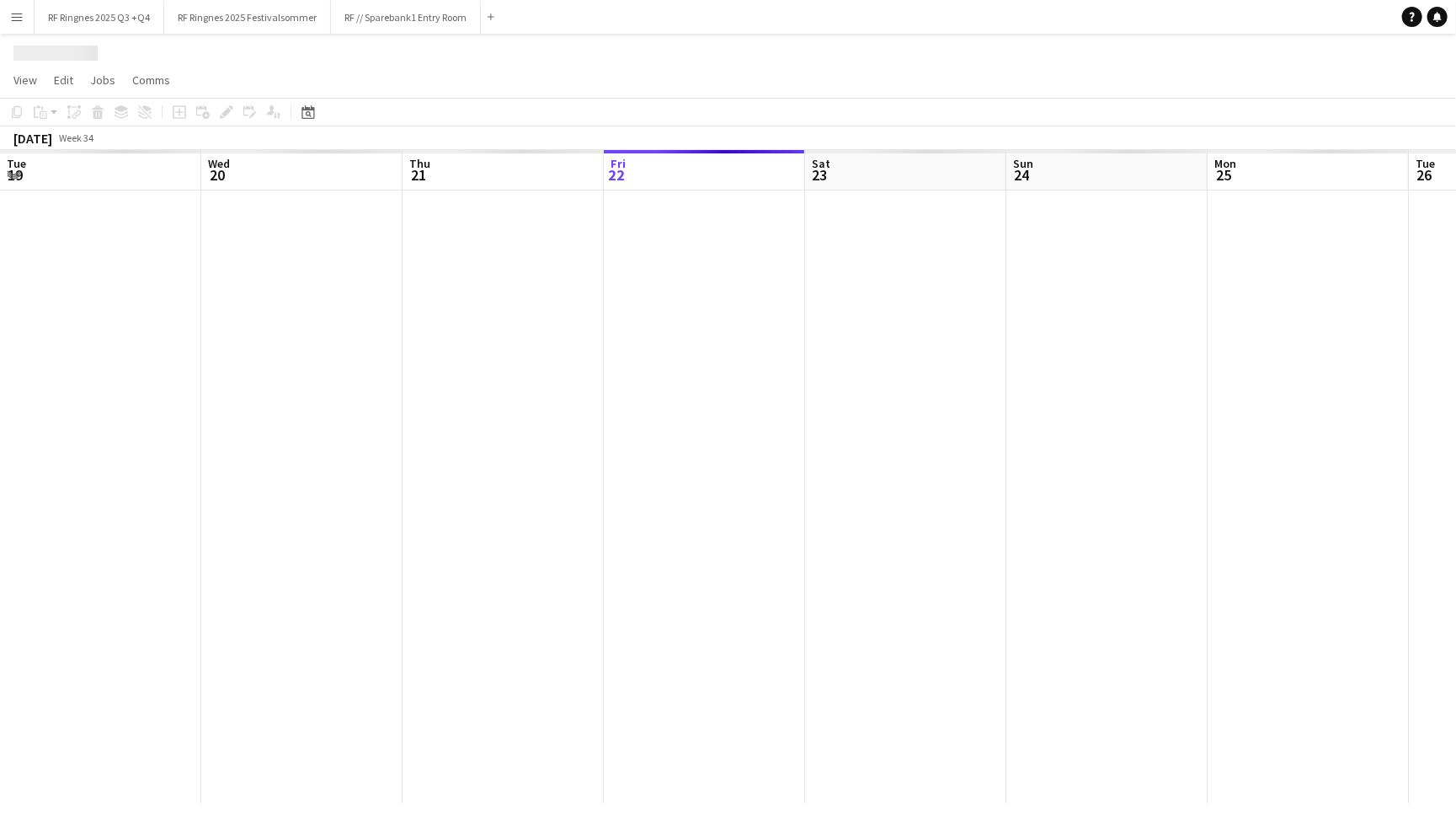
scroll to position [0, 402]
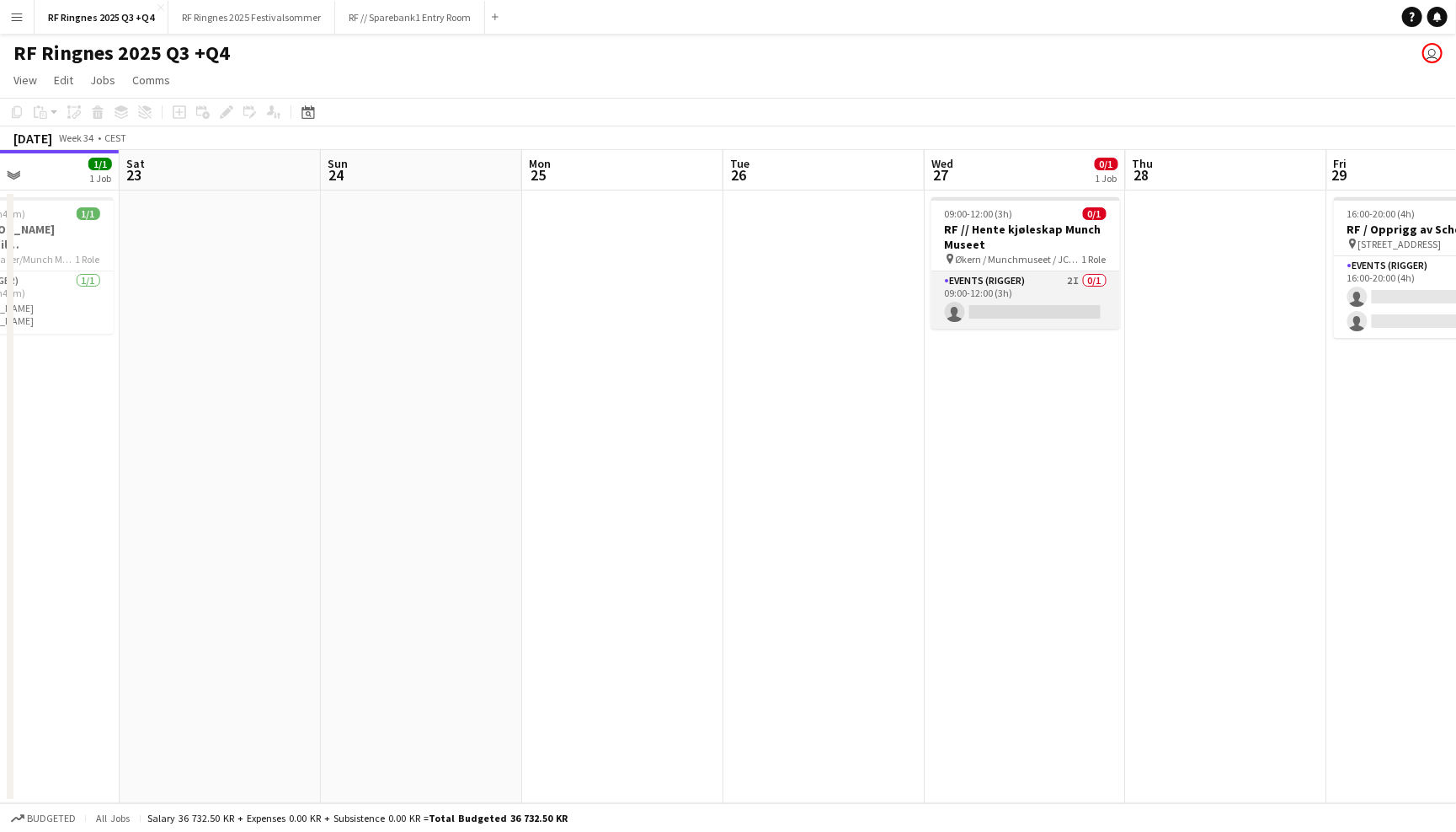
click at [1038, 291] on app-card-role "Events (Rigger) 2I 0/1 09:00-12:00 (3h) single-neutral-actions" at bounding box center [1025, 300] width 189 height 57
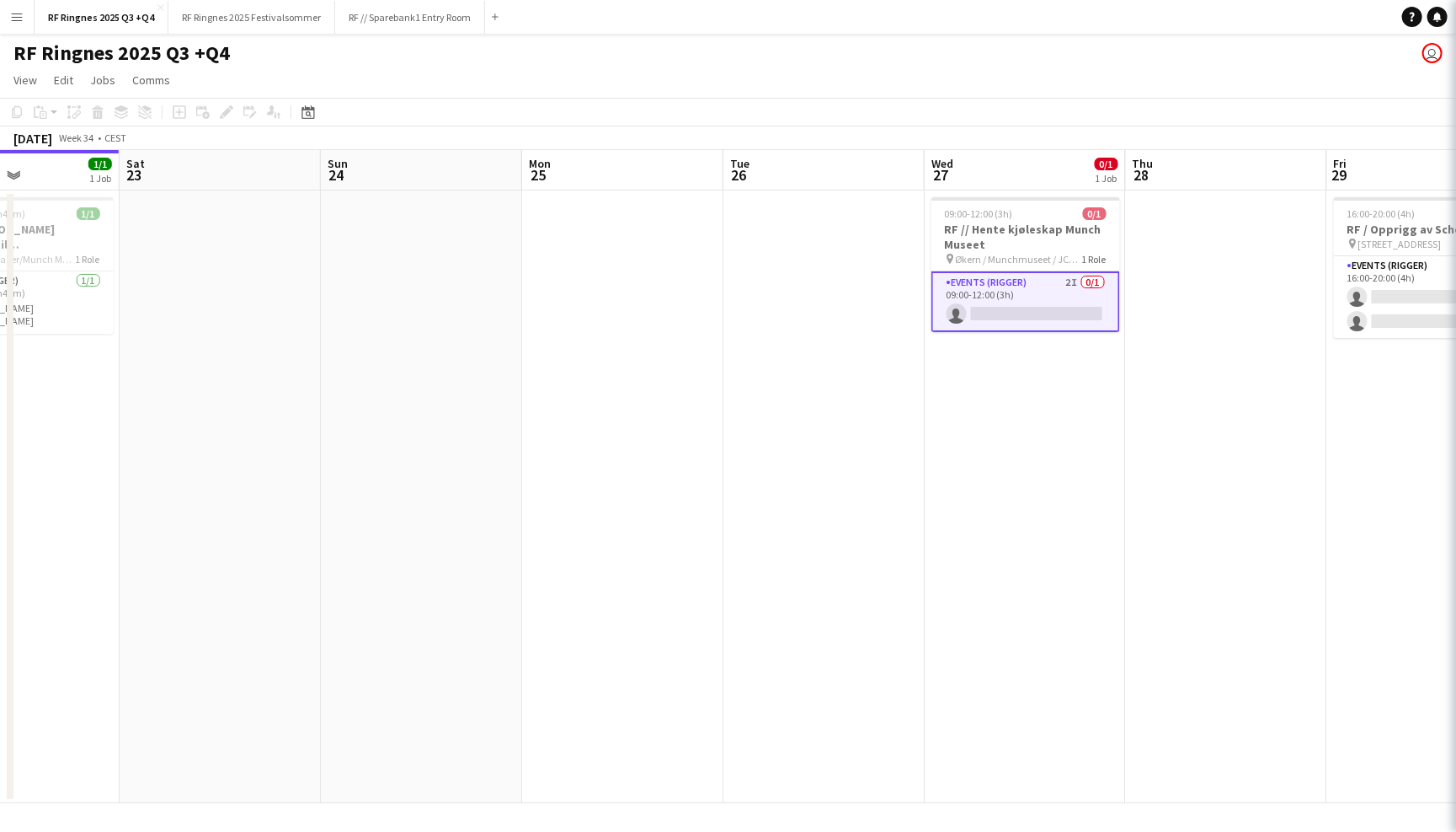
scroll to position [0, 684]
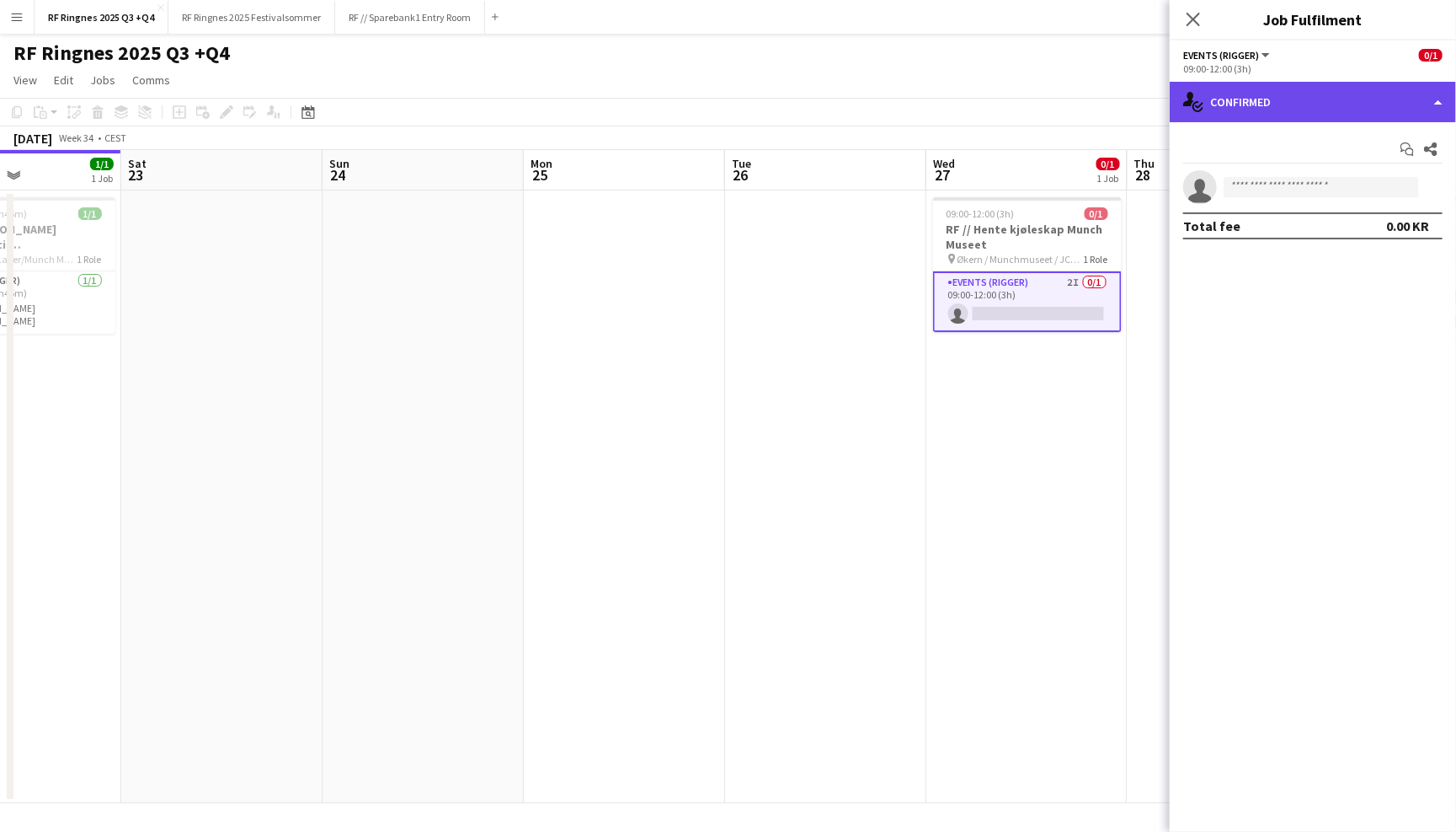
click at [1245, 107] on div "single-neutral-actions-check-2 Confirmed" at bounding box center [1314, 102] width 287 height 40
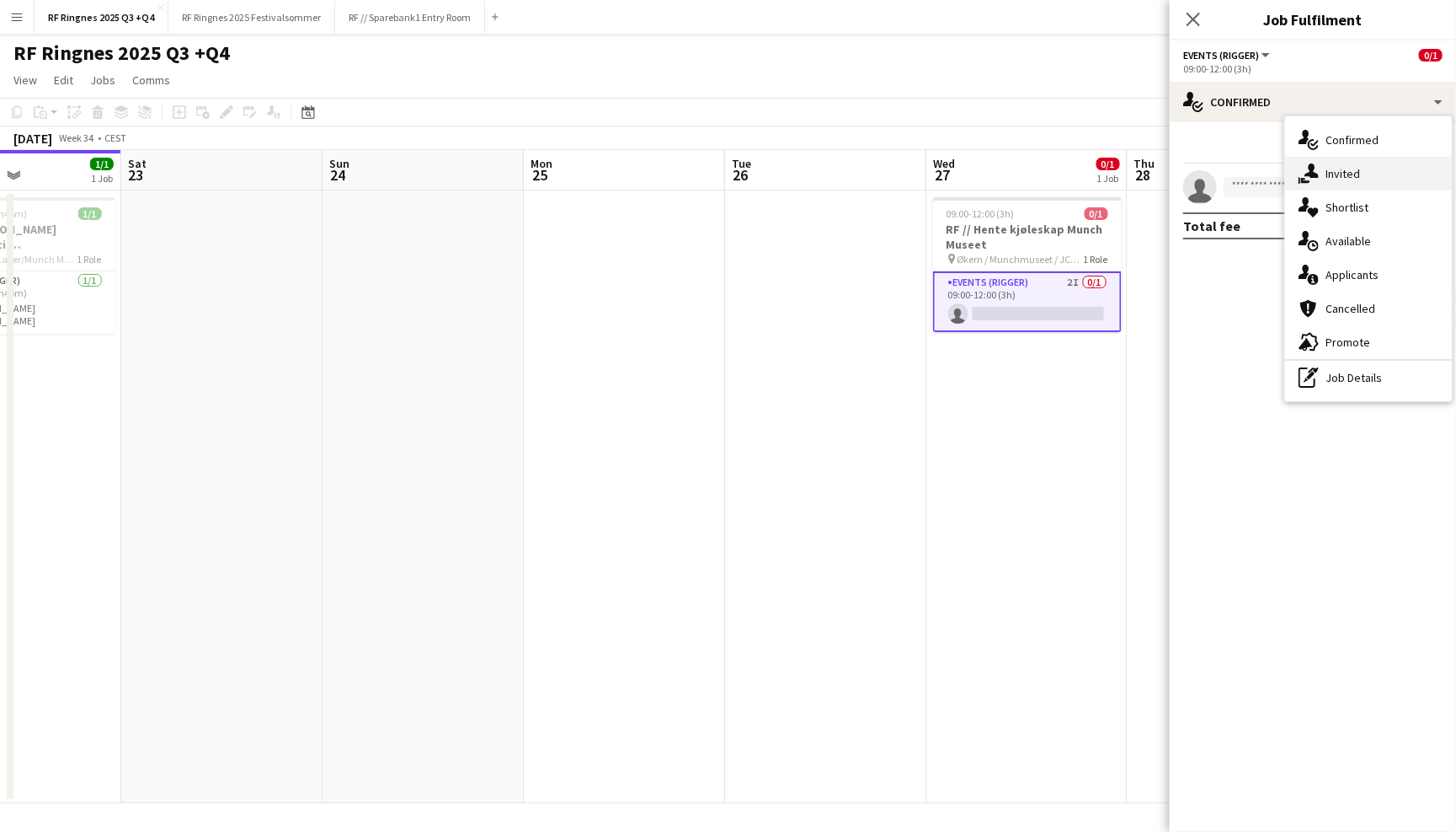
click at [1347, 169] on div "single-neutral-actions-share-1 Invited" at bounding box center [1369, 173] width 167 height 33
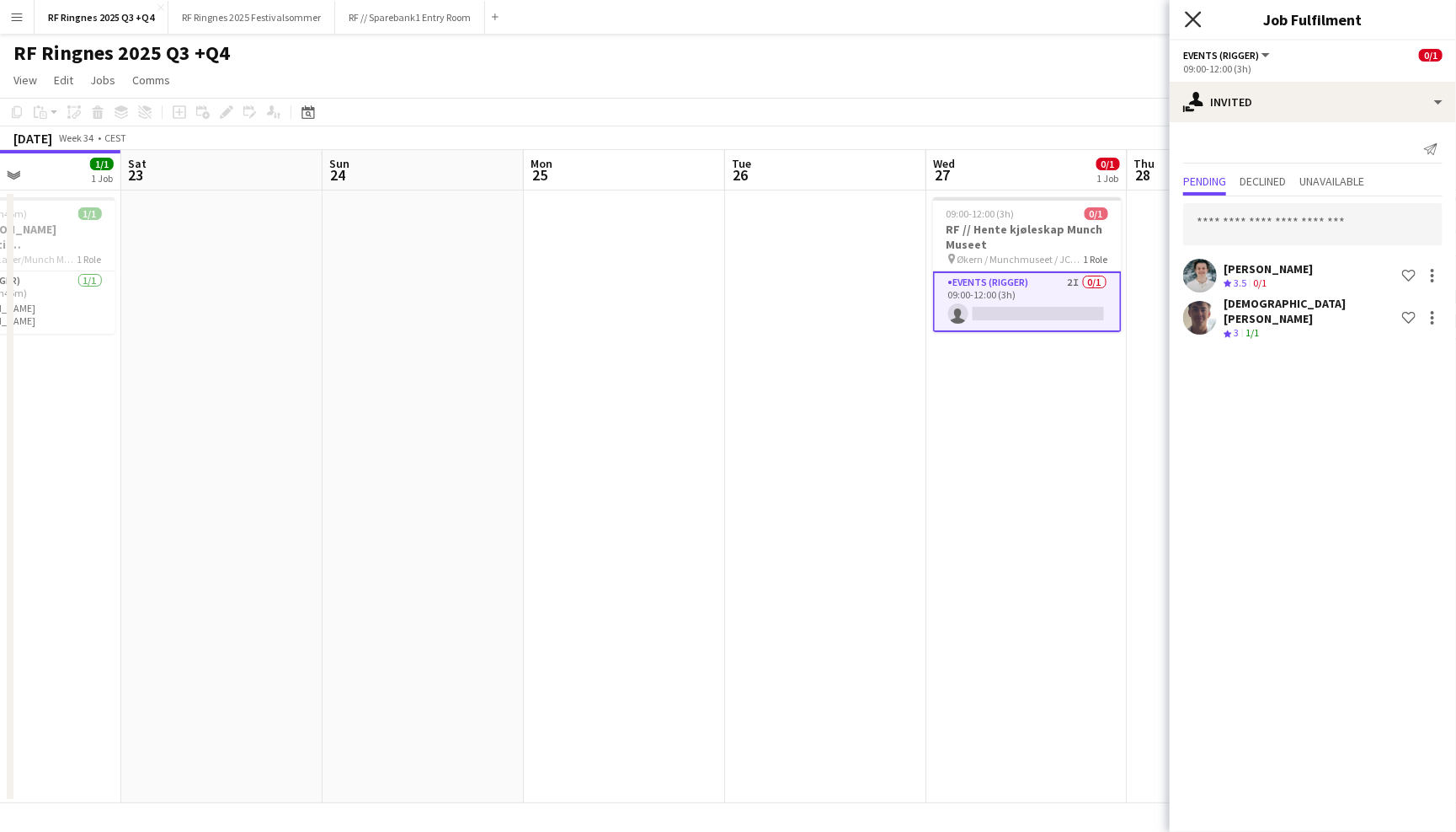
click at [1188, 14] on icon at bounding box center [1192, 19] width 16 height 16
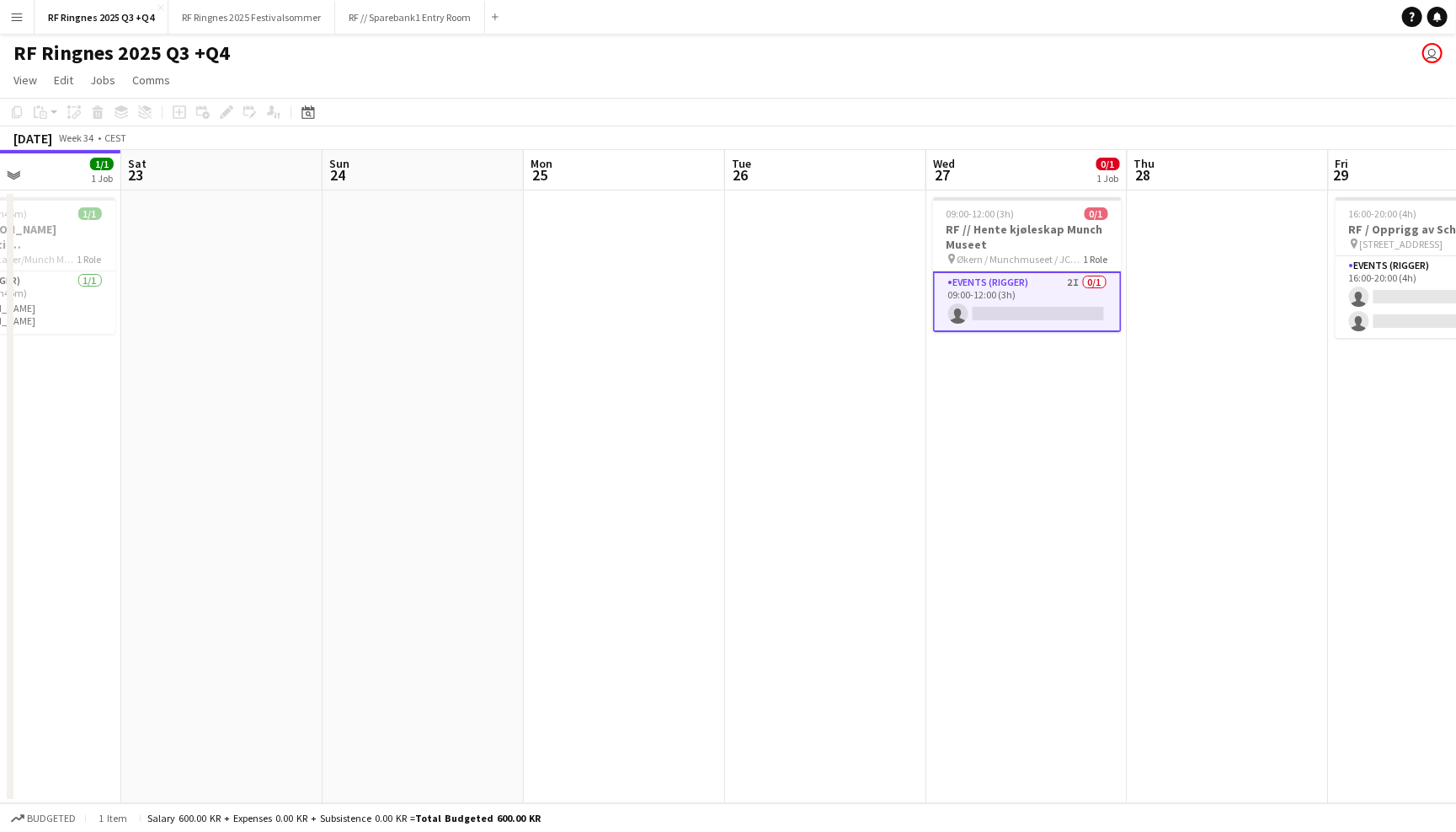
click at [1176, 64] on div "RF Ringnes 2025 Q3 +Q4 user" at bounding box center [728, 49] width 1456 height 32
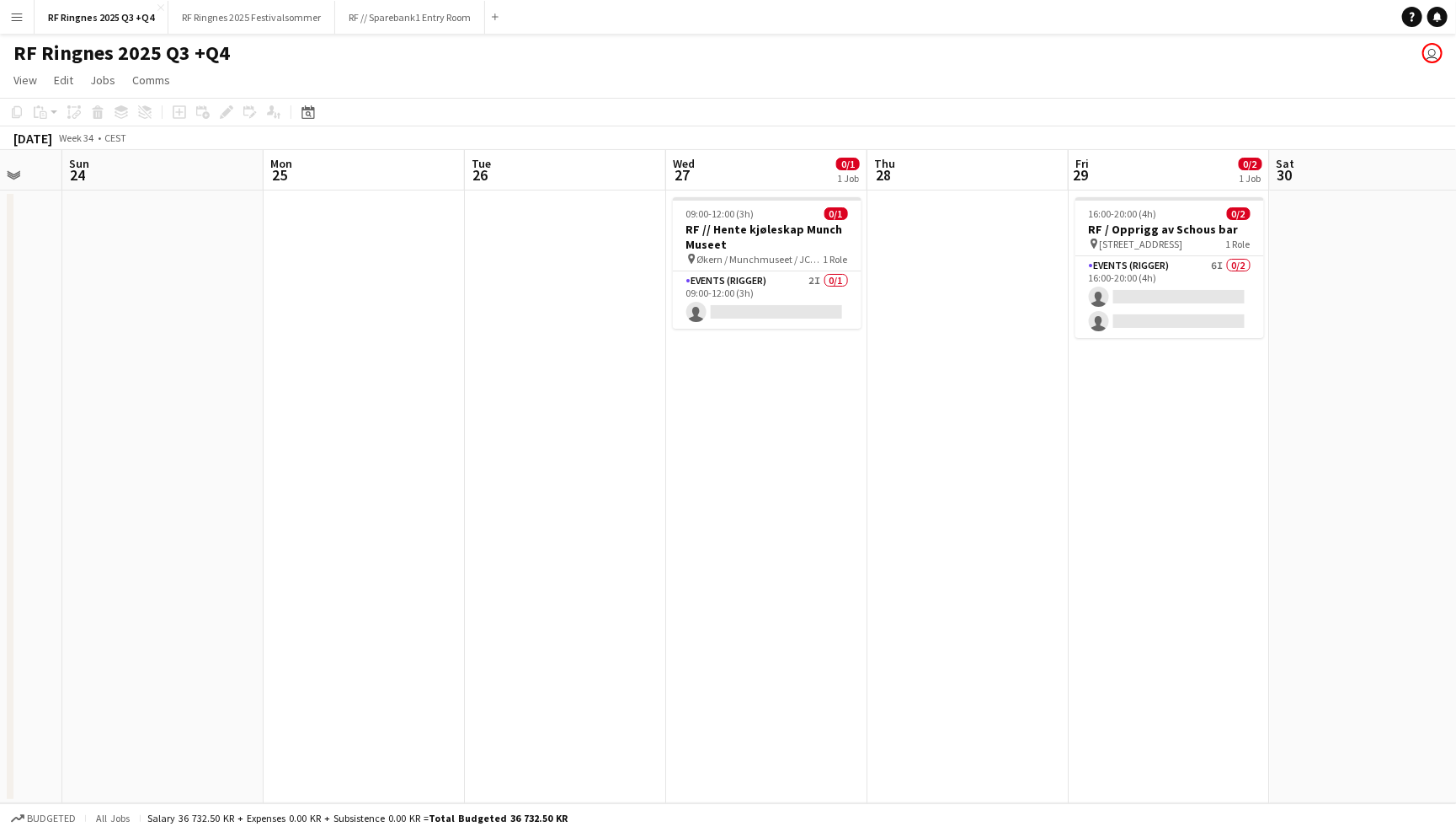
scroll to position [0, 563]
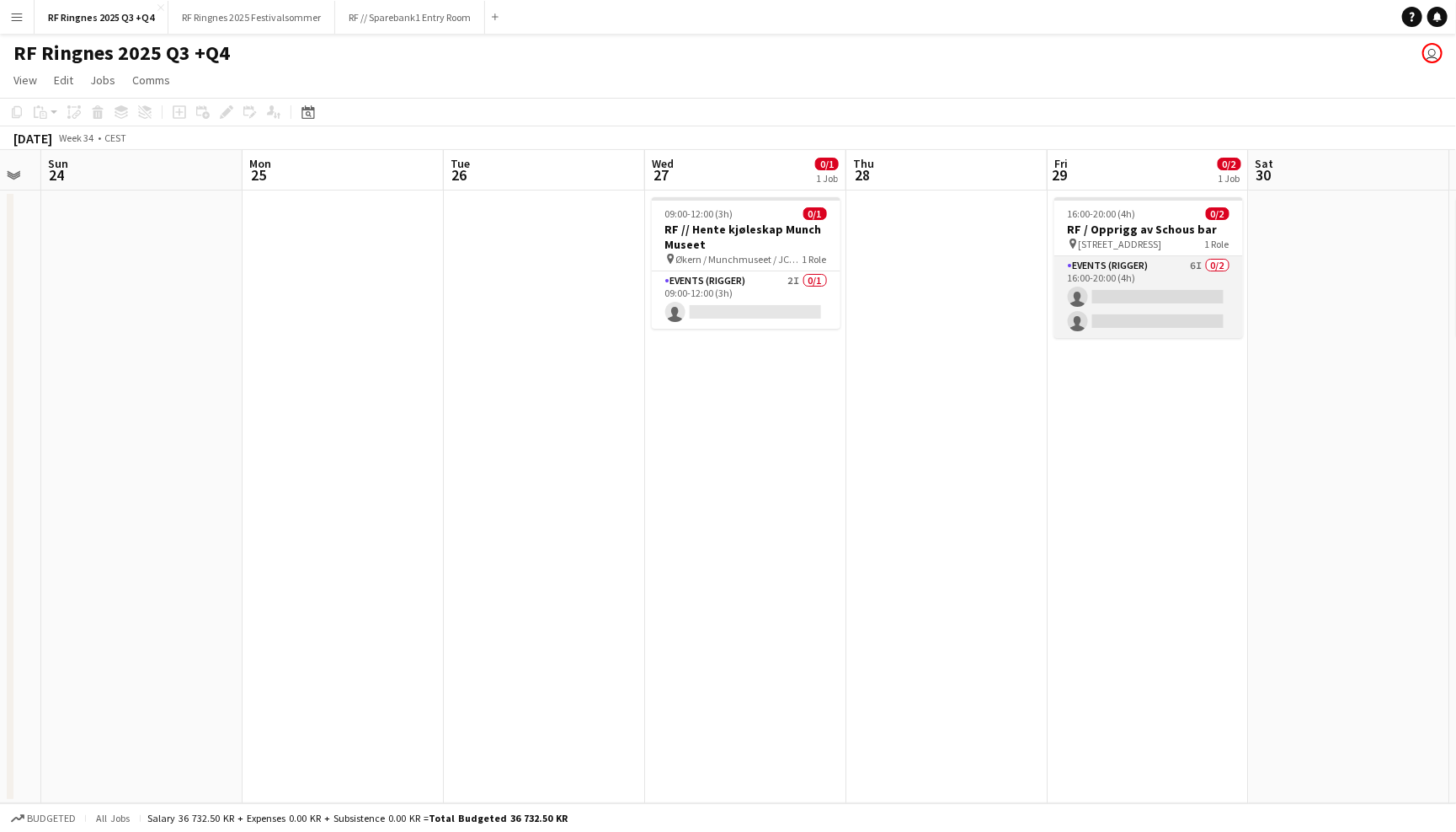
click at [1169, 271] on app-card-role "Events (Rigger) 6I 0/2 16:00-20:00 (4h) single-neutral-actions single-neutral-a…" at bounding box center [1148, 297] width 189 height 82
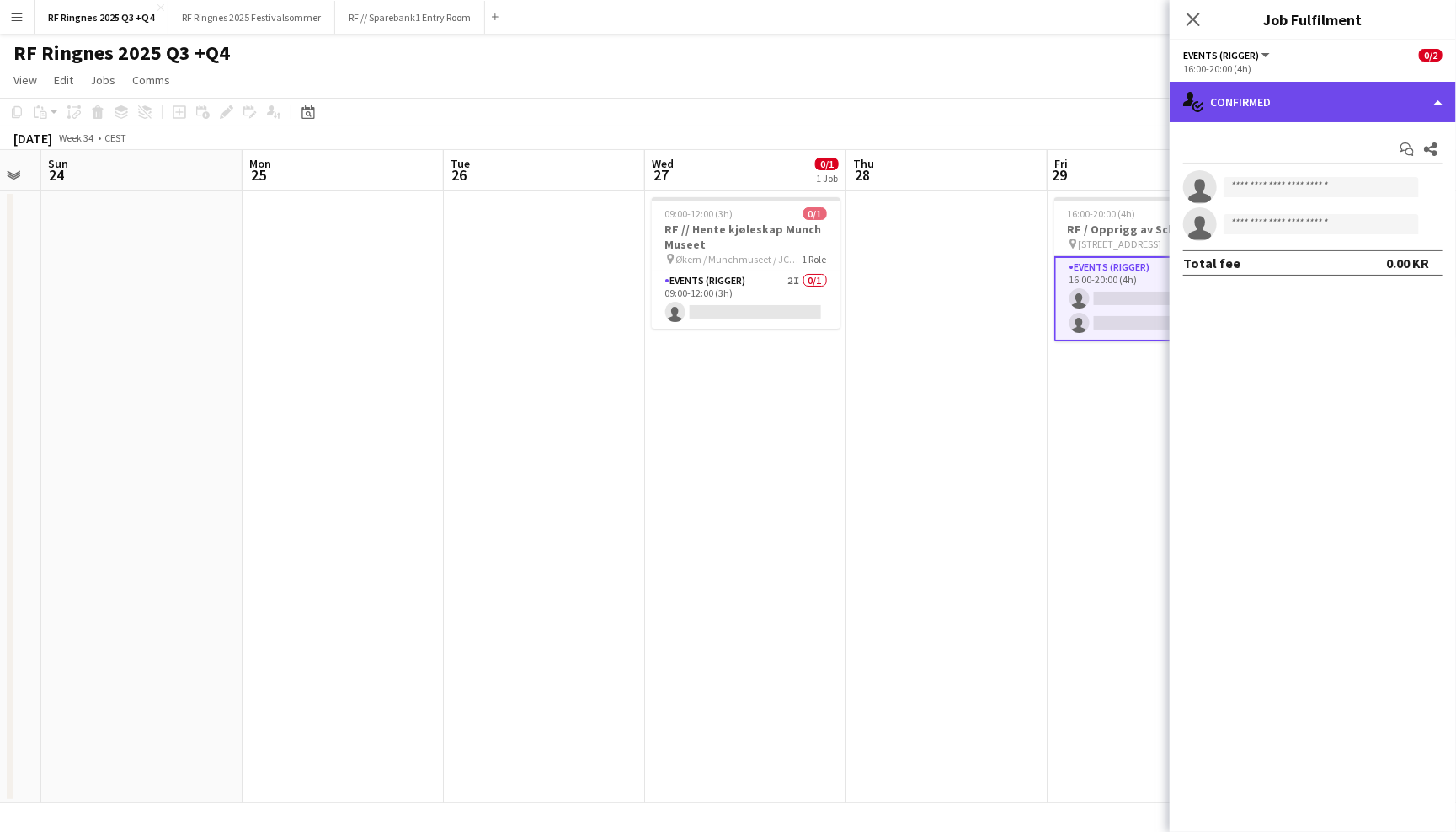
click at [1298, 103] on div "single-neutral-actions-check-2 Confirmed" at bounding box center [1314, 102] width 287 height 40
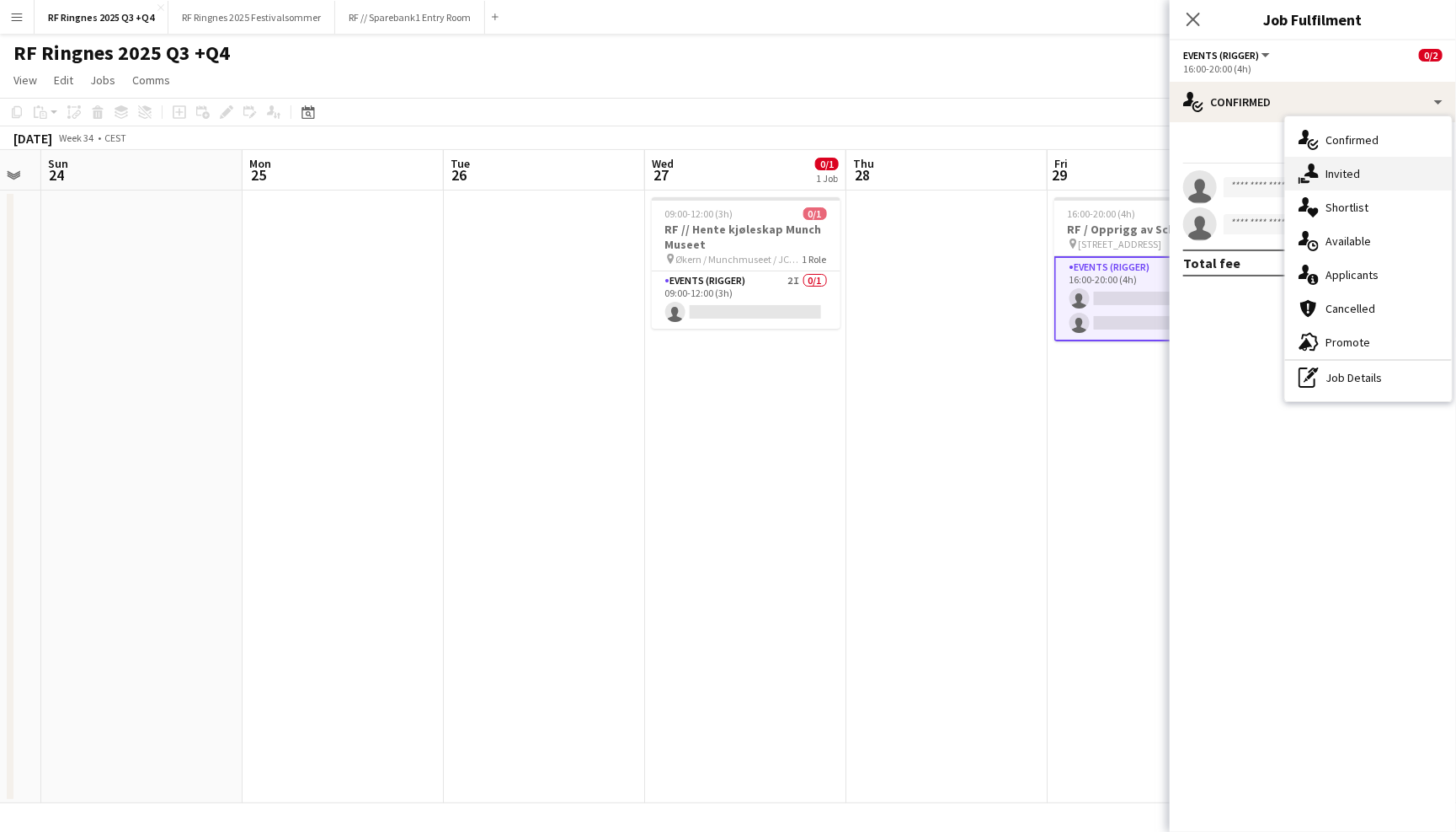
click at [1361, 169] on div "single-neutral-actions-share-1 Invited" at bounding box center [1369, 173] width 167 height 33
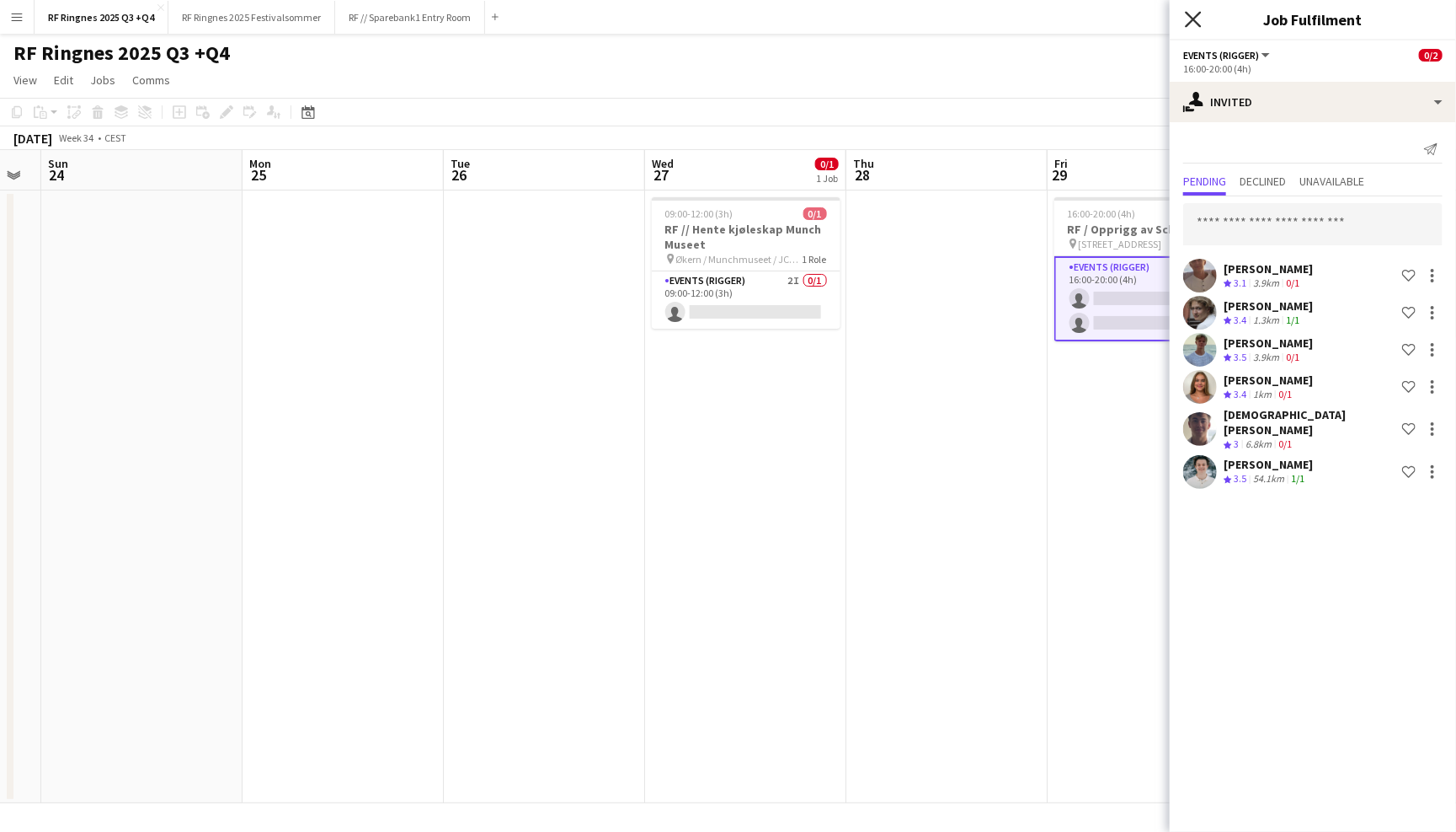
click at [1186, 23] on icon "Close pop-in" at bounding box center [1192, 19] width 16 height 16
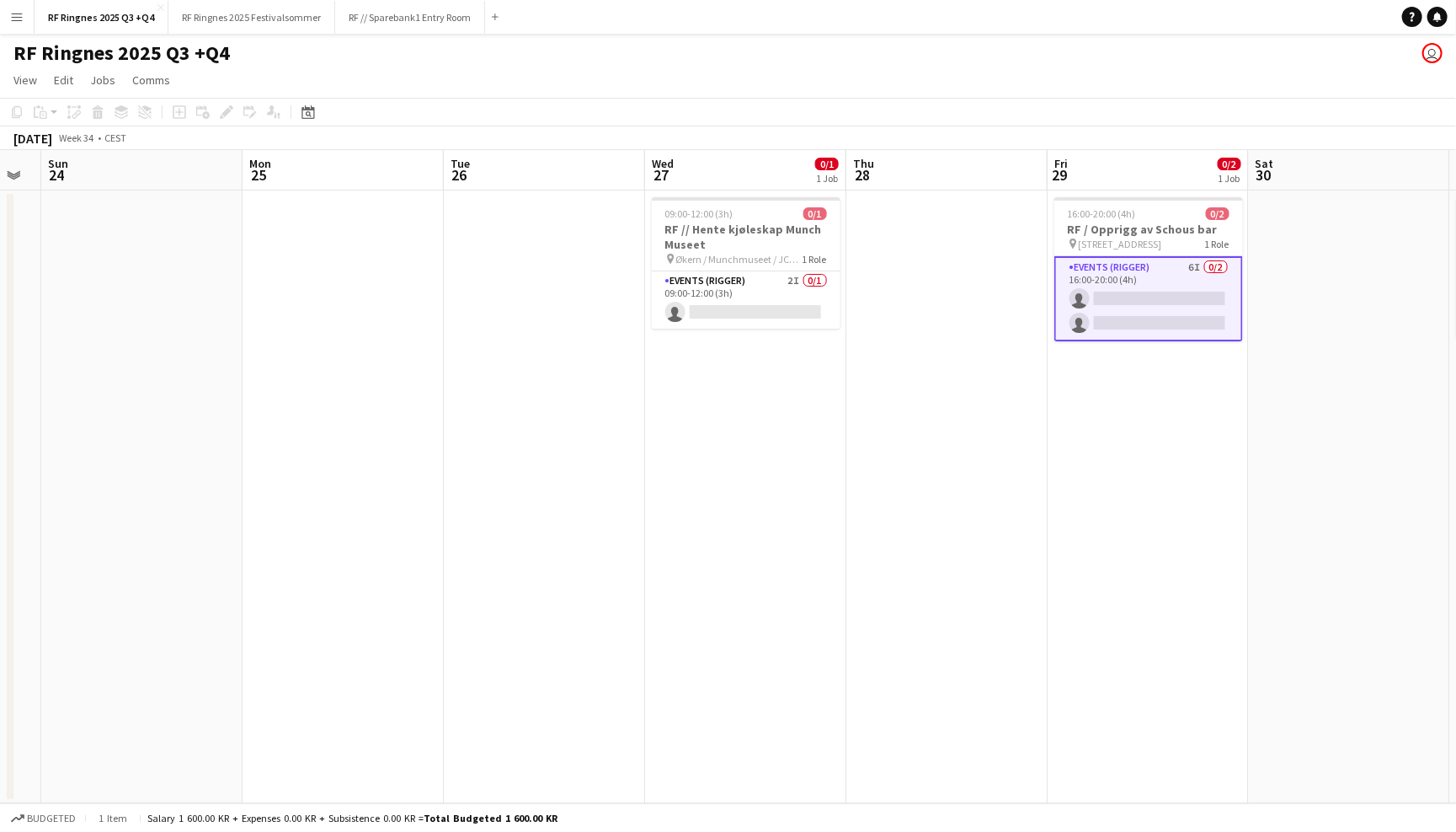
click at [1075, 79] on app-page-menu "View Day view expanded Day view collapsed Month view Date picker Jump to [DATE]…" at bounding box center [728, 82] width 1456 height 32
